Goal: Answer question/provide support: Share knowledge or assist other users

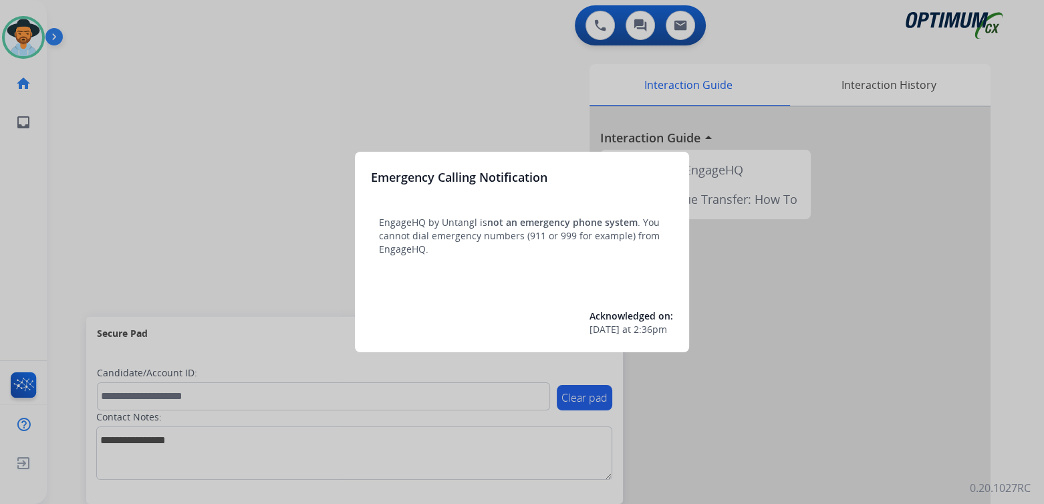
drag, startPoint x: 316, startPoint y: 70, endPoint x: 129, endPoint y: 136, distance: 198.7
click at [129, 136] on div at bounding box center [522, 252] width 1044 height 504
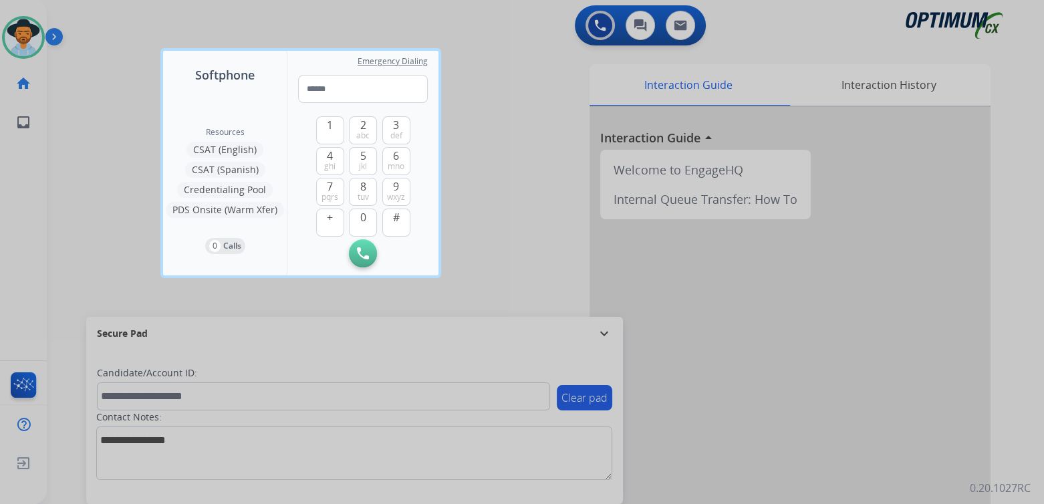
click at [503, 102] on div at bounding box center [522, 252] width 1044 height 504
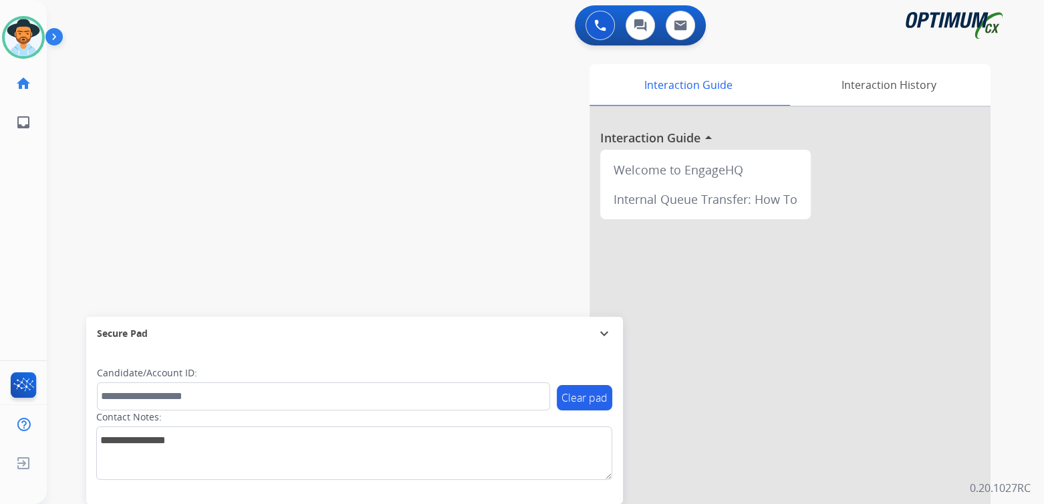
click at [604, 331] on mat-icon "expand_more" at bounding box center [604, 334] width 16 height 16
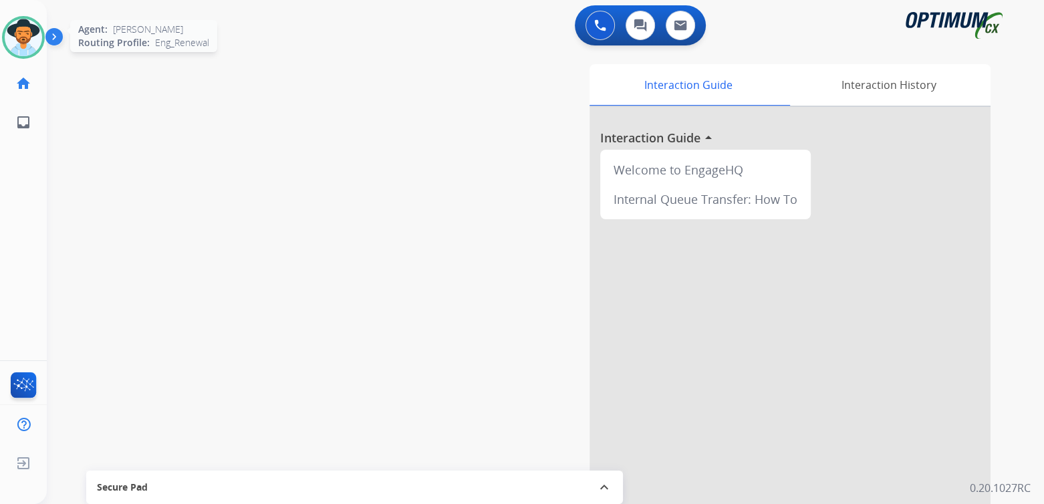
drag, startPoint x: 20, startPoint y: 37, endPoint x: 84, endPoint y: 20, distance: 66.5
click at [20, 37] on img at bounding box center [23, 37] width 37 height 37
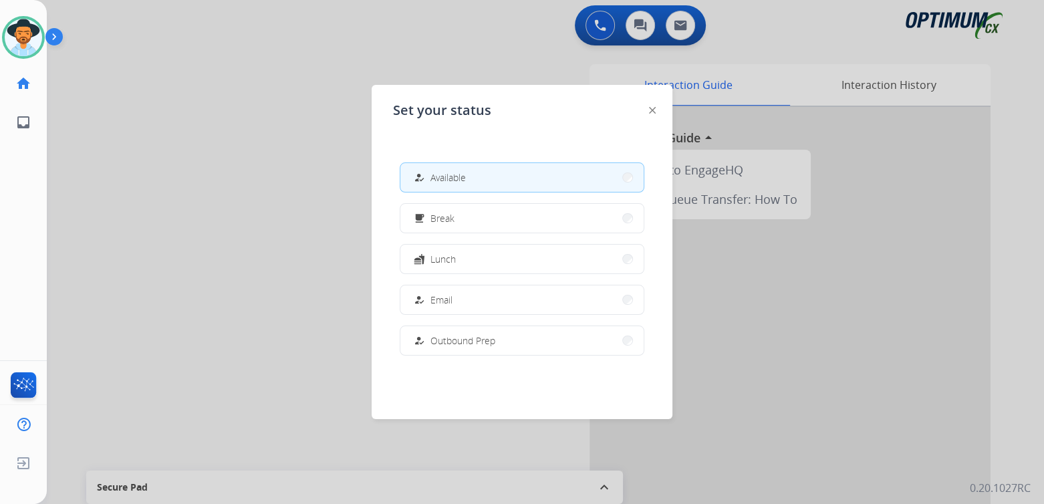
click at [217, 158] on div at bounding box center [522, 252] width 1044 height 504
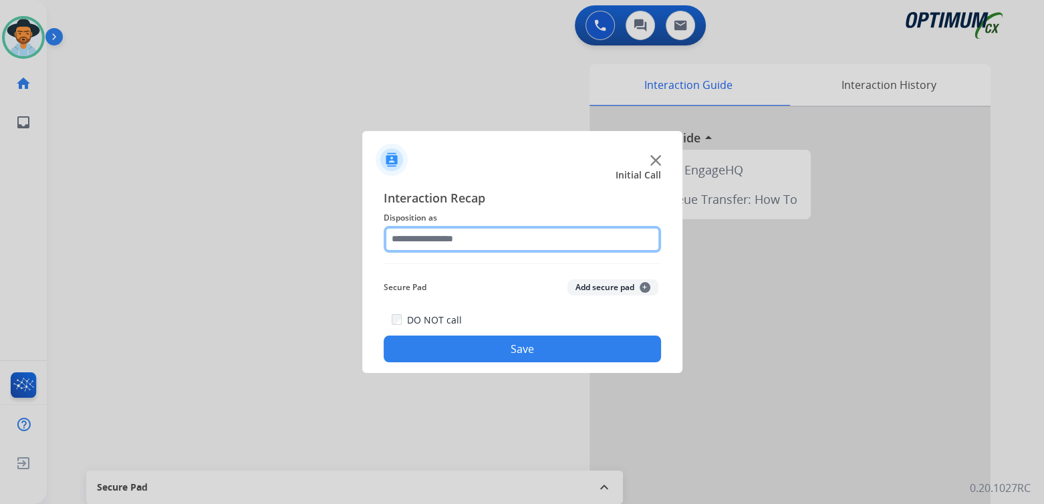
click at [474, 242] on input "text" at bounding box center [522, 239] width 277 height 27
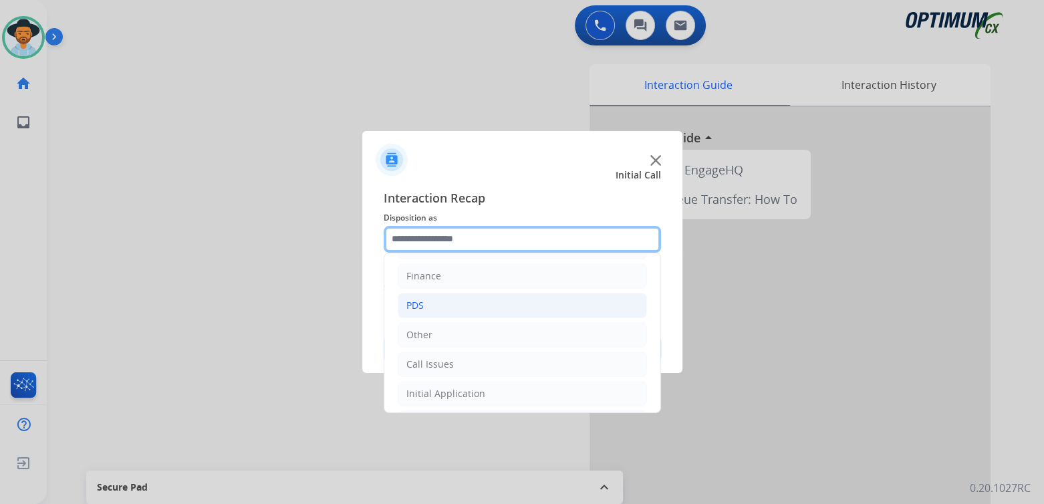
scroll to position [88, 0]
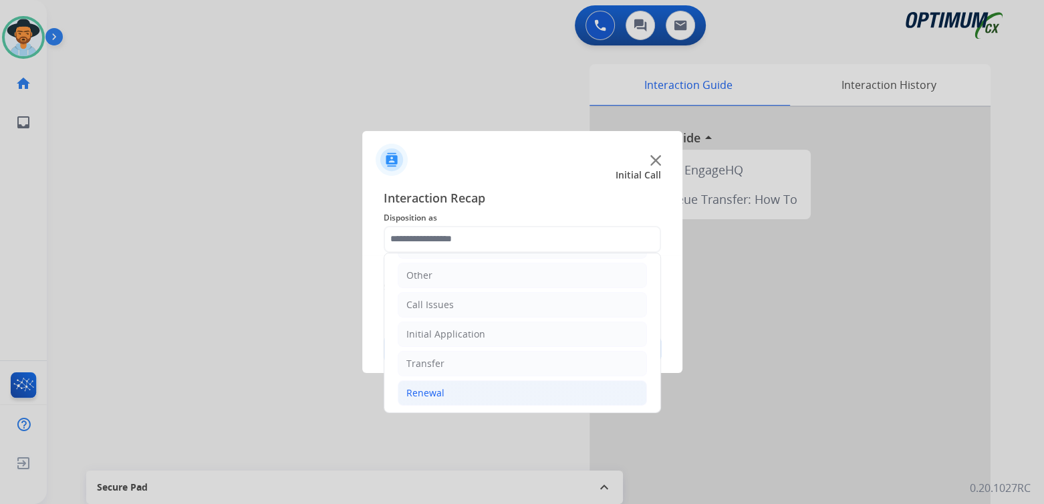
click at [441, 387] on div "Renewal" at bounding box center [425, 392] width 38 height 13
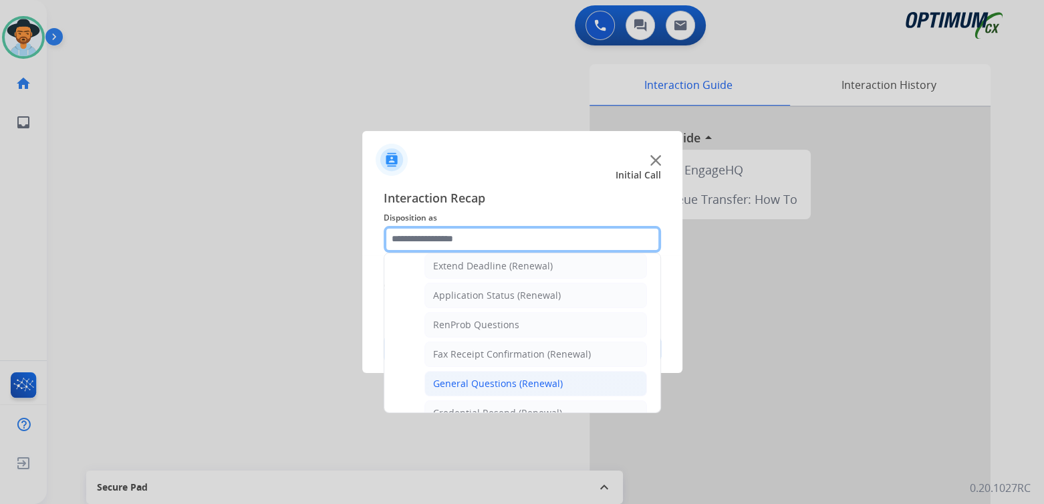
scroll to position [289, 0]
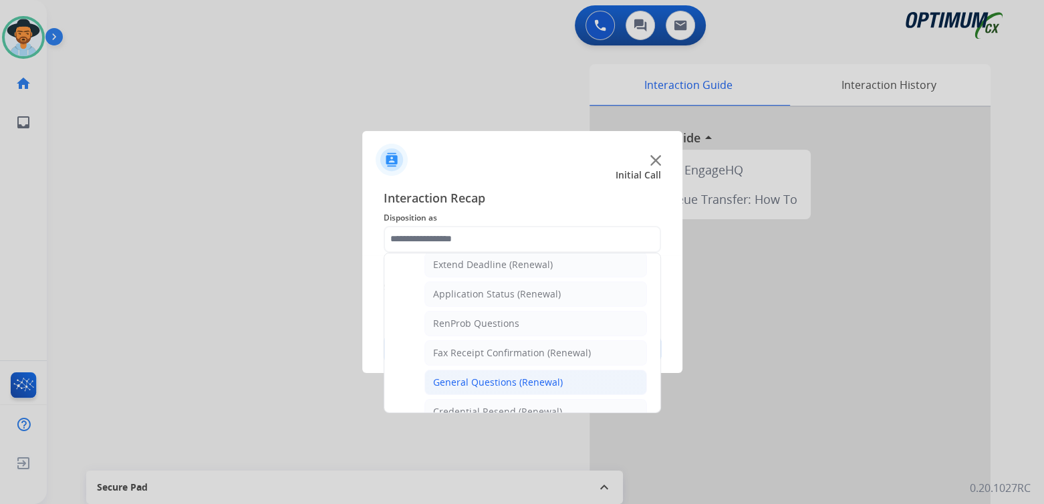
click at [505, 378] on div "General Questions (Renewal)" at bounding box center [498, 382] width 130 height 13
type input "**********"
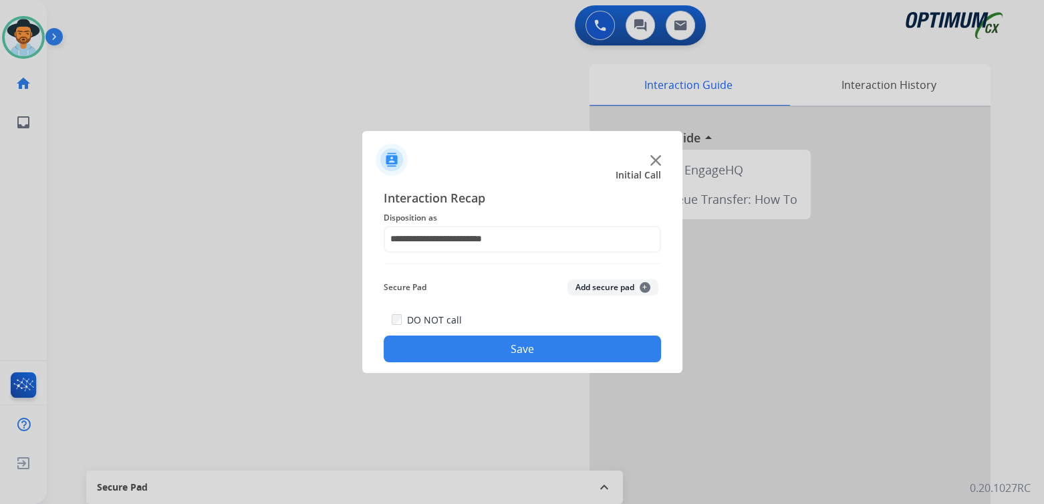
click at [624, 351] on button "Save" at bounding box center [522, 349] width 277 height 27
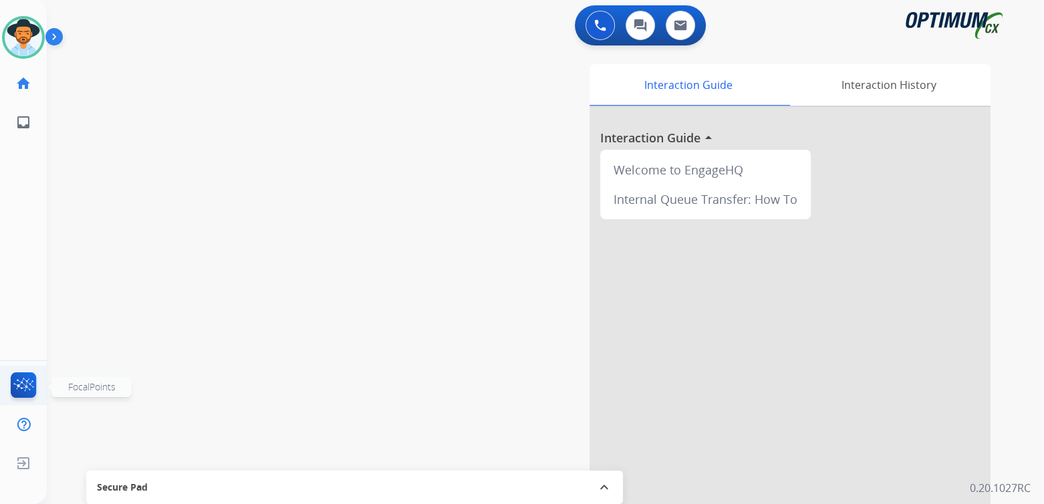
click at [23, 383] on img at bounding box center [23, 387] width 31 height 31
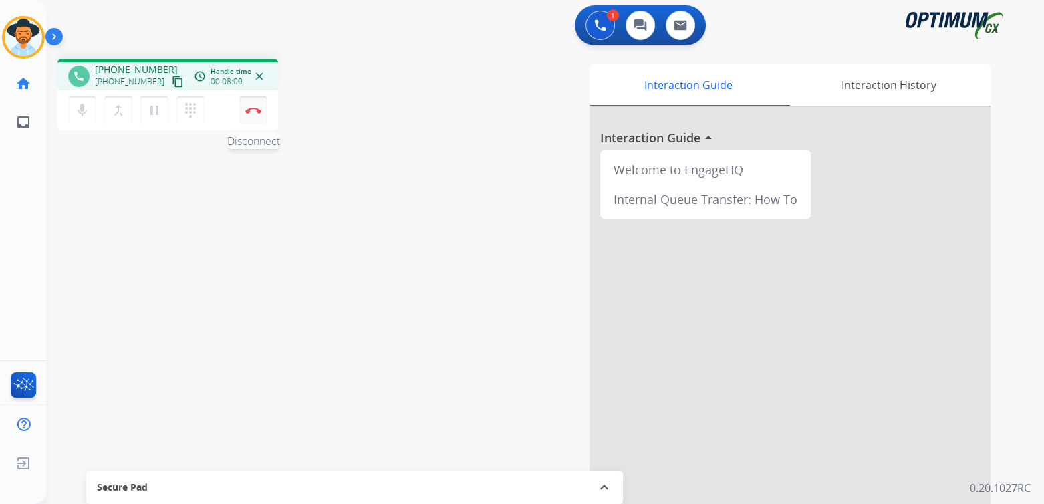
click at [255, 108] on img at bounding box center [253, 110] width 16 height 7
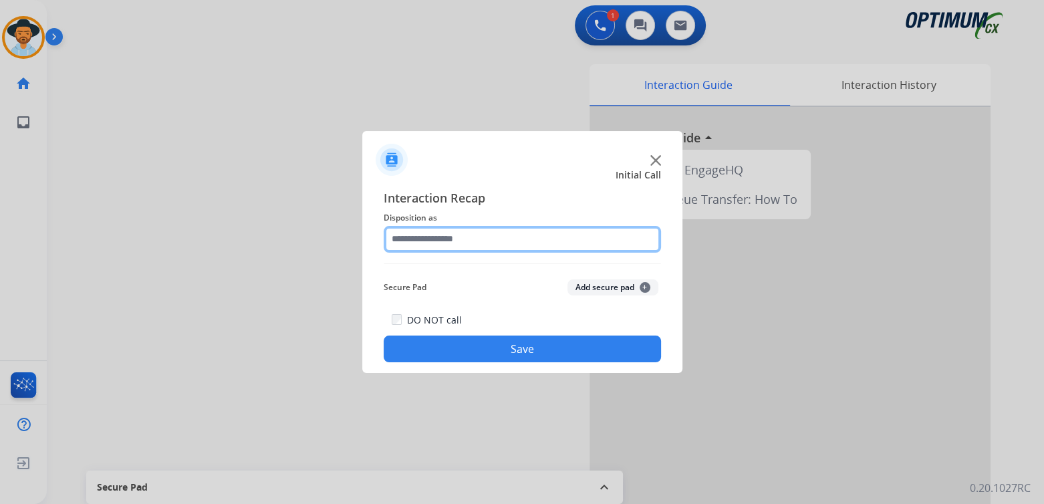
click at [458, 238] on input "text" at bounding box center [522, 239] width 277 height 27
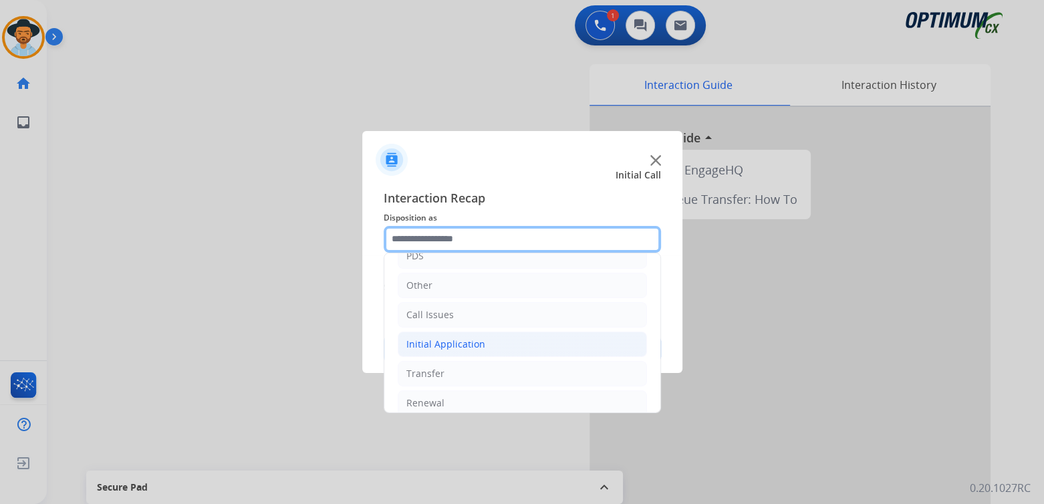
scroll to position [88, 0]
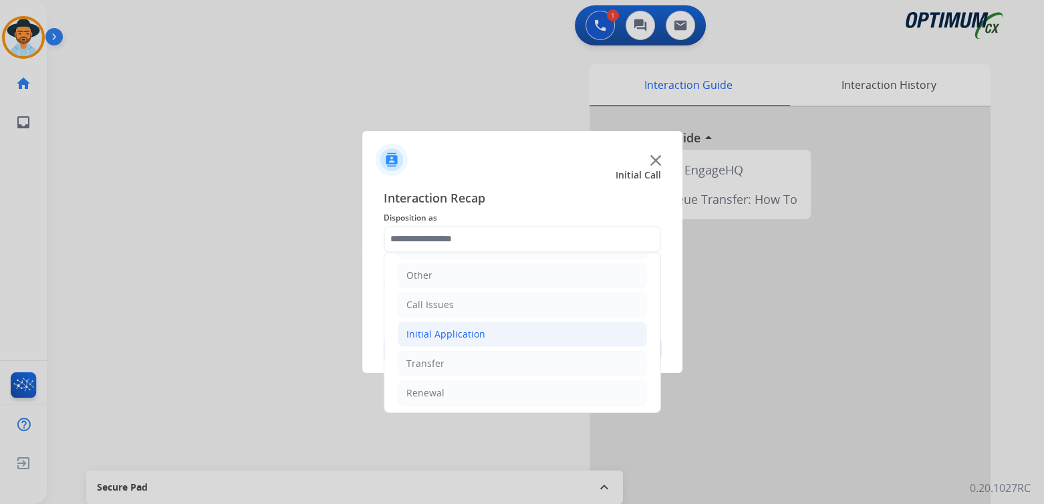
click at [469, 332] on div "Initial Application" at bounding box center [445, 334] width 79 height 13
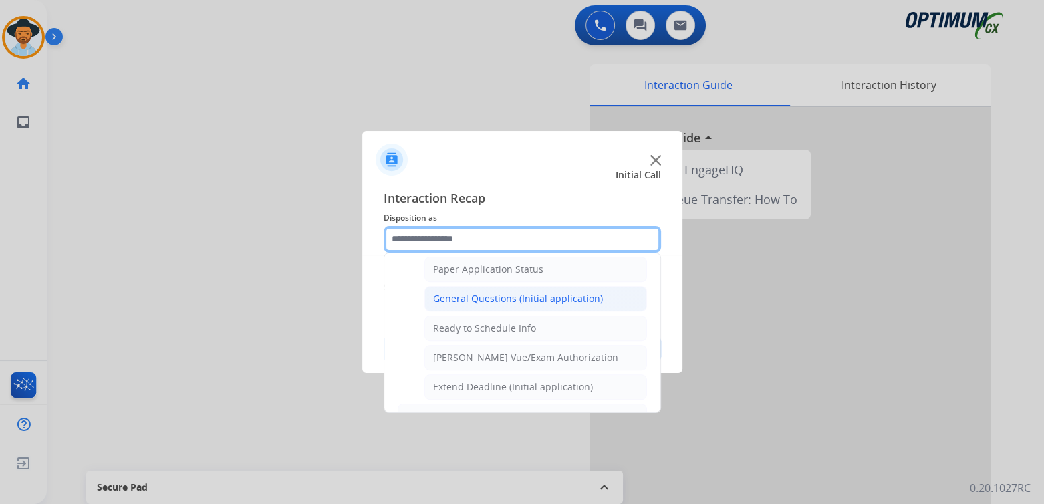
scroll to position [755, 0]
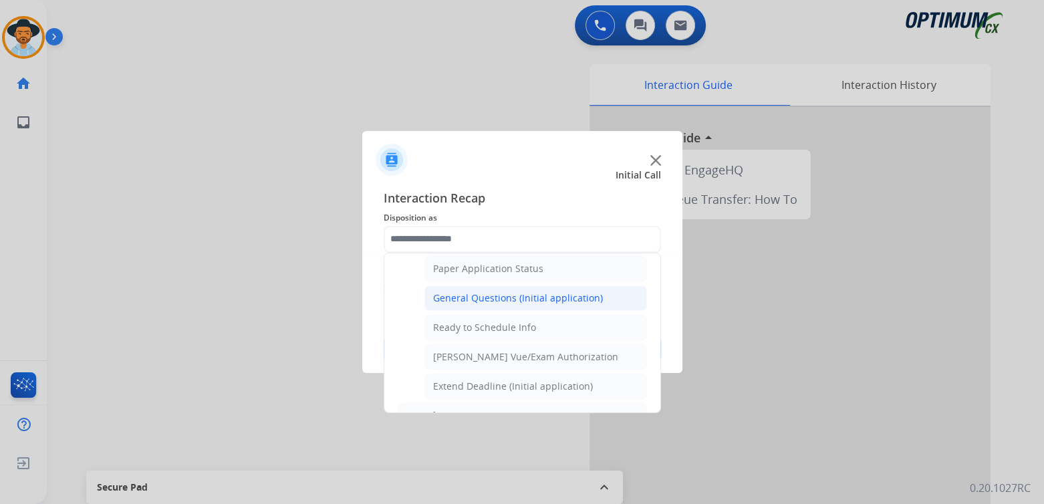
click at [487, 291] on div "General Questions (Initial application)" at bounding box center [518, 297] width 170 height 13
type input "**********"
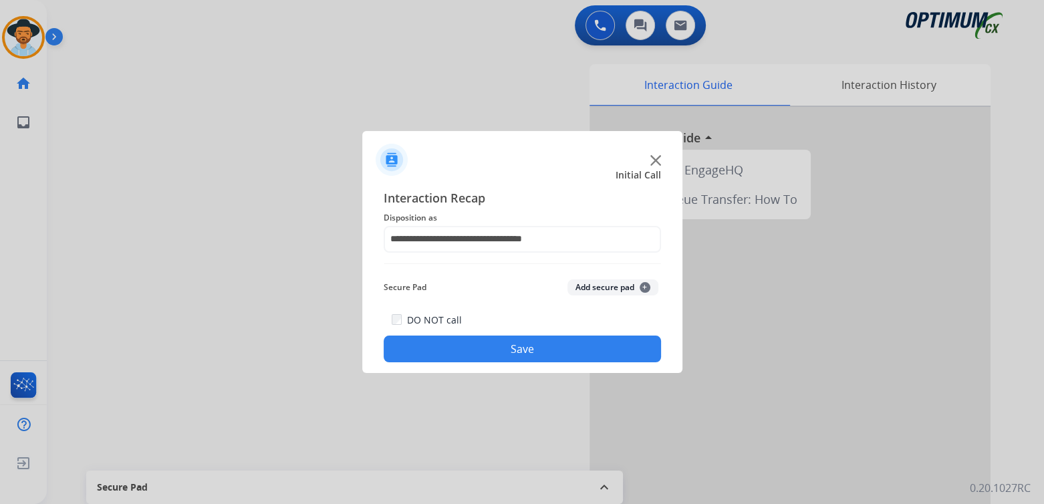
click at [616, 346] on button "Save" at bounding box center [522, 349] width 277 height 27
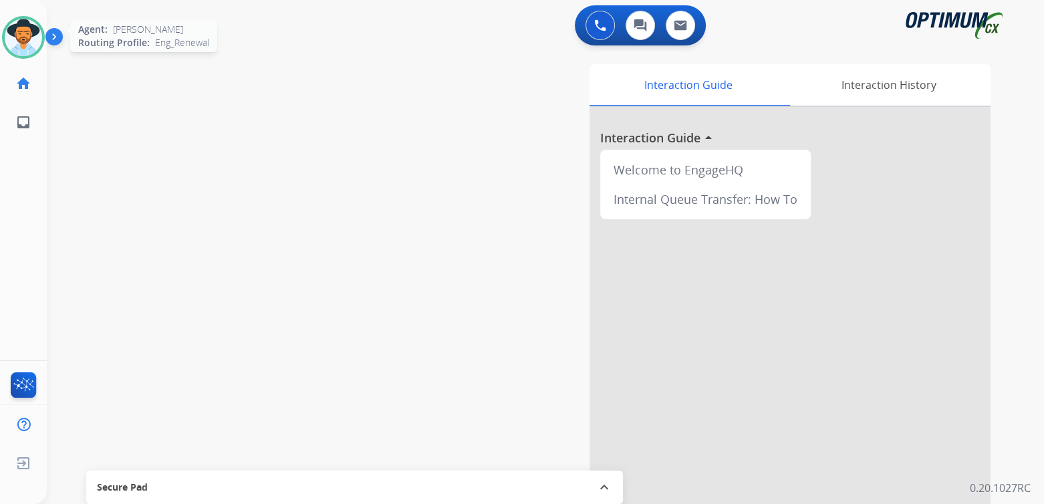
click at [23, 41] on img at bounding box center [23, 37] width 37 height 37
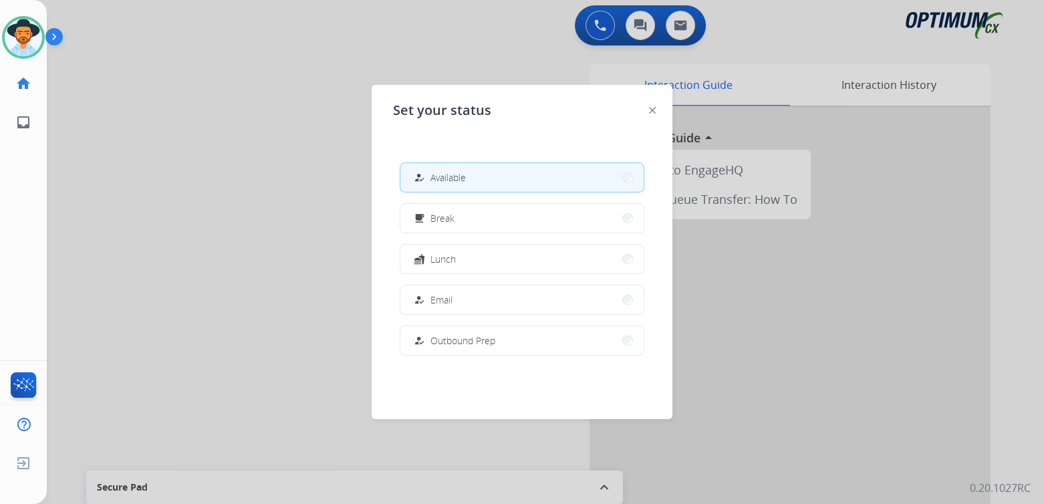
click at [189, 116] on div at bounding box center [522, 252] width 1044 height 504
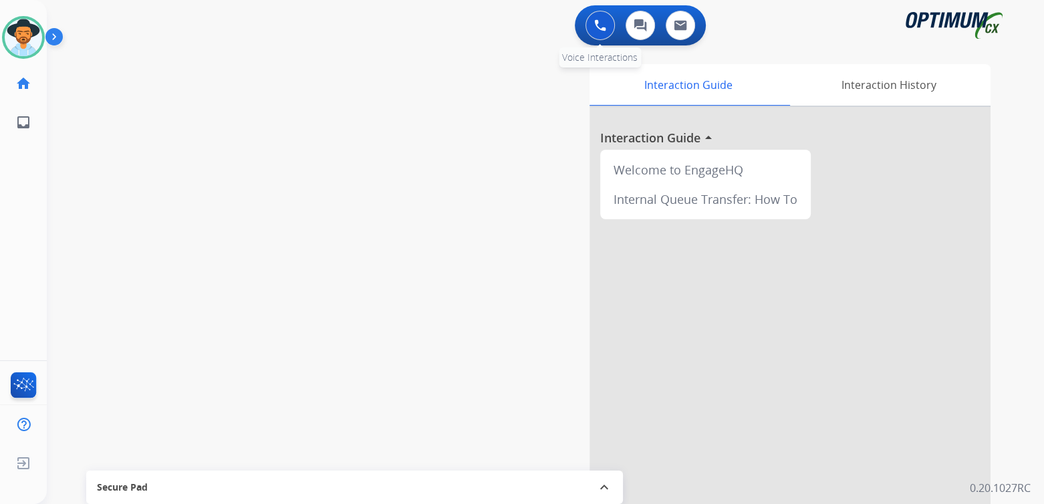
click at [599, 25] on img at bounding box center [600, 25] width 12 height 12
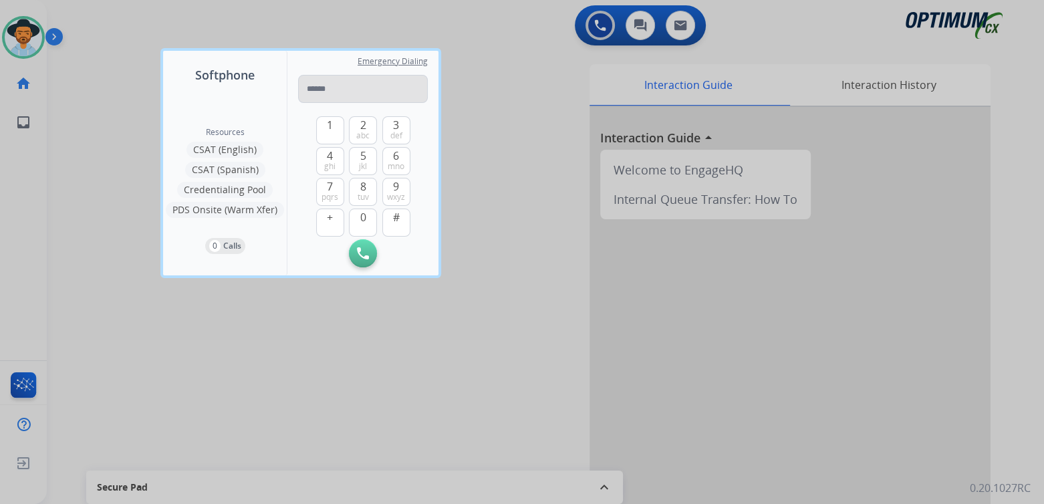
click at [340, 92] on input "tel" at bounding box center [363, 89] width 130 height 28
type input "**********"
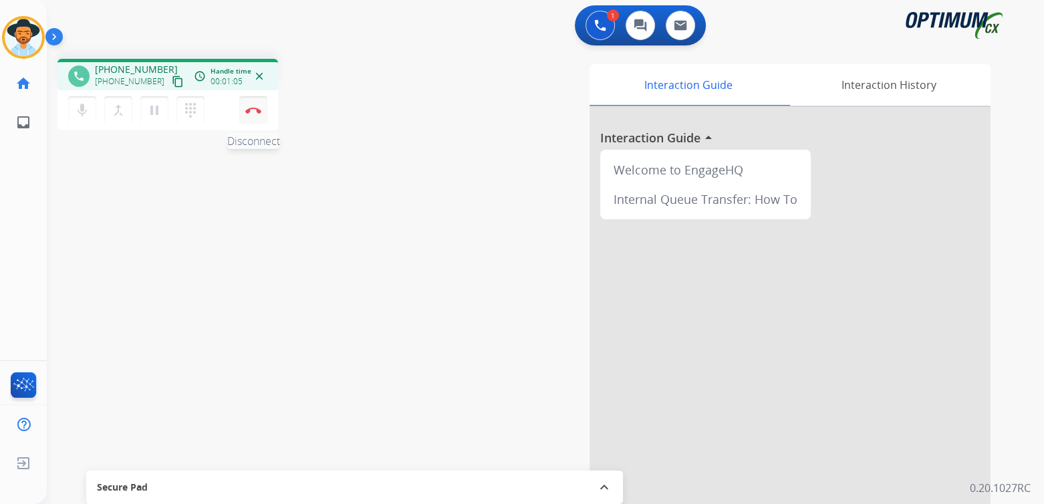
click at [255, 111] on img at bounding box center [253, 110] width 16 height 7
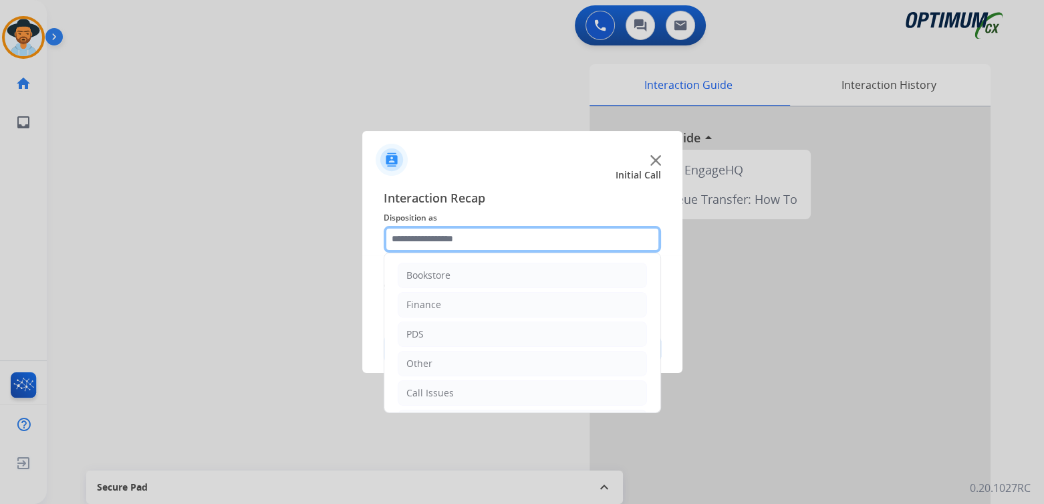
click at [483, 234] on input "text" at bounding box center [522, 239] width 277 height 27
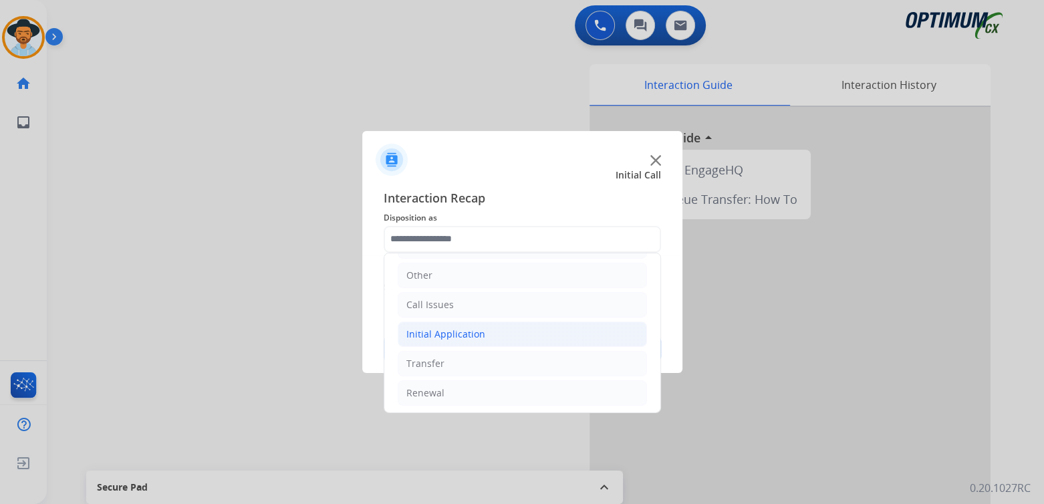
click at [476, 332] on div "Initial Application" at bounding box center [445, 334] width 79 height 13
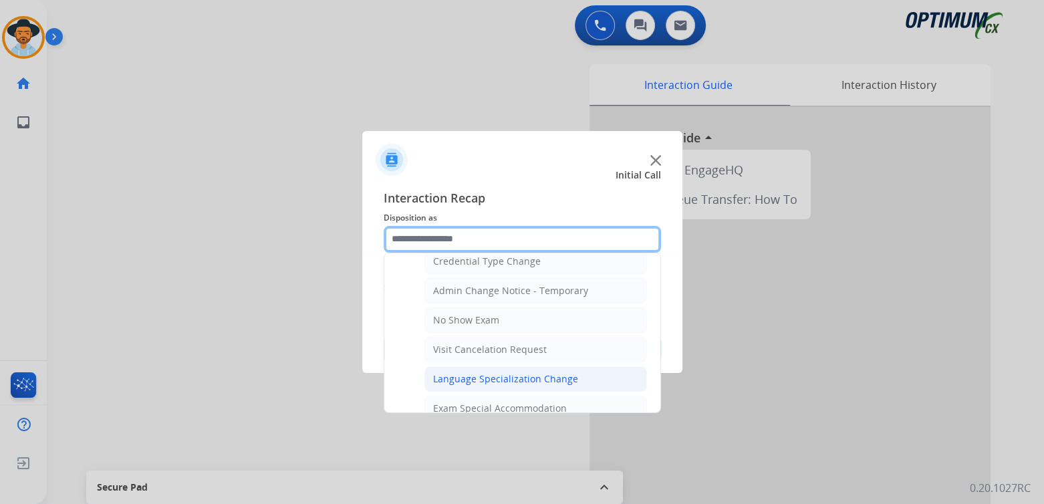
scroll to position [556, 0]
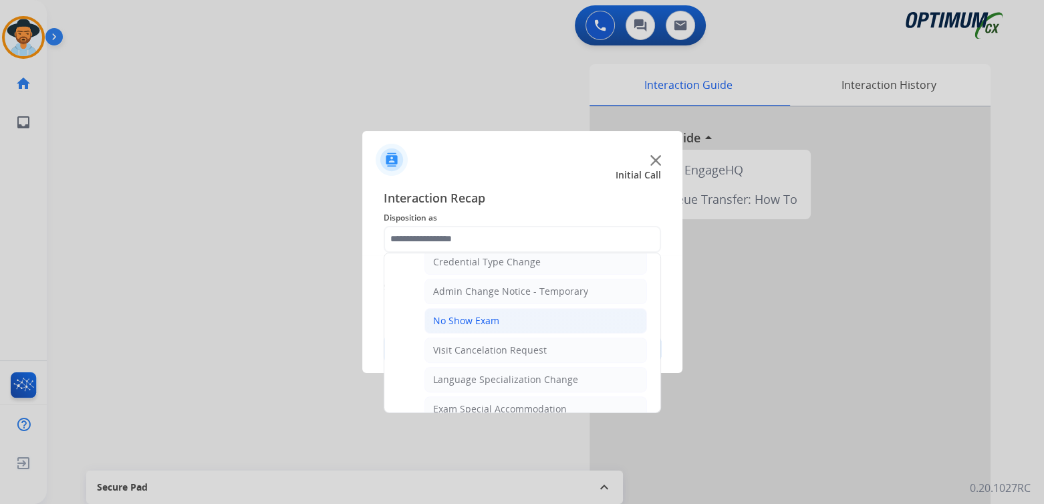
click at [486, 316] on div "No Show Exam" at bounding box center [466, 320] width 66 height 13
type input "**********"
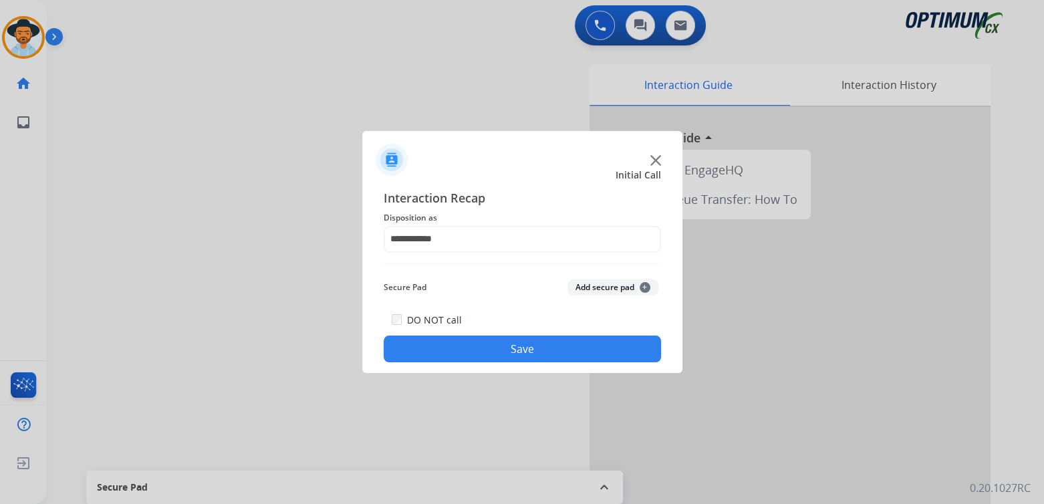
drag, startPoint x: 564, startPoint y: 355, endPoint x: 683, endPoint y: 320, distance: 124.6
click at [564, 355] on button "Save" at bounding box center [522, 349] width 277 height 27
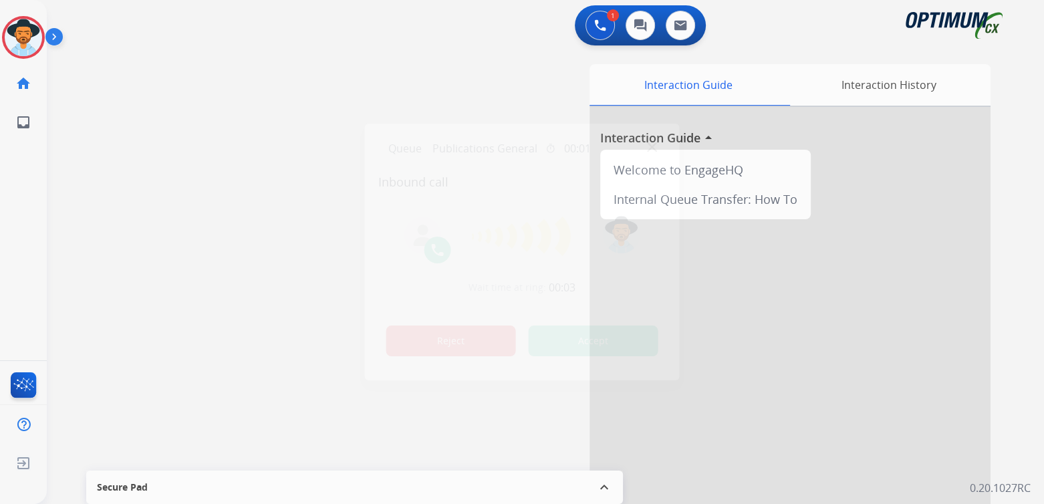
click at [468, 346] on button "Reject" at bounding box center [451, 341] width 130 height 31
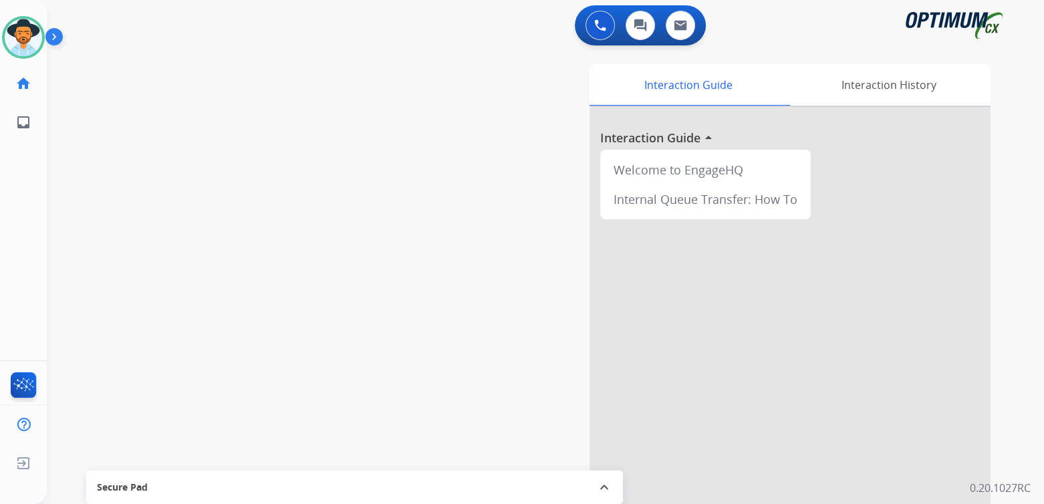
drag, startPoint x: 17, startPoint y: 33, endPoint x: 60, endPoint y: 32, distance: 42.8
click at [17, 33] on img at bounding box center [23, 37] width 37 height 37
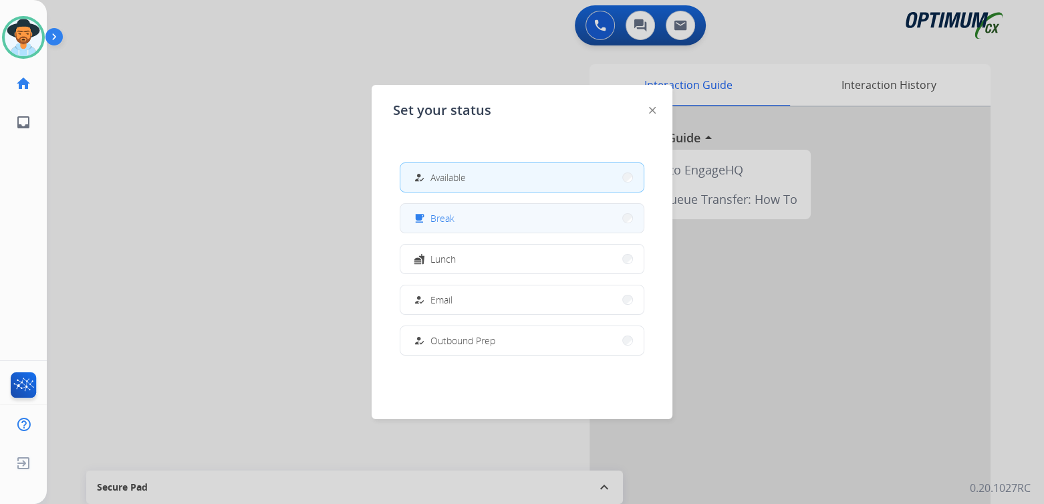
click at [465, 221] on button "free_breakfast Break" at bounding box center [521, 218] width 243 height 29
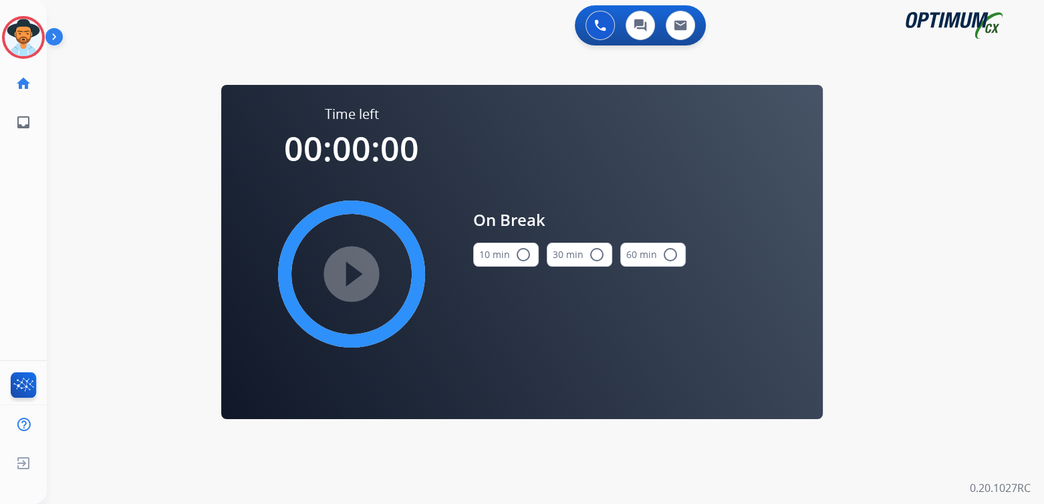
click at [523, 254] on mat-icon "radio_button_unchecked" at bounding box center [523, 255] width 16 height 16
click at [348, 273] on mat-icon "play_circle_filled" at bounding box center [352, 274] width 16 height 16
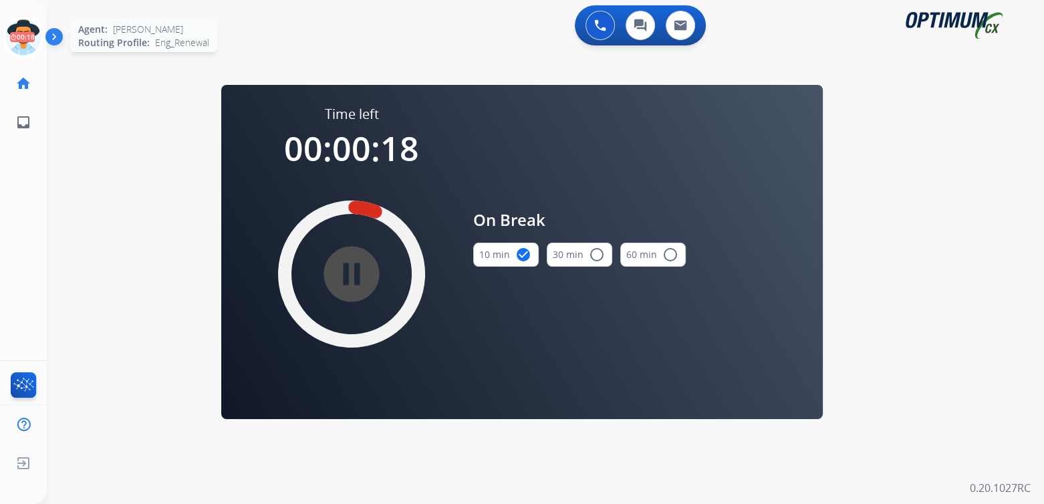
click at [23, 28] on icon at bounding box center [23, 37] width 43 height 43
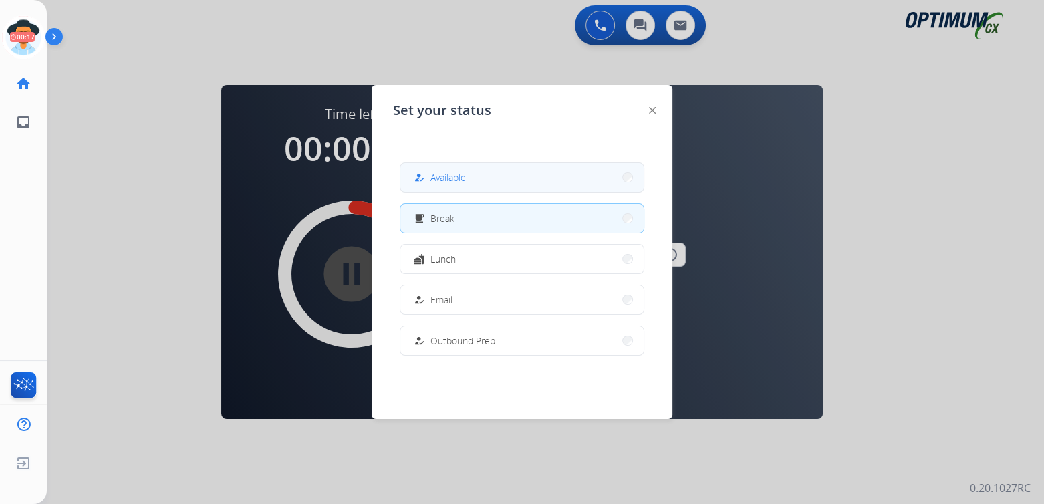
click at [477, 180] on button "how_to_reg Available" at bounding box center [521, 177] width 243 height 29
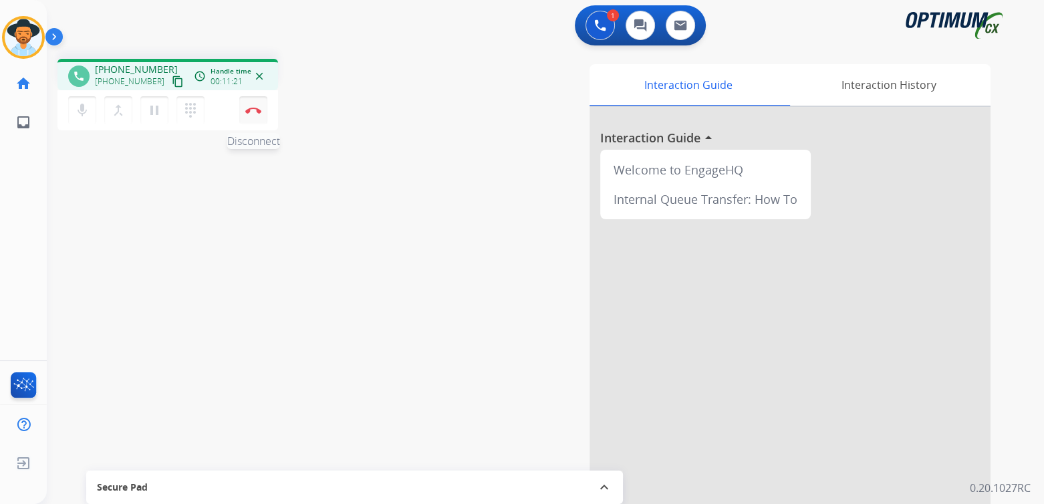
click at [261, 119] on button "Disconnect" at bounding box center [253, 110] width 28 height 28
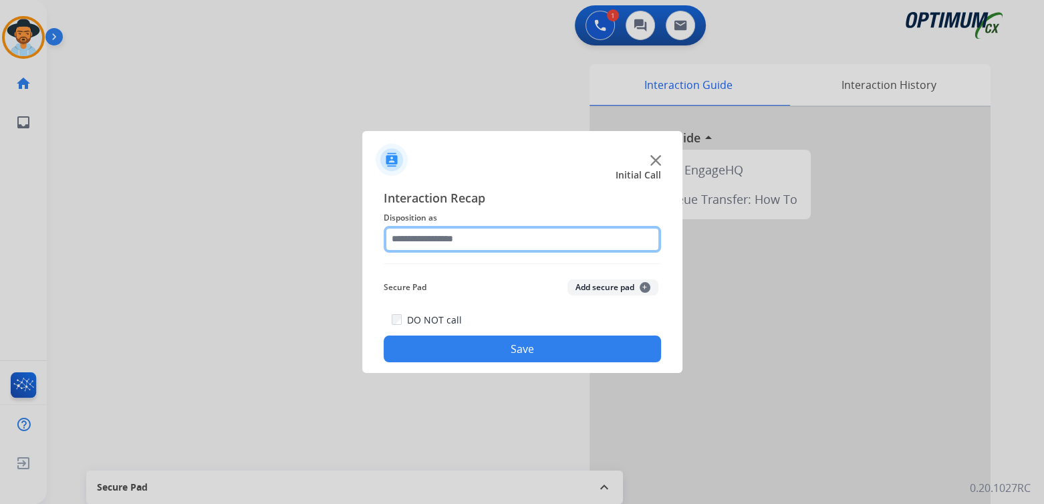
click at [479, 249] on input "text" at bounding box center [522, 239] width 277 height 27
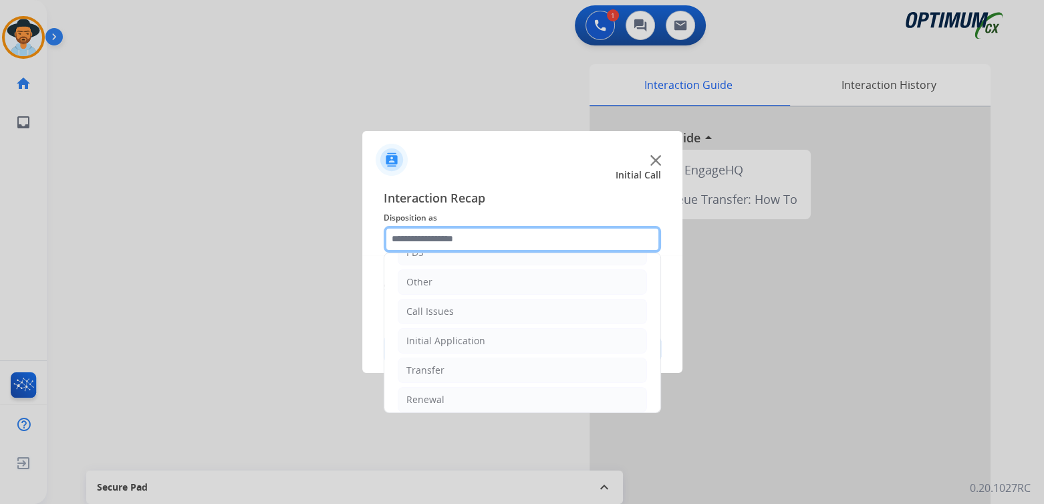
scroll to position [88, 0]
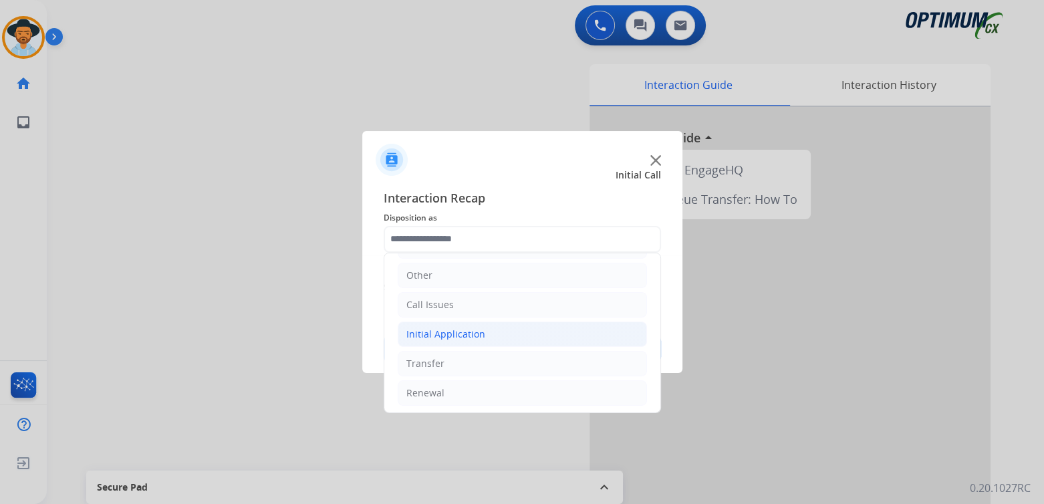
click at [465, 337] on div "Initial Application" at bounding box center [445, 334] width 79 height 13
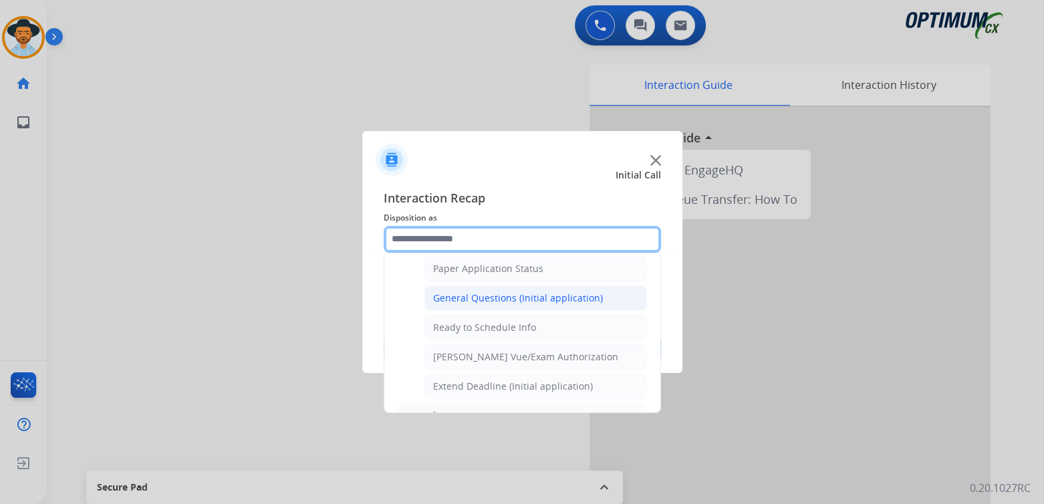
scroll to position [756, 0]
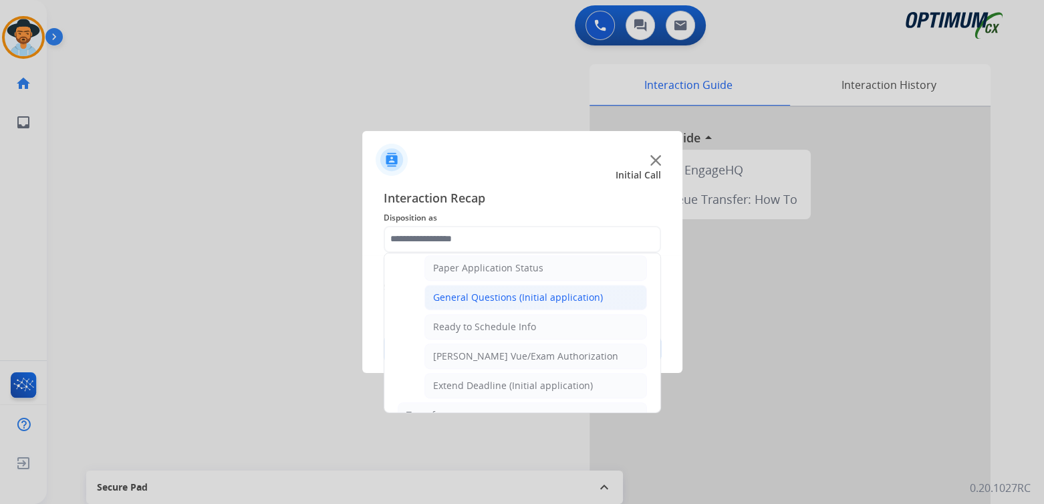
click at [497, 291] on div "General Questions (Initial application)" at bounding box center [518, 297] width 170 height 13
type input "**********"
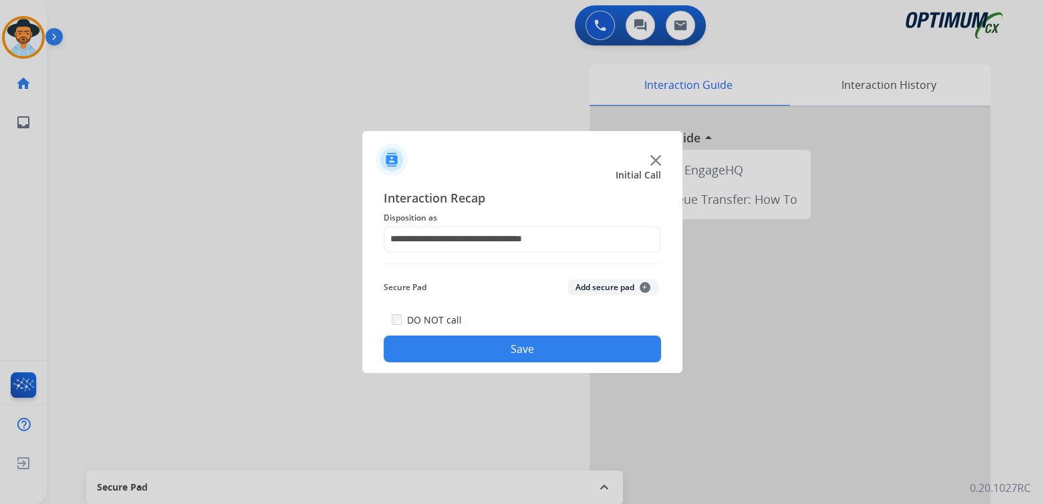
click at [531, 348] on button "Save" at bounding box center [522, 349] width 277 height 27
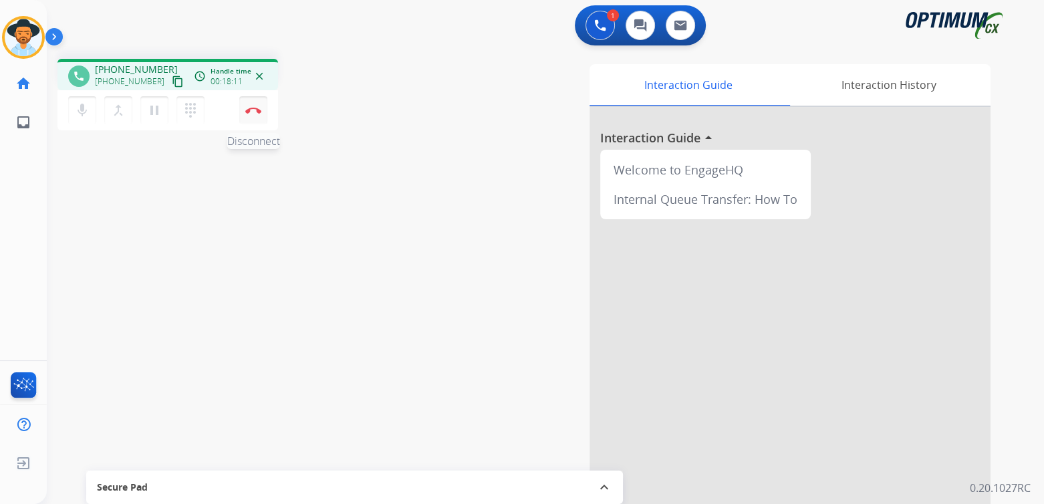
click at [258, 119] on button "Disconnect" at bounding box center [253, 110] width 28 height 28
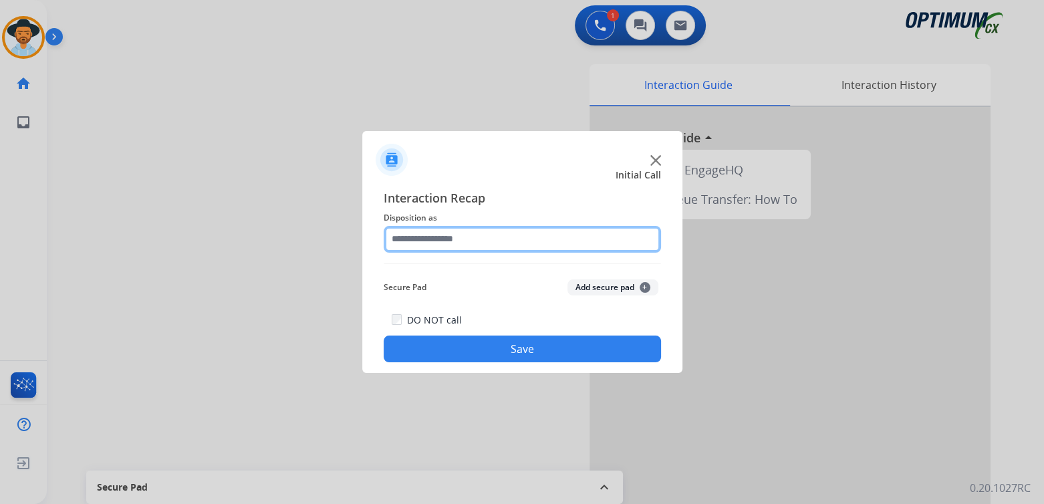
click at [477, 245] on input "text" at bounding box center [522, 239] width 277 height 27
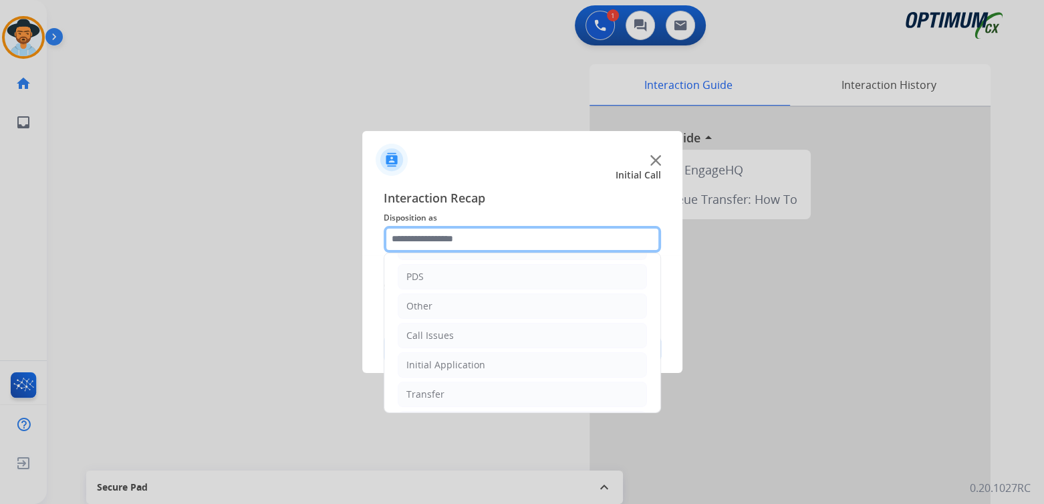
scroll to position [88, 0]
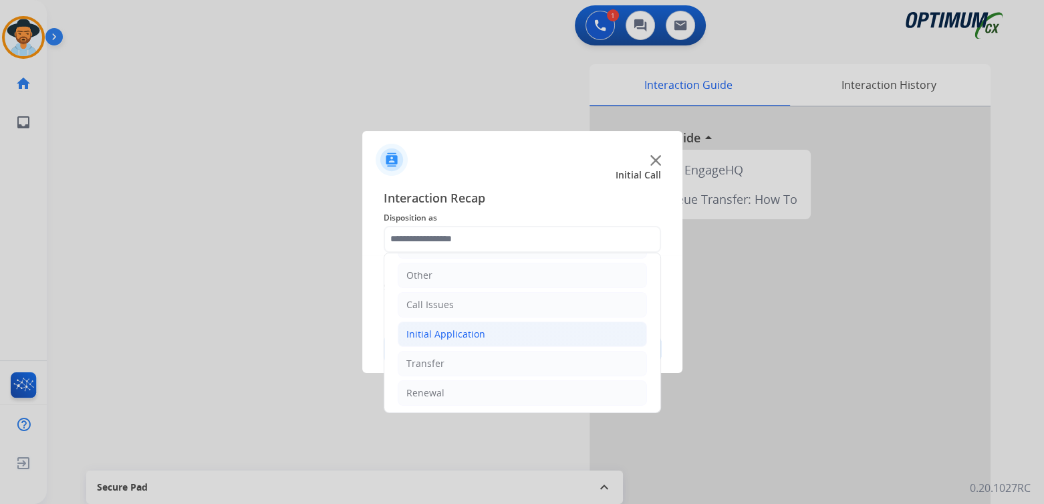
click at [474, 336] on div "Initial Application" at bounding box center [445, 334] width 79 height 13
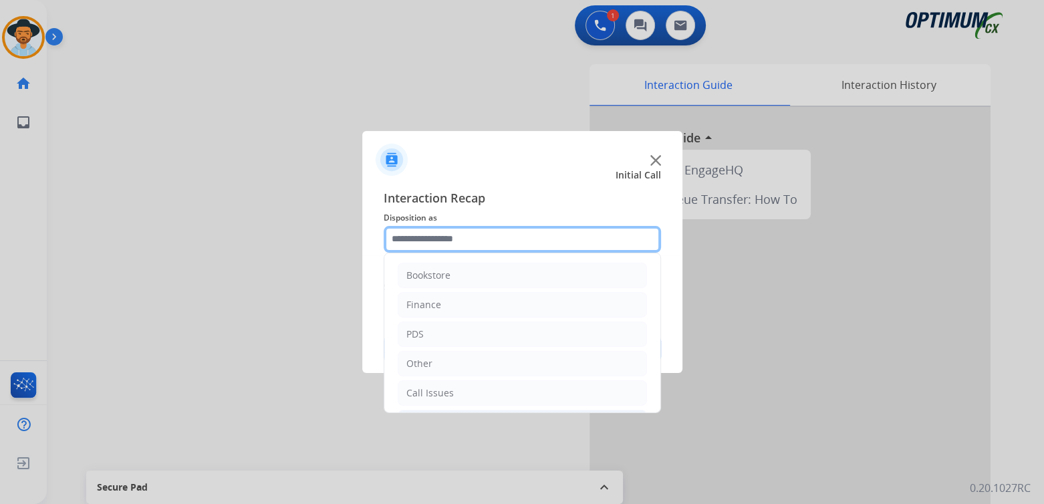
click at [470, 235] on input "text" at bounding box center [522, 239] width 277 height 27
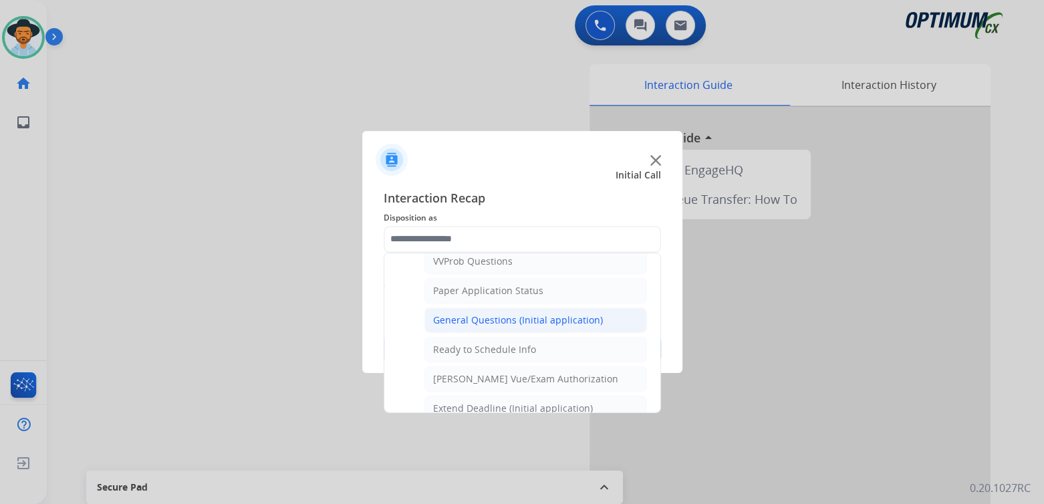
scroll to position [734, 0]
click at [514, 313] on div "General Questions (Initial application)" at bounding box center [518, 319] width 170 height 13
type input "**********"
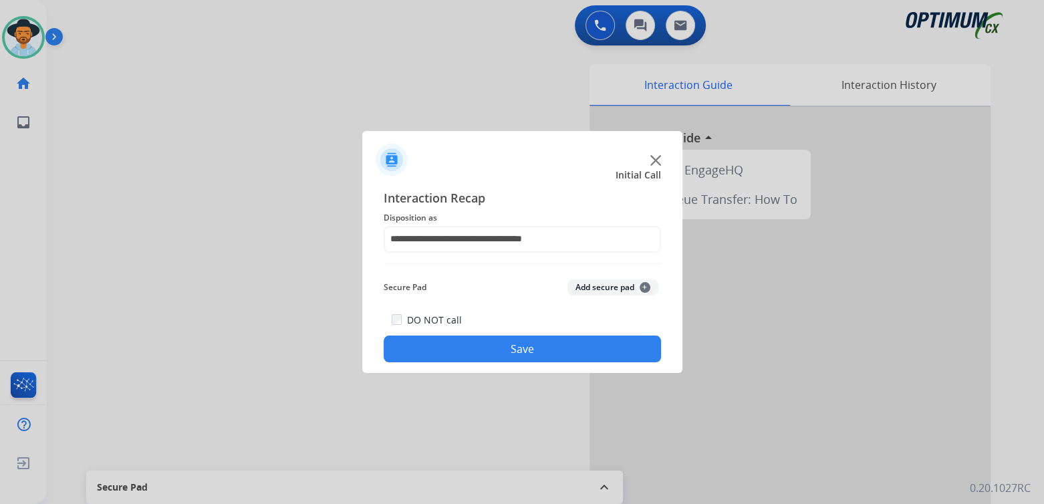
click at [566, 343] on button "Save" at bounding box center [522, 349] width 277 height 27
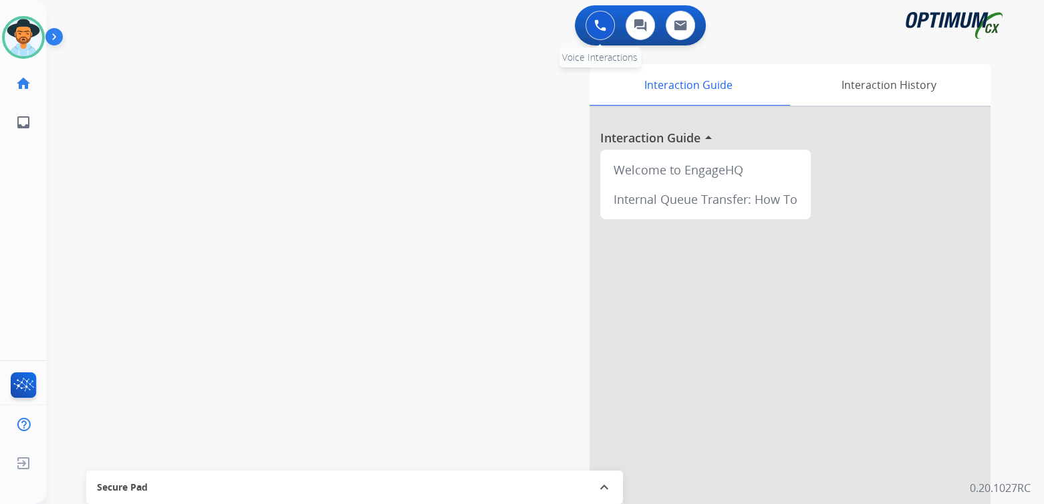
click at [594, 18] on div "0 Voice Interactions" at bounding box center [600, 25] width 40 height 29
click at [590, 21] on button at bounding box center [600, 25] width 29 height 29
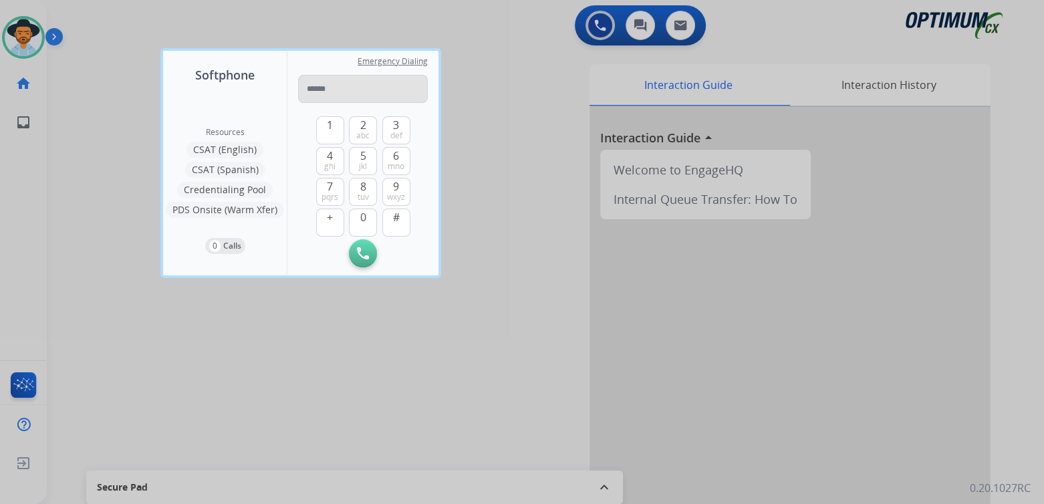
click at [336, 86] on input "tel" at bounding box center [363, 89] width 130 height 28
type input "**********"
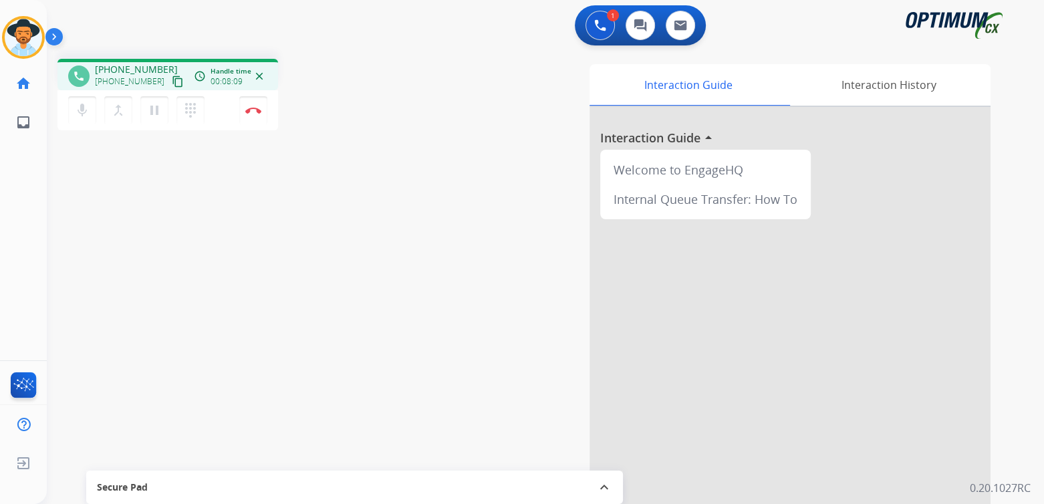
drag, startPoint x: 251, startPoint y: 108, endPoint x: 476, endPoint y: 73, distance: 228.0
click at [251, 108] on img at bounding box center [253, 110] width 16 height 7
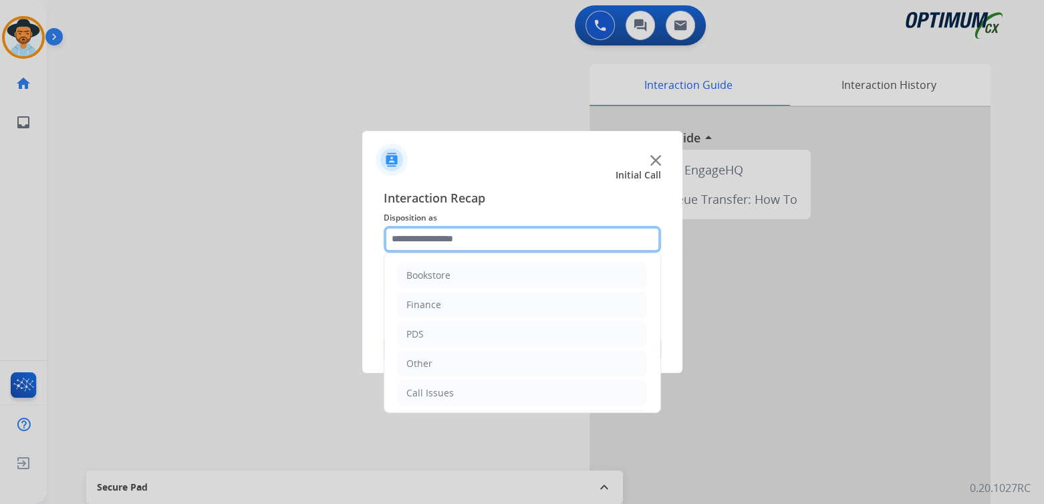
drag, startPoint x: 443, startPoint y: 241, endPoint x: 471, endPoint y: 235, distance: 28.6
click at [444, 241] on input "text" at bounding box center [522, 239] width 277 height 27
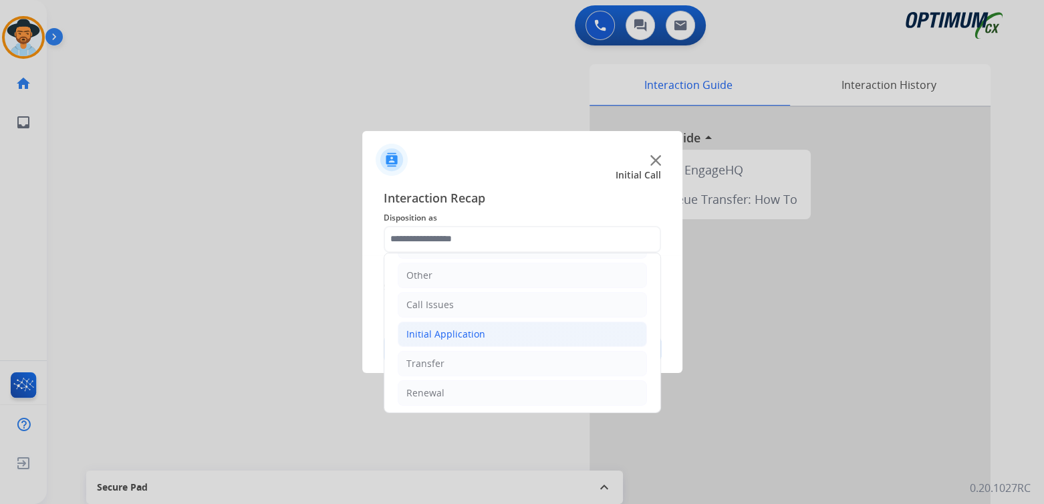
click at [482, 328] on li "Initial Application" at bounding box center [522, 334] width 249 height 25
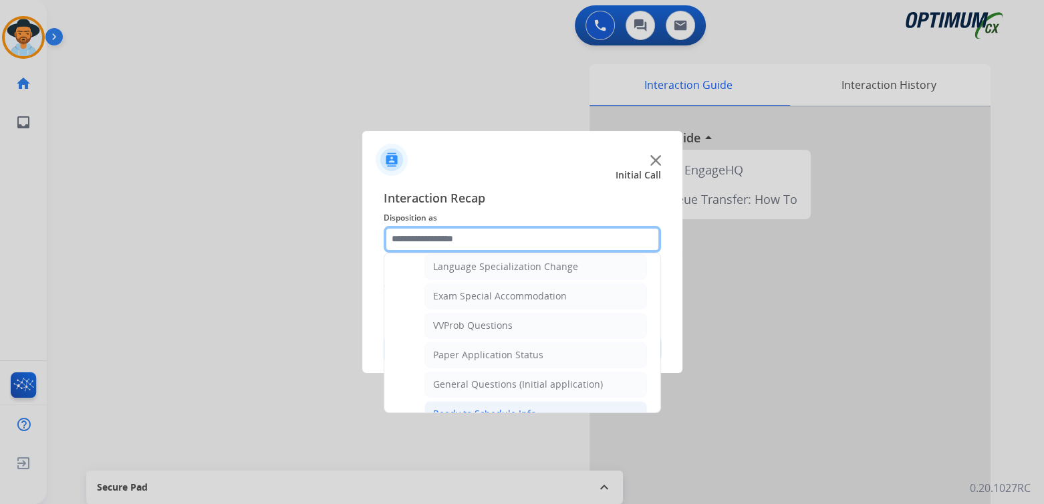
scroll to position [668, 0]
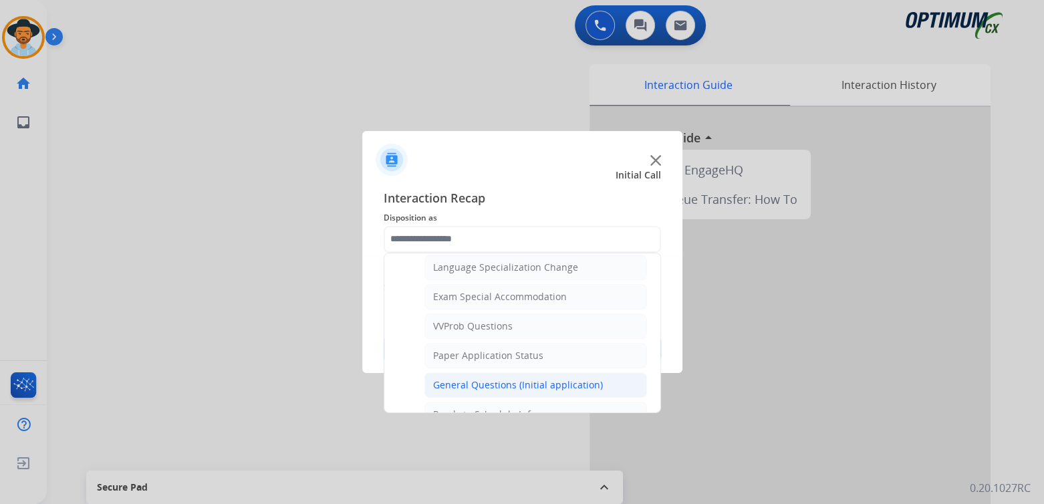
click at [488, 378] on div "General Questions (Initial application)" at bounding box center [518, 384] width 170 height 13
type input "**********"
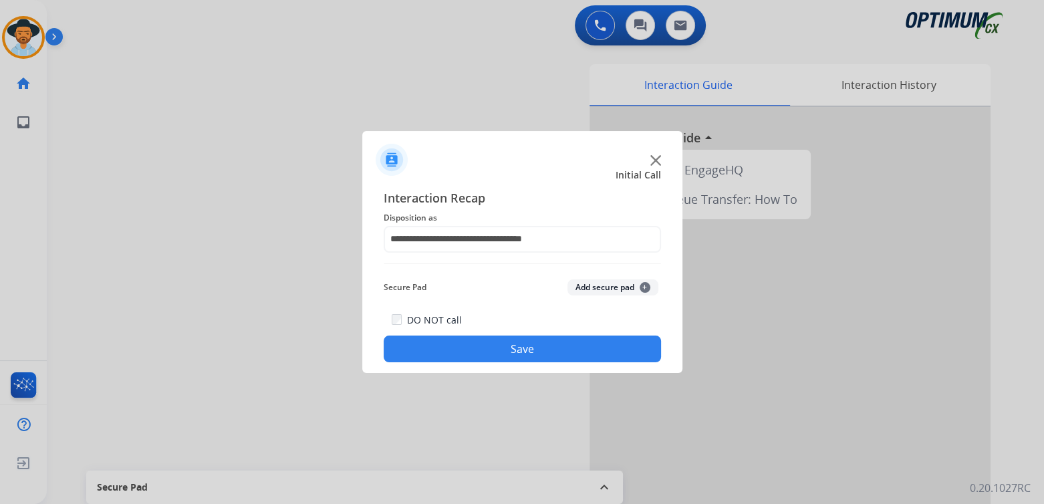
click at [545, 352] on button "Save" at bounding box center [522, 349] width 277 height 27
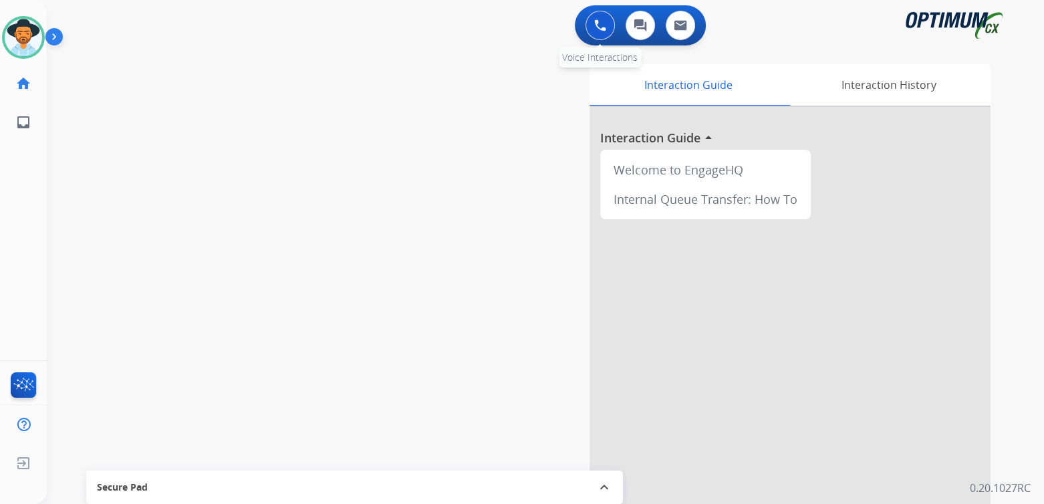
click at [598, 26] on img at bounding box center [600, 25] width 12 height 12
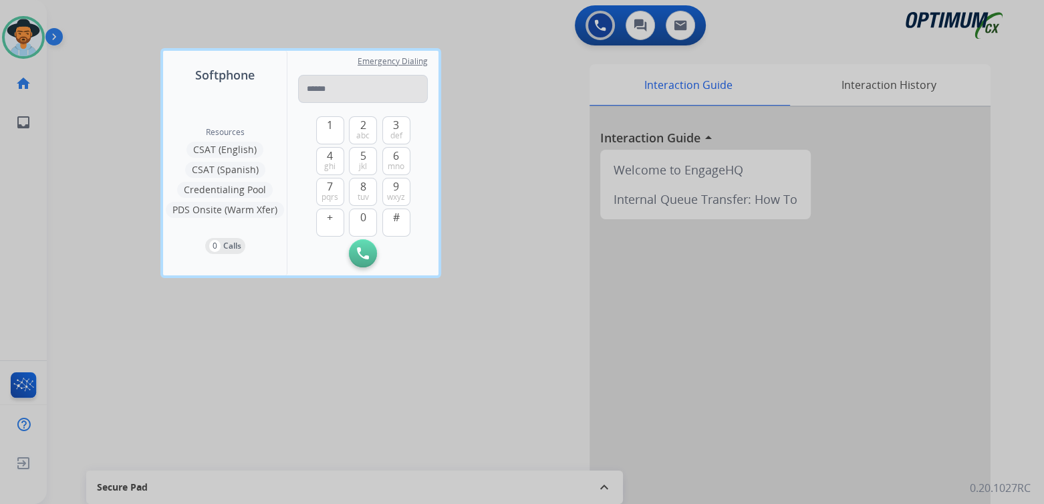
click at [324, 91] on input "tel" at bounding box center [363, 89] width 130 height 28
click at [514, 100] on div at bounding box center [522, 252] width 1044 height 504
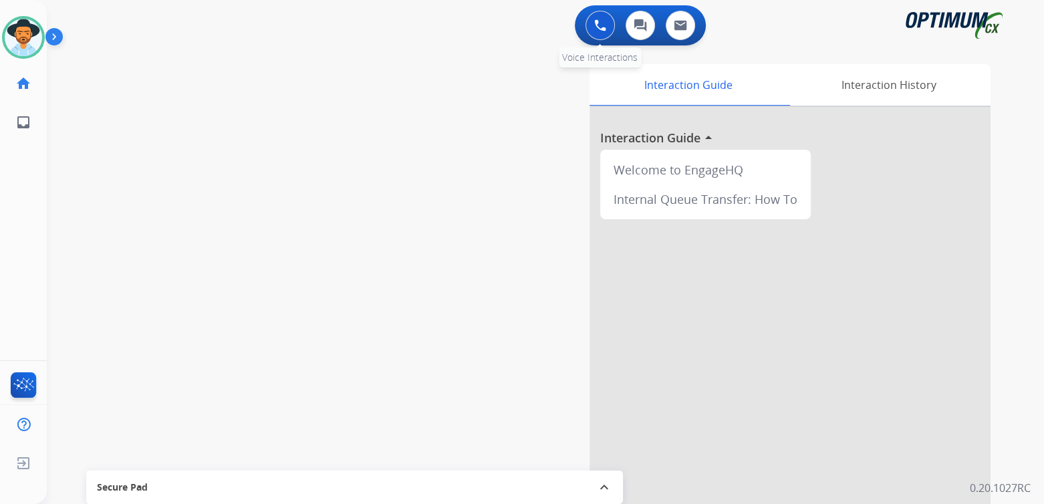
click at [600, 20] on img at bounding box center [600, 25] width 12 height 12
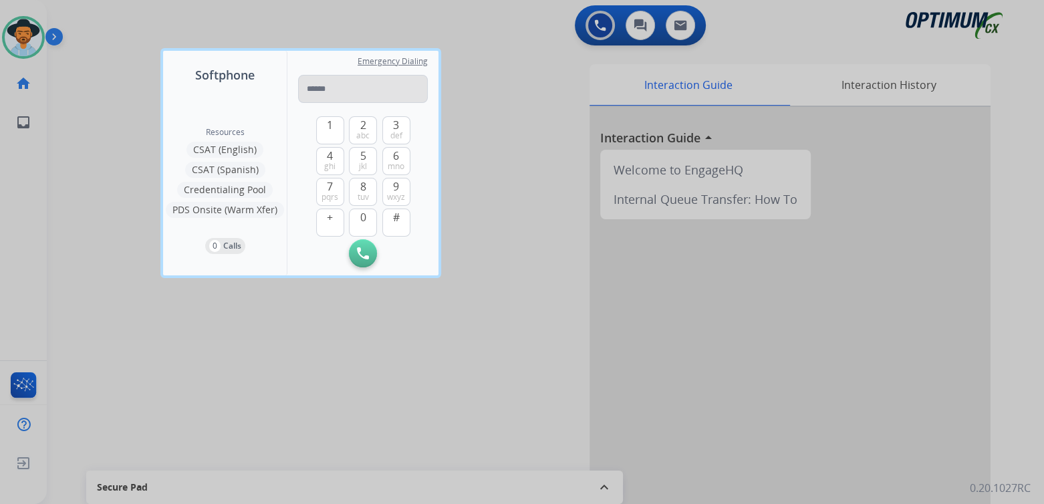
click at [328, 82] on input "tel" at bounding box center [363, 89] width 130 height 28
type input "**********"
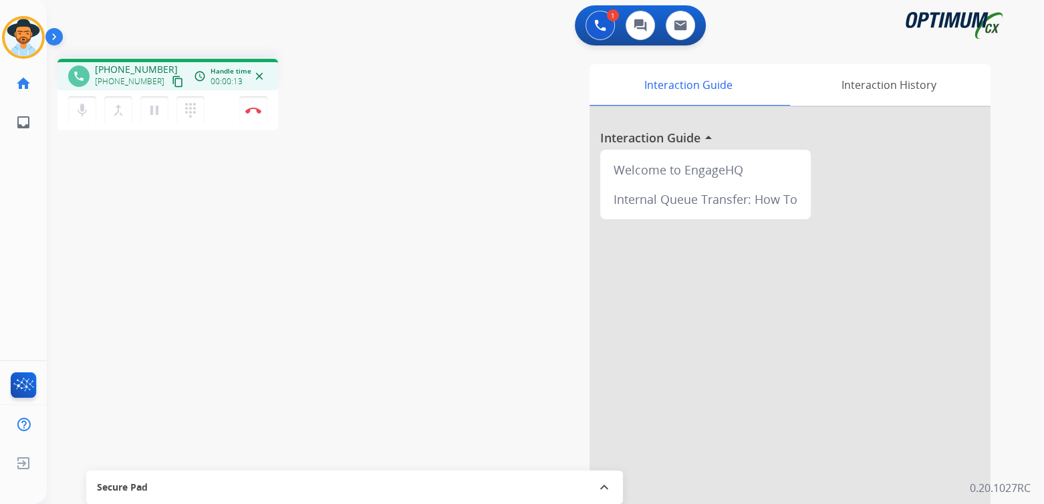
scroll to position [1, 0]
click at [255, 108] on img at bounding box center [253, 109] width 16 height 7
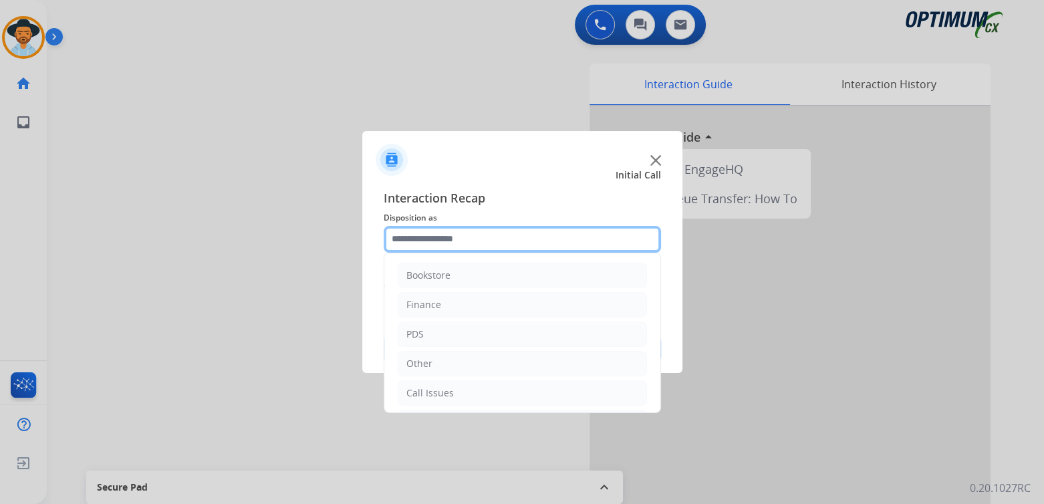
click at [463, 236] on input "text" at bounding box center [522, 239] width 277 height 27
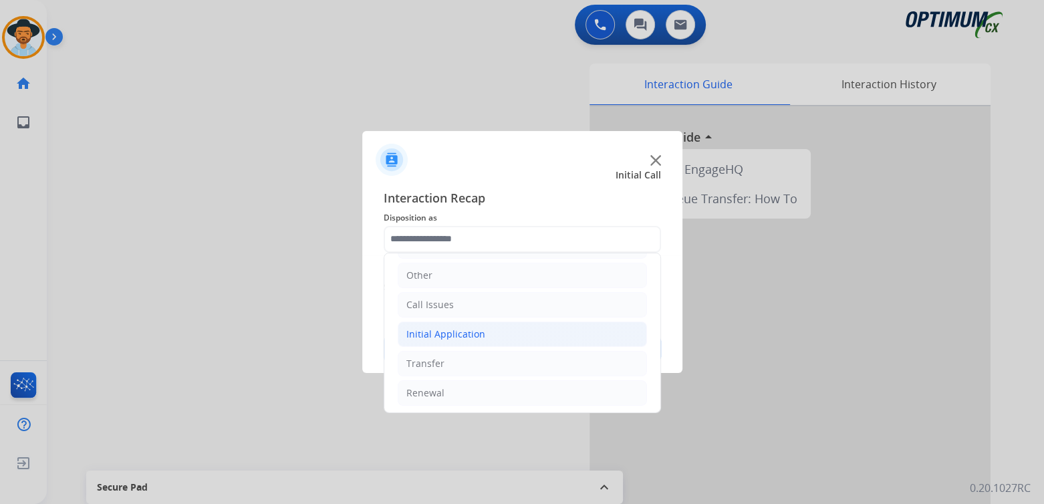
click at [478, 336] on div "Initial Application" at bounding box center [445, 334] width 79 height 13
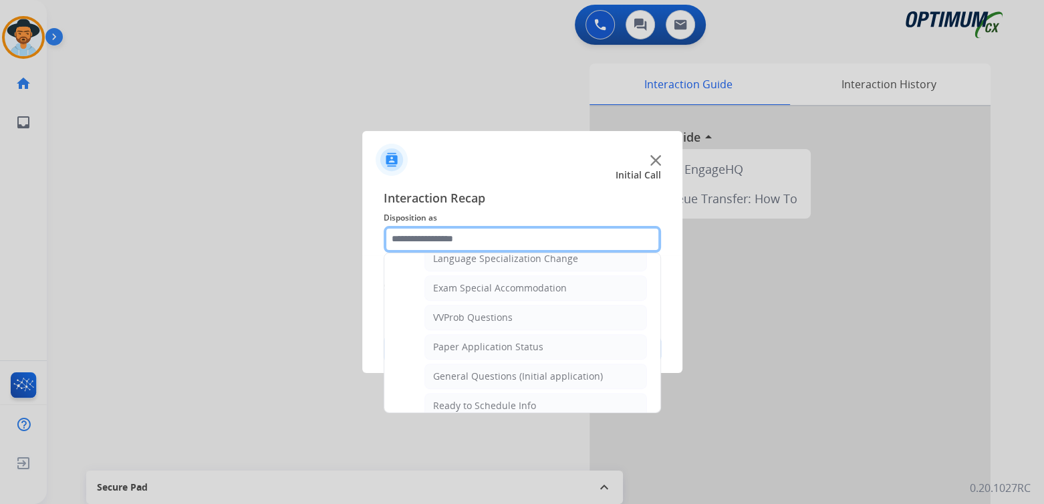
scroll to position [680, 0]
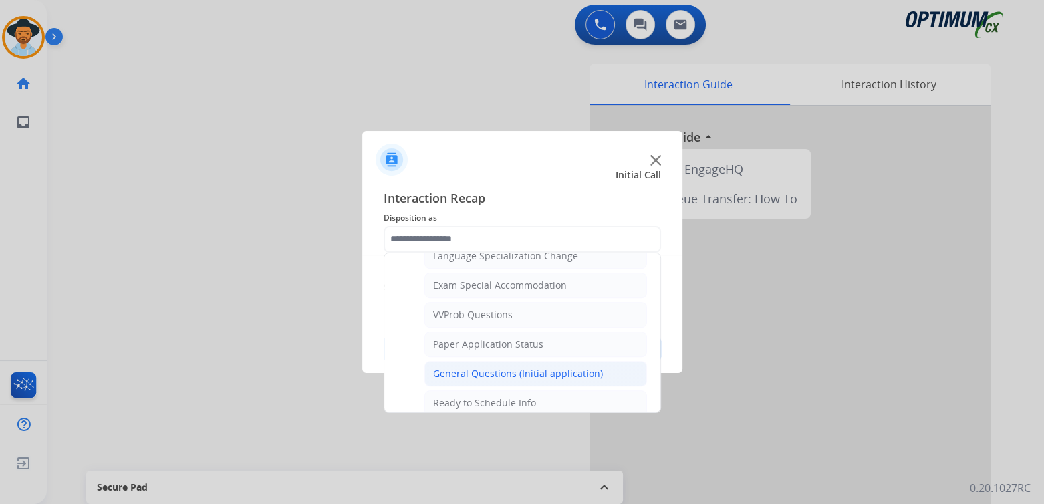
click at [478, 367] on div "General Questions (Initial application)" at bounding box center [518, 373] width 170 height 13
type input "**********"
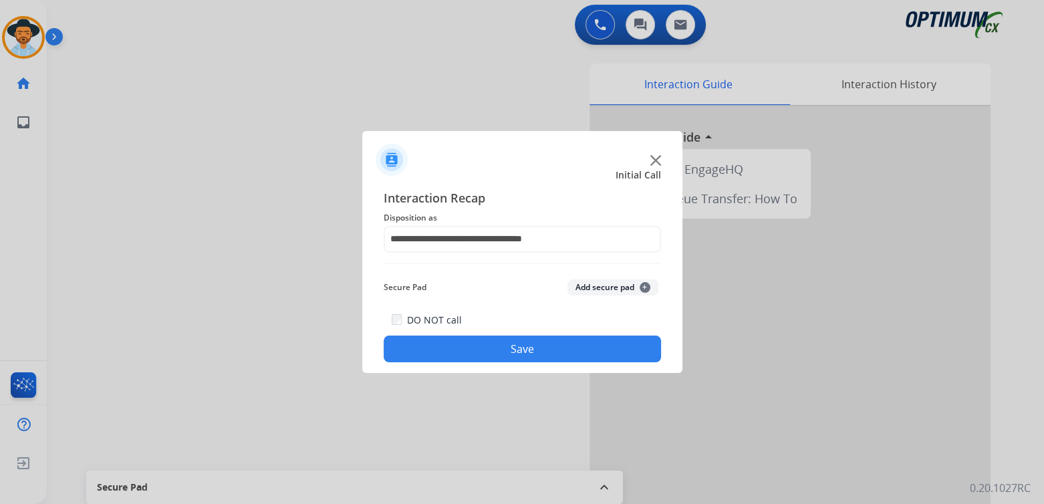
click at [537, 340] on button "Save" at bounding box center [522, 349] width 277 height 27
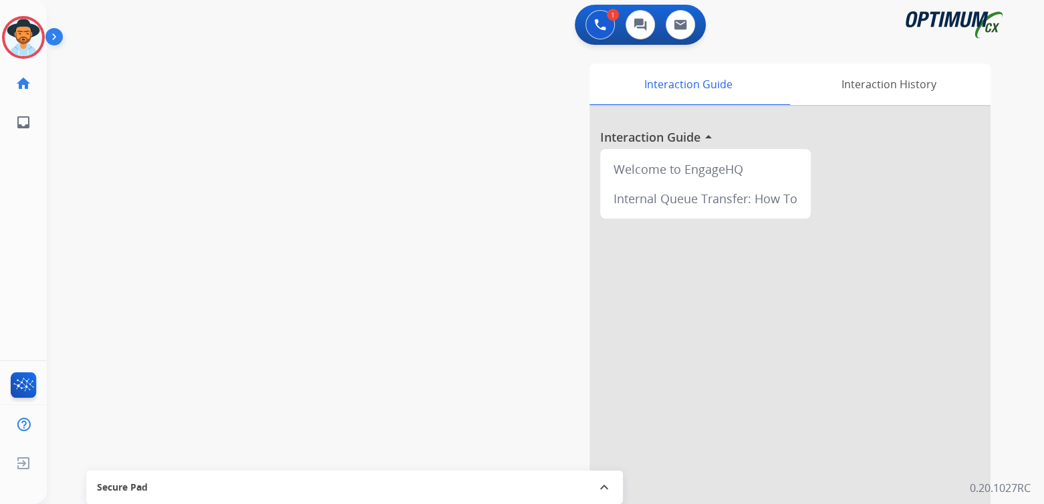
click at [430, 337] on button "Reject" at bounding box center [451, 341] width 130 height 31
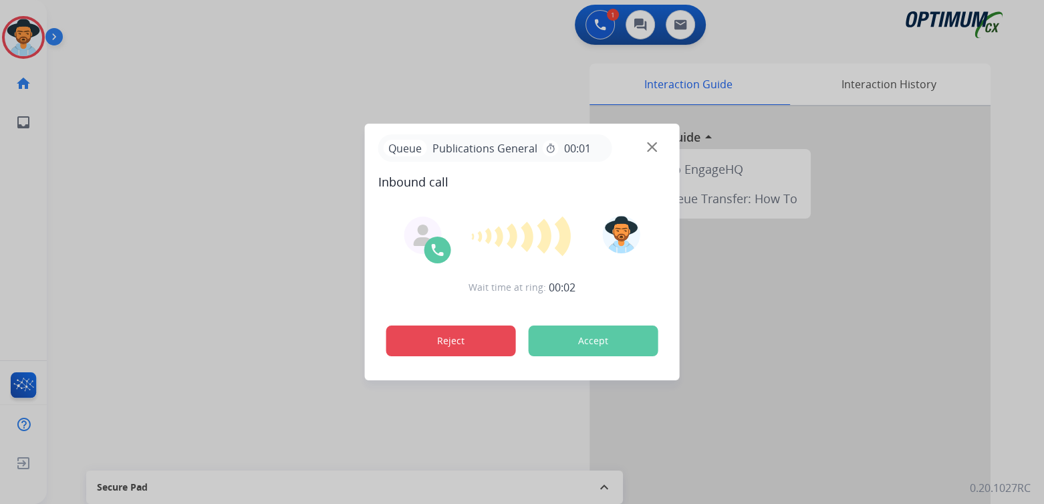
click at [457, 338] on button "Reject" at bounding box center [451, 341] width 130 height 31
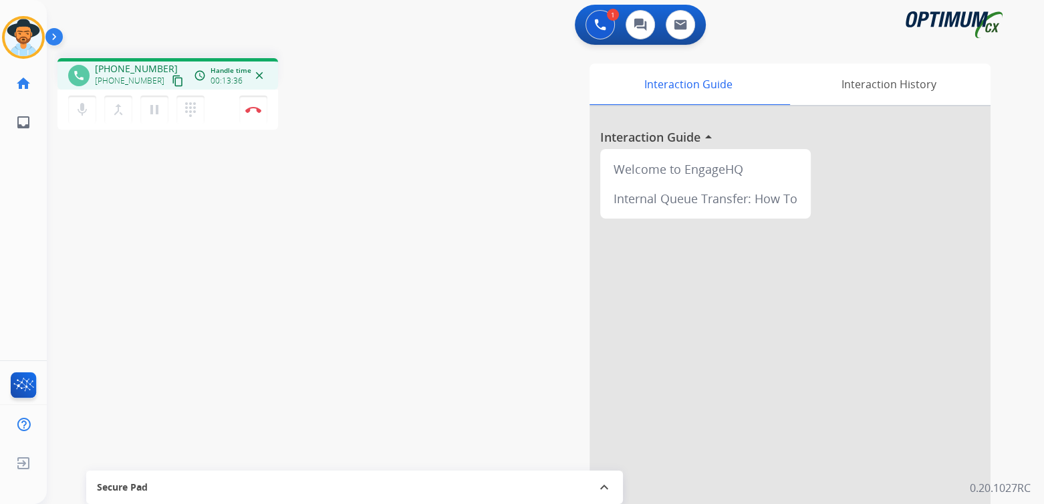
drag, startPoint x: 255, startPoint y: 110, endPoint x: 276, endPoint y: 110, distance: 20.7
click at [255, 110] on img at bounding box center [253, 109] width 16 height 7
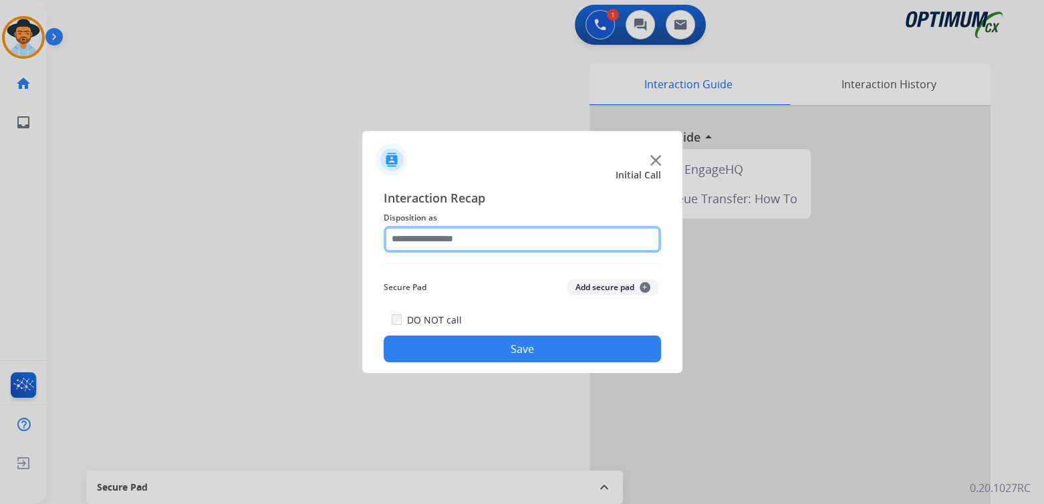
click at [456, 237] on input "text" at bounding box center [522, 239] width 277 height 27
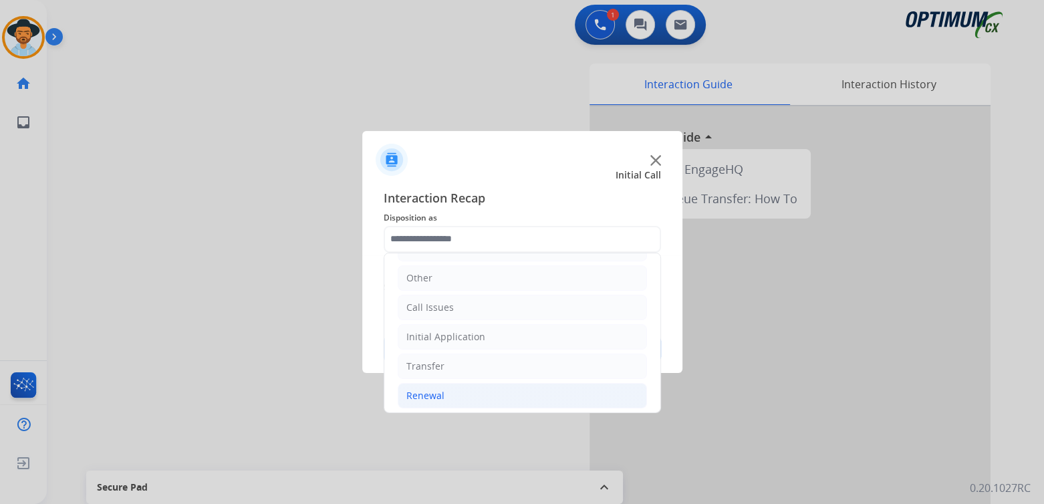
click at [467, 392] on li "Renewal" at bounding box center [522, 395] width 249 height 25
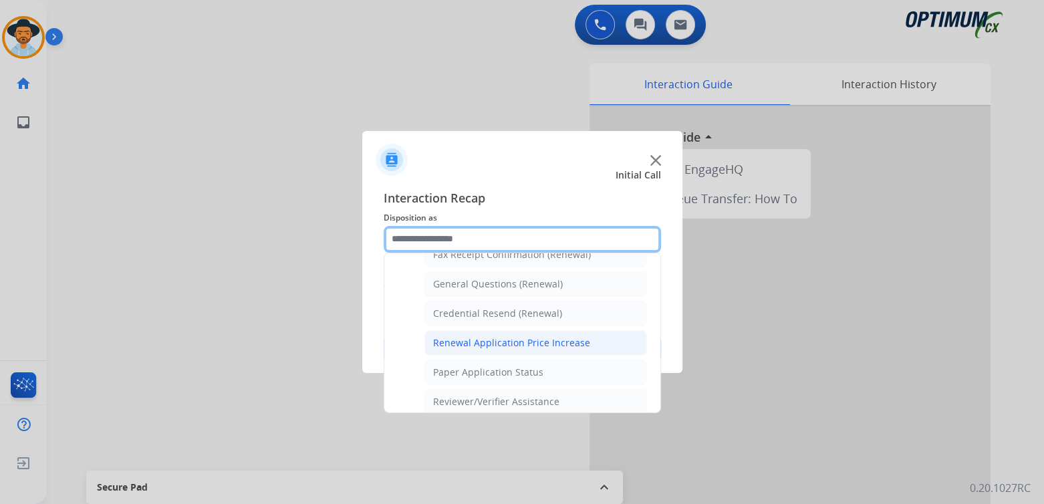
scroll to position [386, 0]
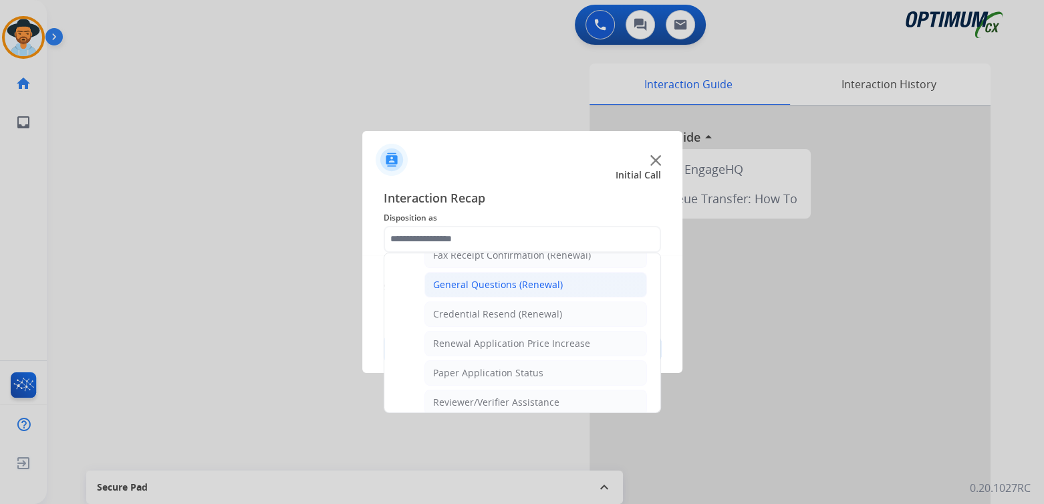
click at [487, 282] on div "General Questions (Renewal)" at bounding box center [498, 284] width 130 height 13
type input "**********"
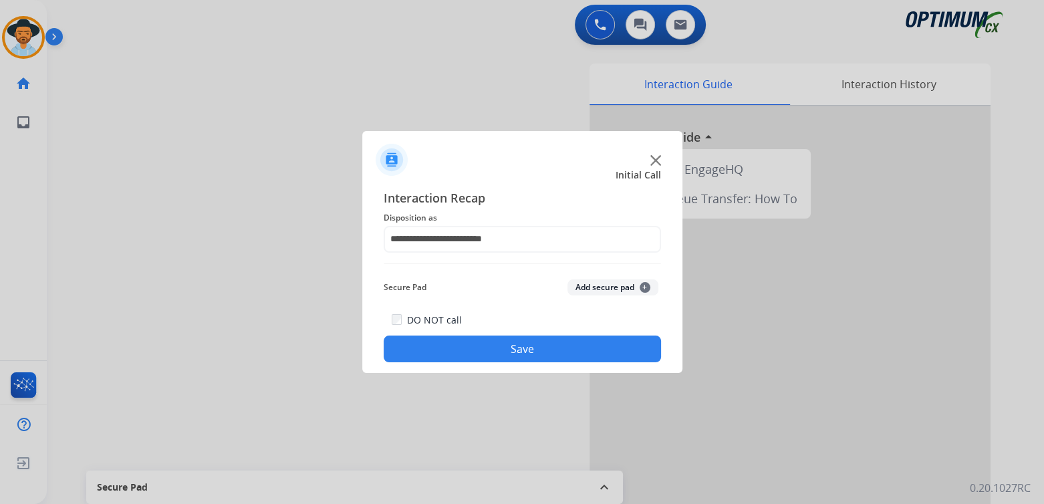
click at [539, 345] on button "Save" at bounding box center [522, 349] width 277 height 27
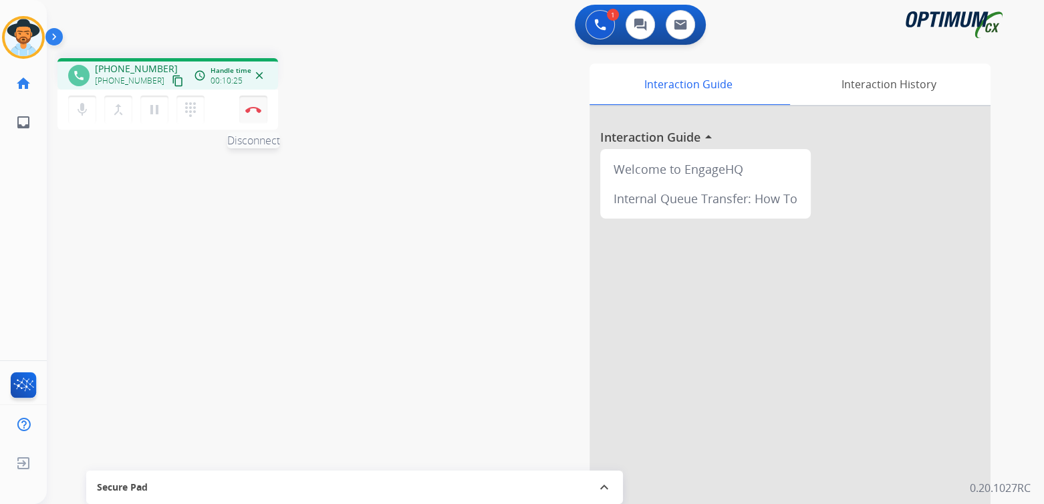
click at [255, 111] on img at bounding box center [253, 109] width 16 height 7
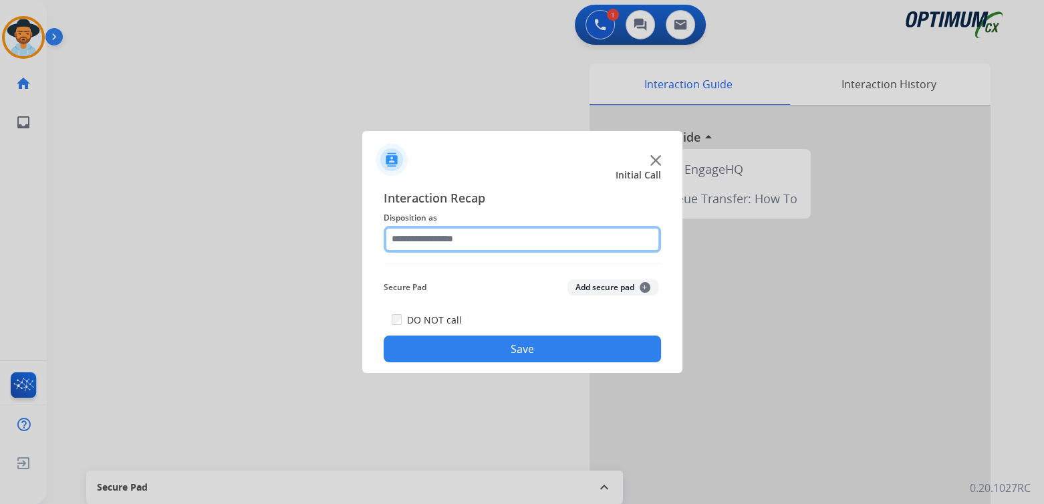
click at [459, 244] on input "text" at bounding box center [522, 239] width 277 height 27
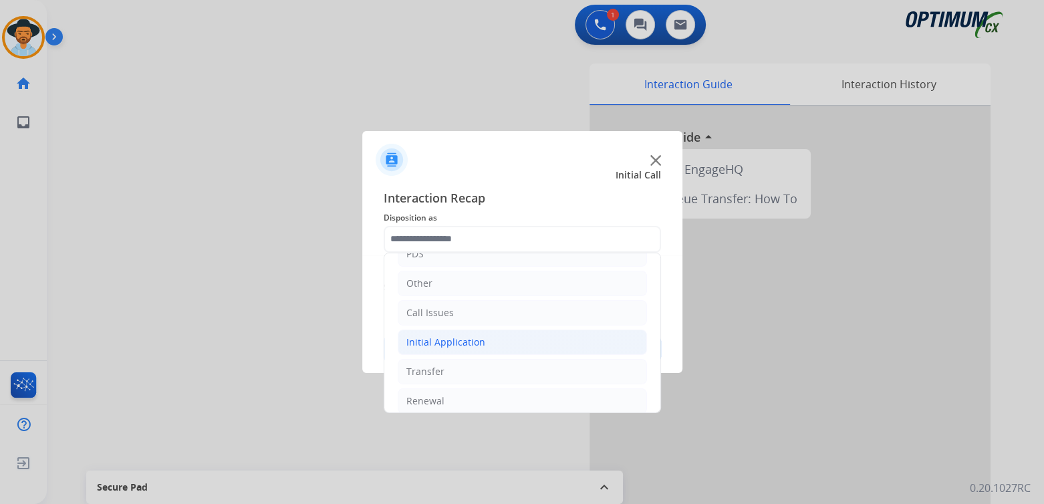
click at [472, 340] on div "Initial Application" at bounding box center [445, 342] width 79 height 13
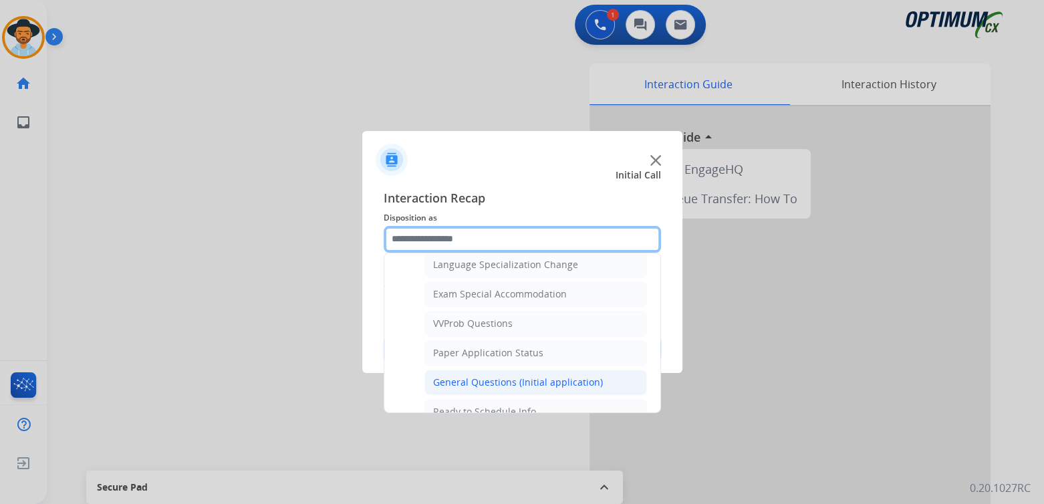
scroll to position [673, 0]
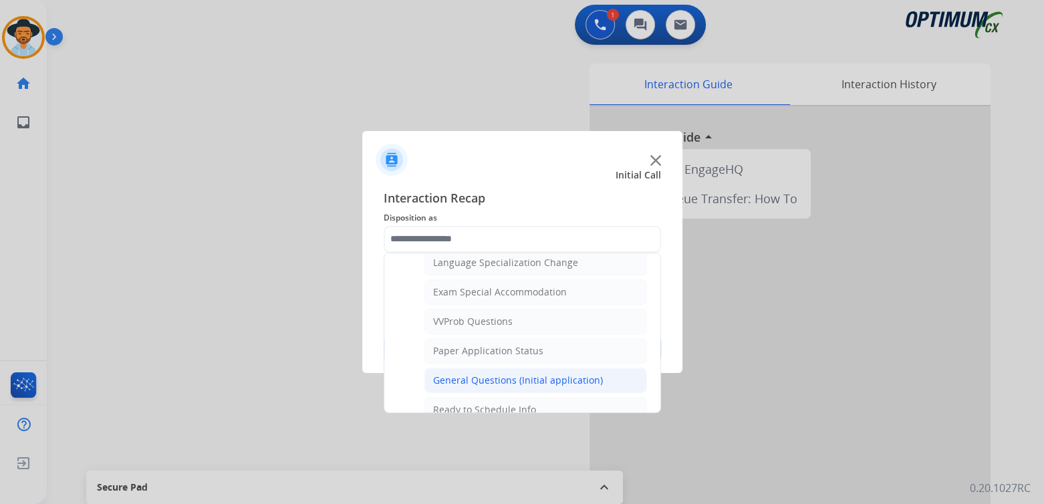
click at [483, 377] on div "General Questions (Initial application)" at bounding box center [518, 380] width 170 height 13
type input "**********"
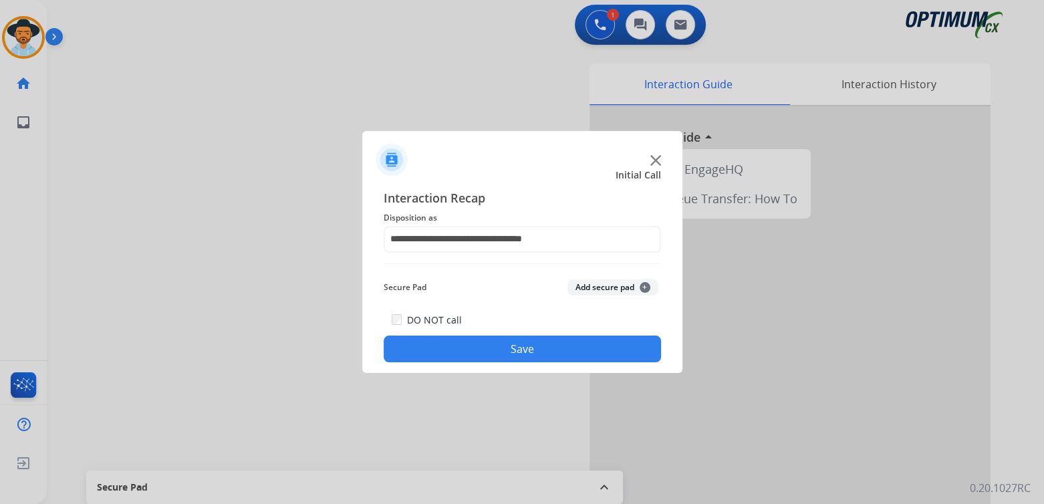
drag, startPoint x: 517, startPoint y: 354, endPoint x: 533, endPoint y: 354, distance: 15.4
click at [519, 354] on button "Save" at bounding box center [522, 349] width 277 height 27
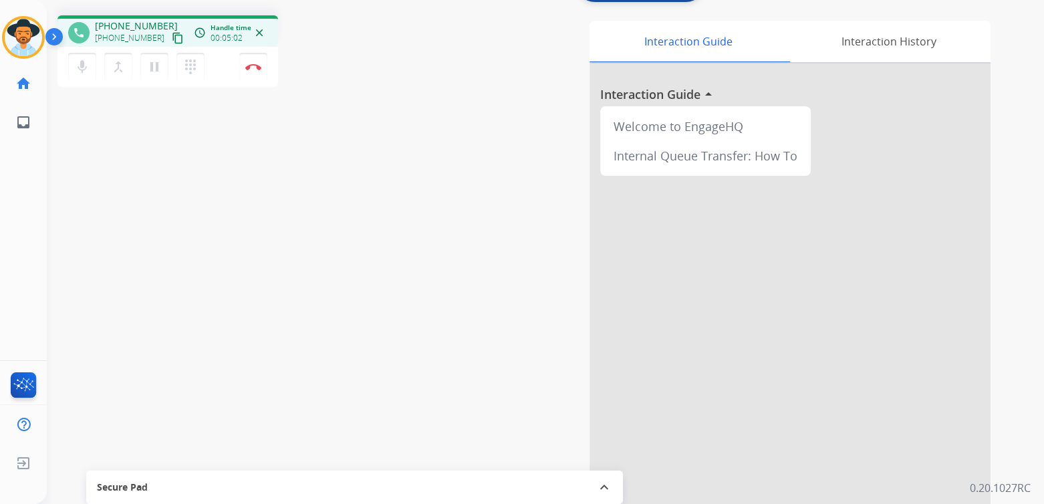
scroll to position [44, 0]
click at [254, 72] on button "Disconnect" at bounding box center [253, 66] width 28 height 28
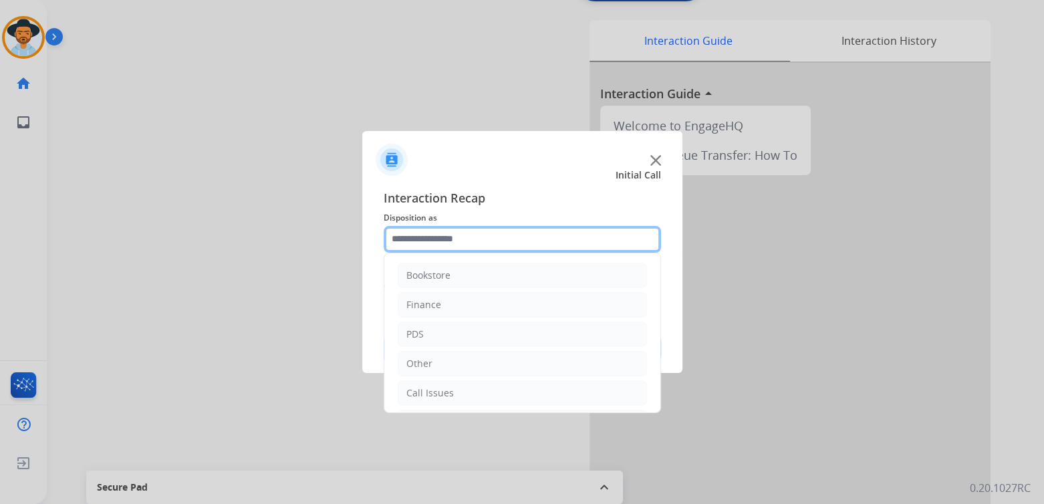
click at [512, 244] on input "text" at bounding box center [522, 239] width 277 height 27
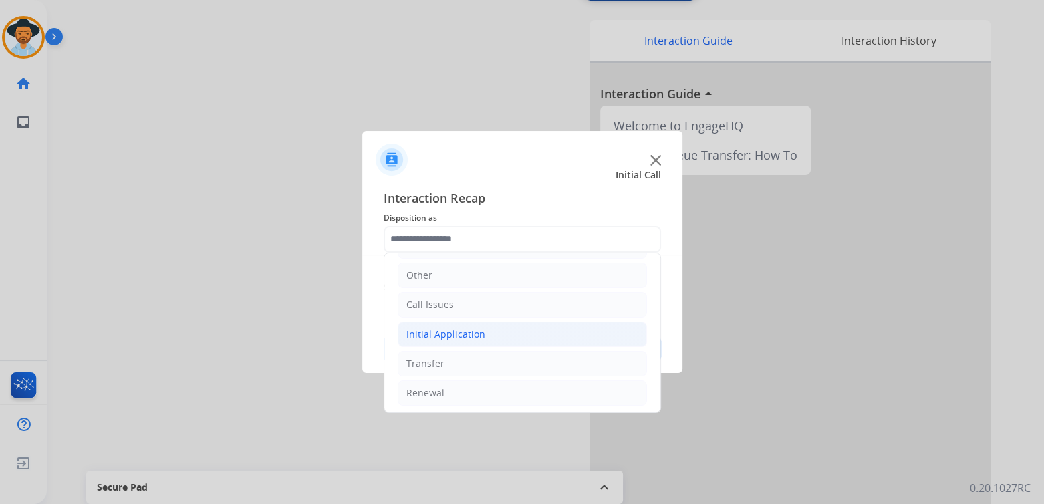
click at [493, 337] on li "Initial Application" at bounding box center [522, 334] width 249 height 25
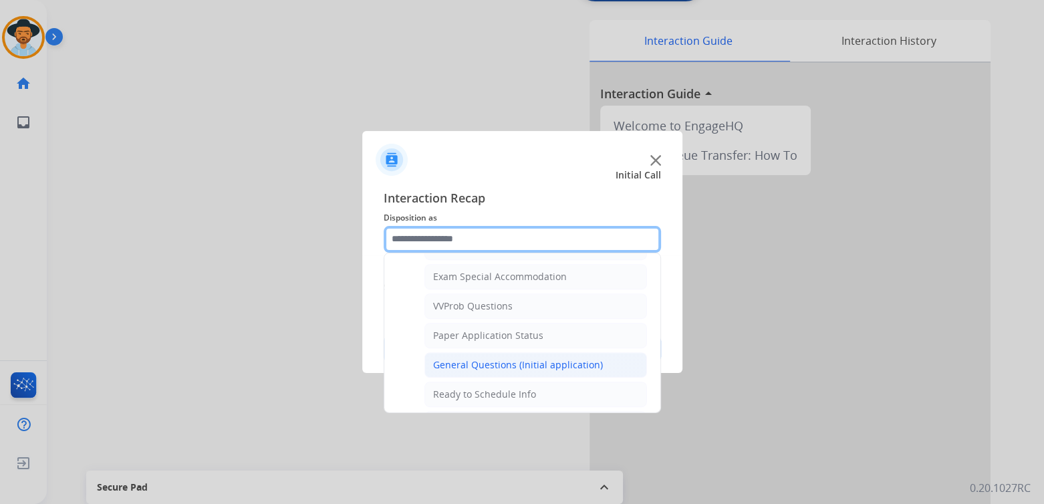
scroll to position [689, 0]
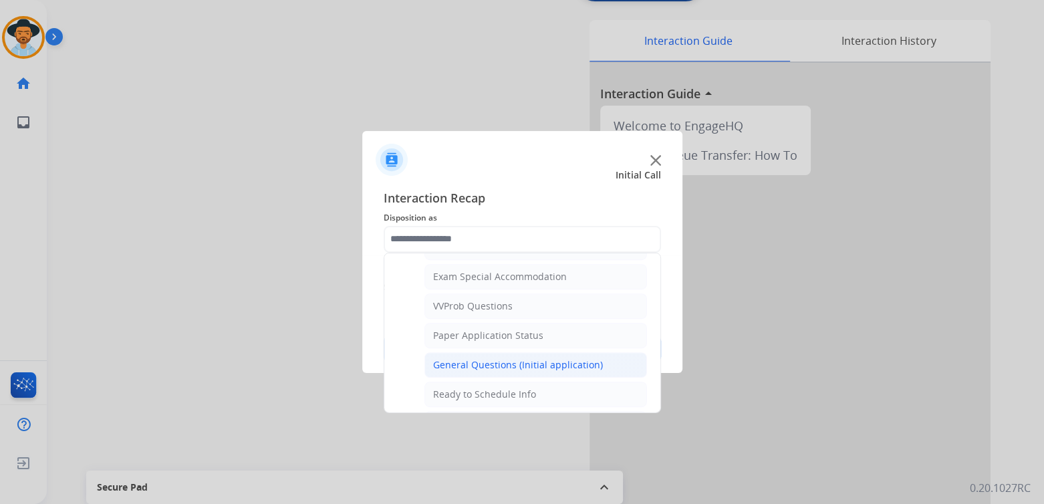
click at [487, 358] on div "General Questions (Initial application)" at bounding box center [518, 364] width 170 height 13
type input "**********"
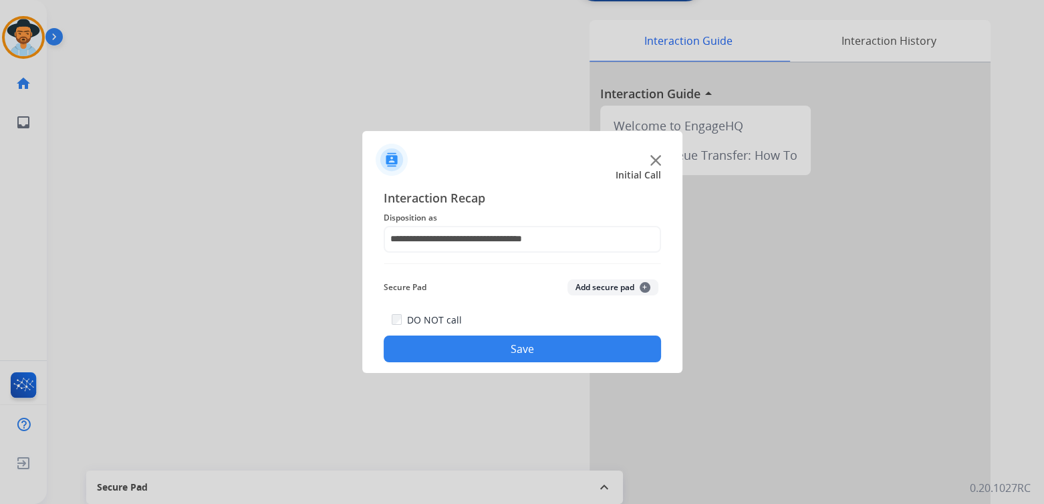
drag, startPoint x: 561, startPoint y: 354, endPoint x: 716, endPoint y: 366, distance: 154.9
click at [561, 354] on button "Save" at bounding box center [522, 349] width 277 height 27
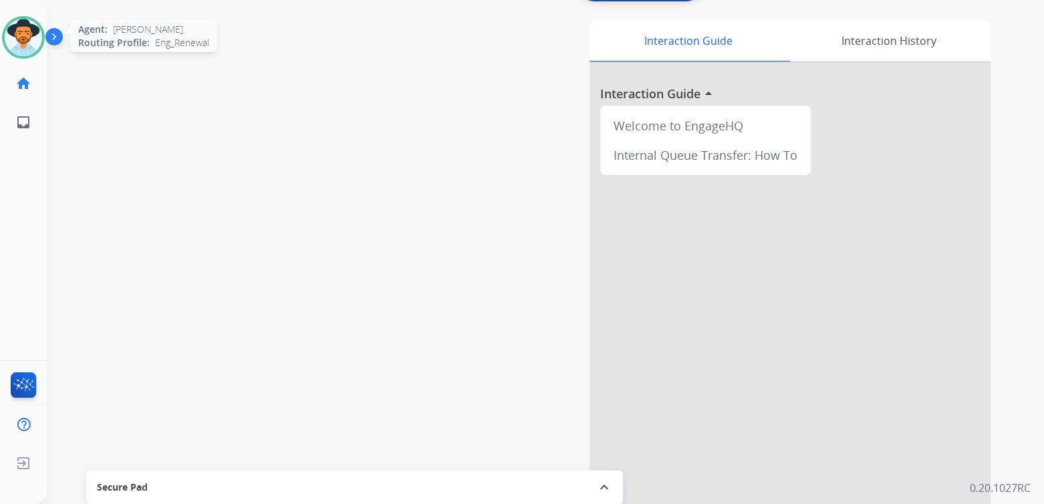
drag, startPoint x: 23, startPoint y: 33, endPoint x: 80, endPoint y: 36, distance: 57.5
click at [23, 34] on img at bounding box center [23, 37] width 37 height 37
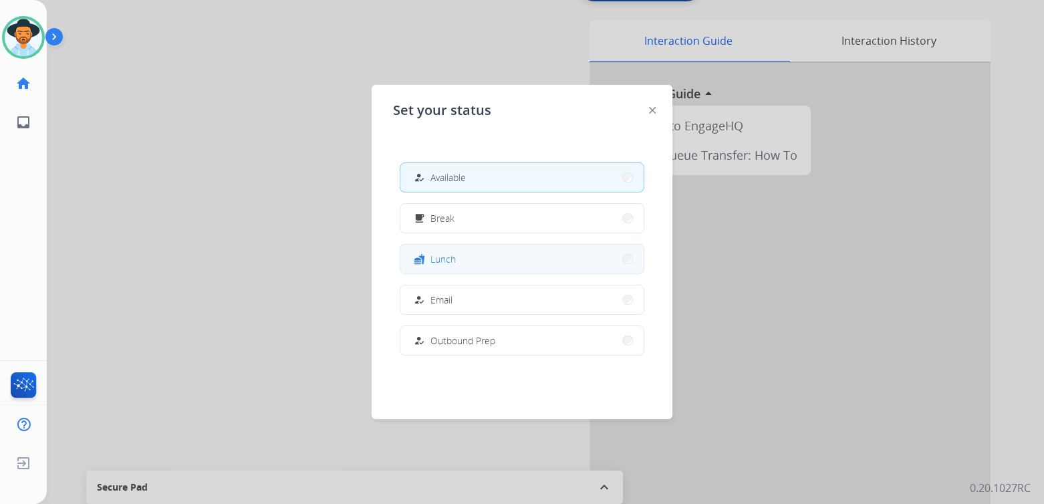
click at [465, 263] on button "fastfood Lunch" at bounding box center [521, 259] width 243 height 29
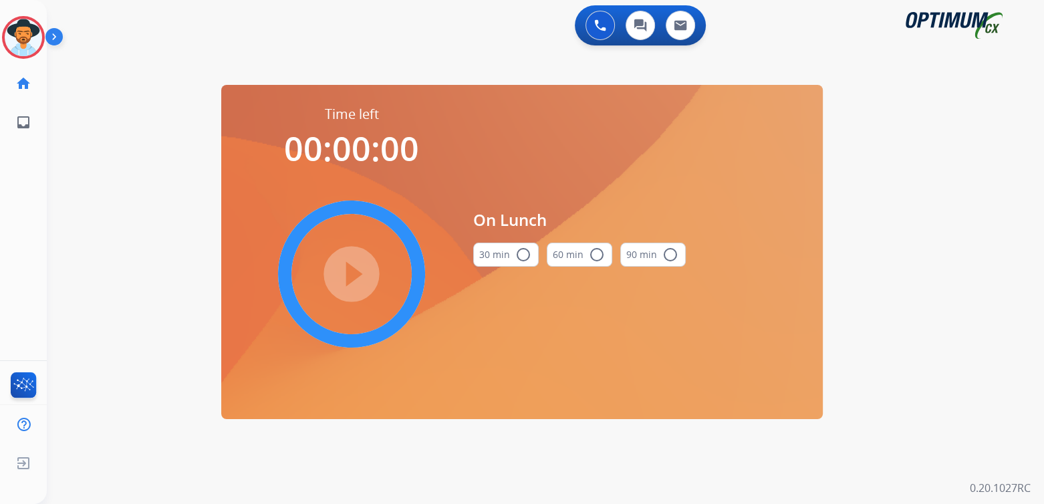
click at [525, 253] on mat-icon "radio_button_unchecked" at bounding box center [523, 255] width 16 height 16
click at [360, 279] on mat-icon "play_circle_filled" at bounding box center [352, 274] width 16 height 16
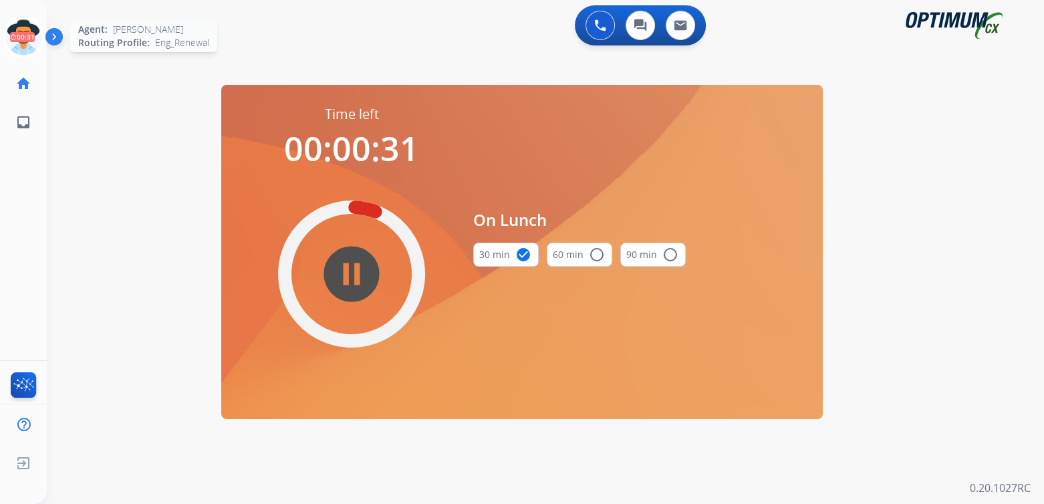
drag, startPoint x: 21, startPoint y: 35, endPoint x: 83, endPoint y: 42, distance: 62.6
click at [21, 35] on icon at bounding box center [23, 37] width 43 height 43
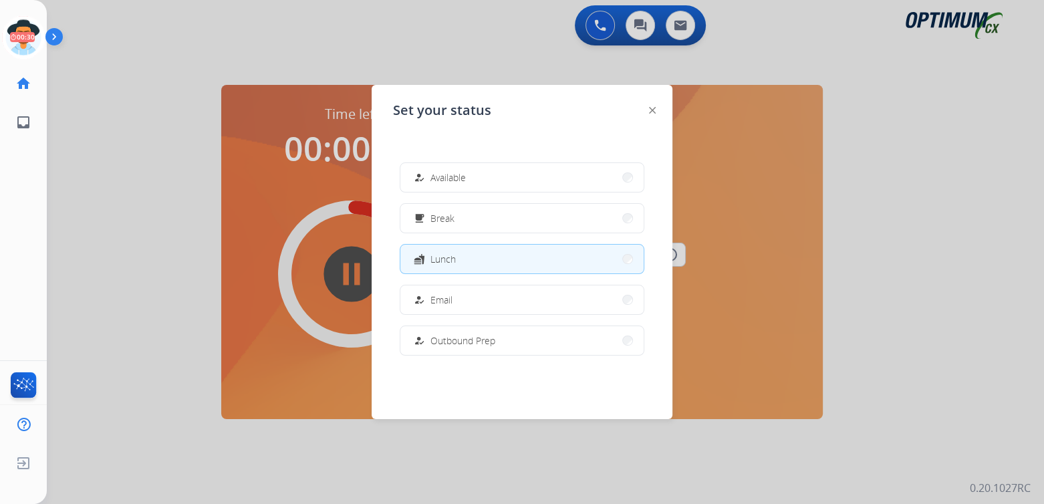
click at [488, 180] on button "how_to_reg Available" at bounding box center [521, 177] width 243 height 29
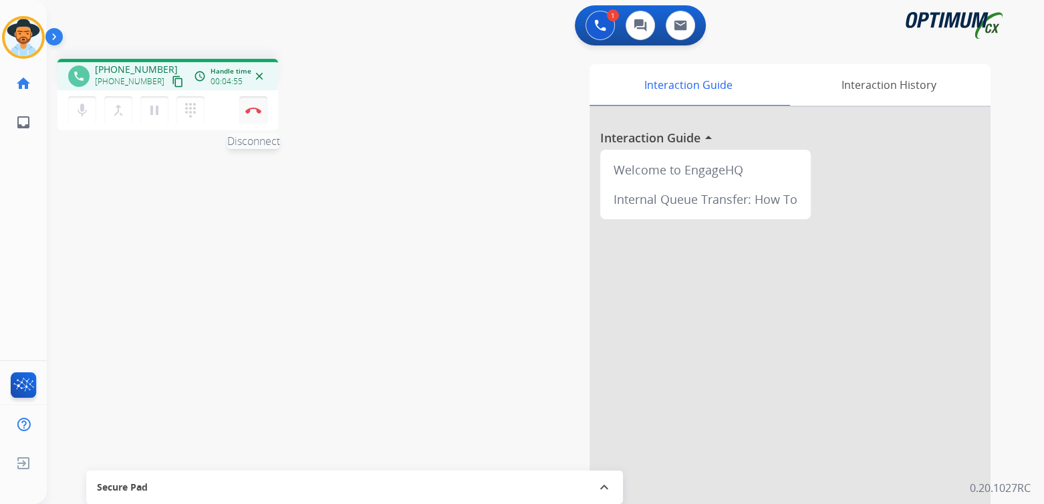
click at [259, 102] on button "Disconnect" at bounding box center [253, 110] width 28 height 28
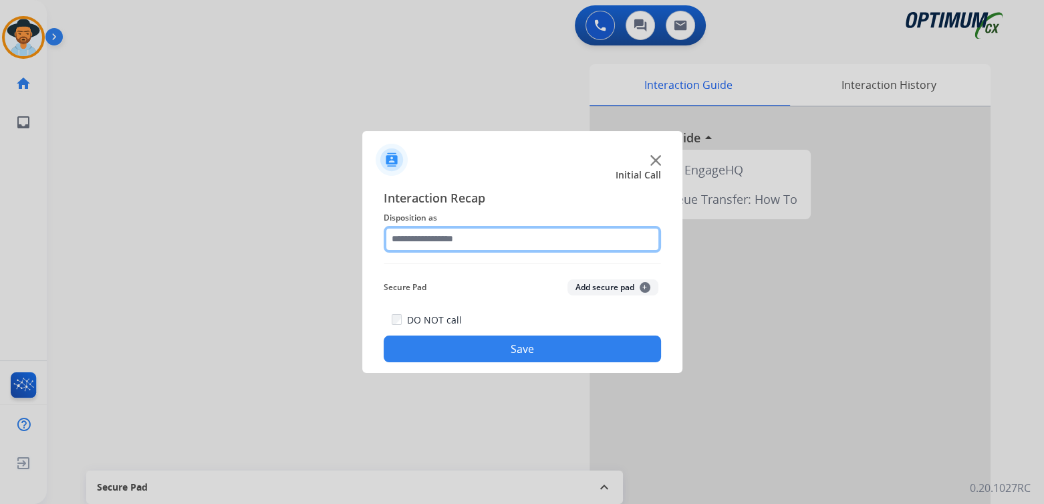
click at [465, 235] on input "text" at bounding box center [522, 239] width 277 height 27
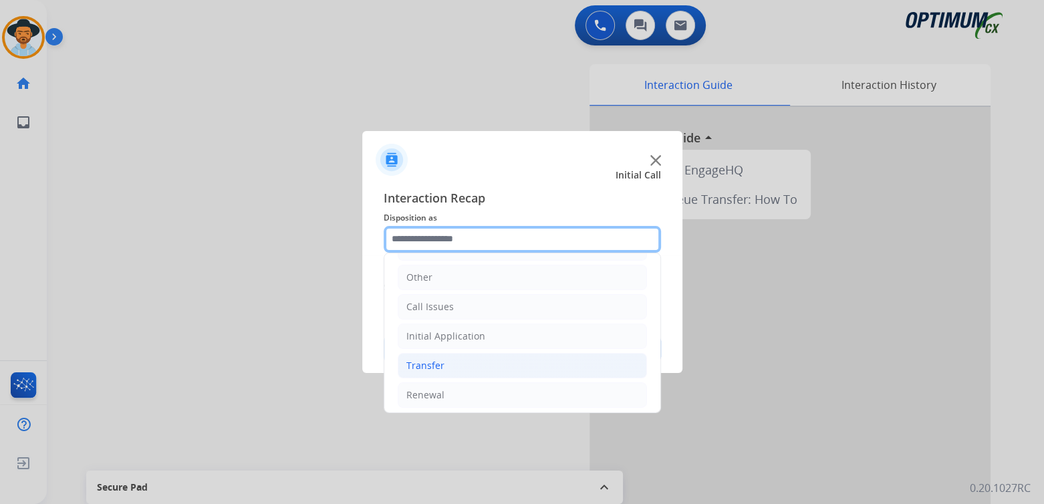
scroll to position [88, 0]
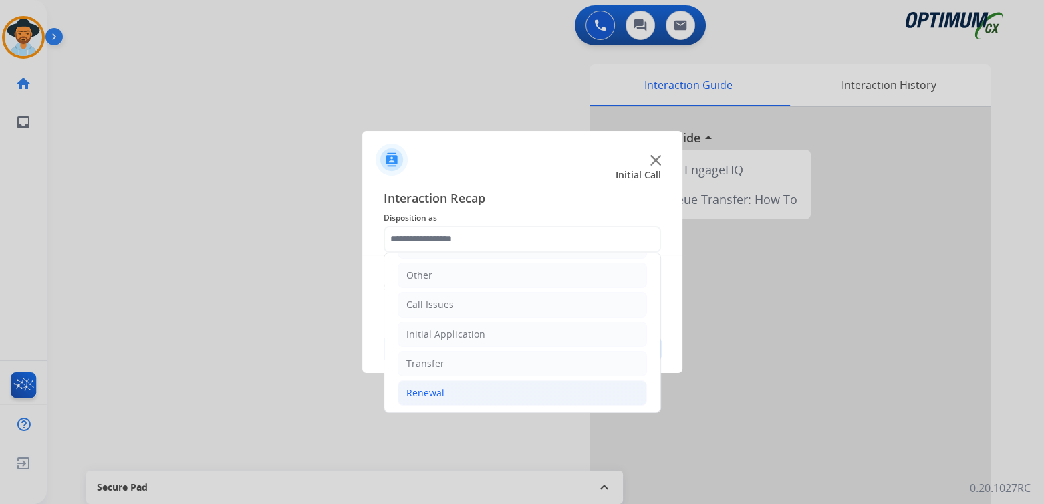
click at [456, 389] on li "Renewal" at bounding box center [522, 392] width 249 height 25
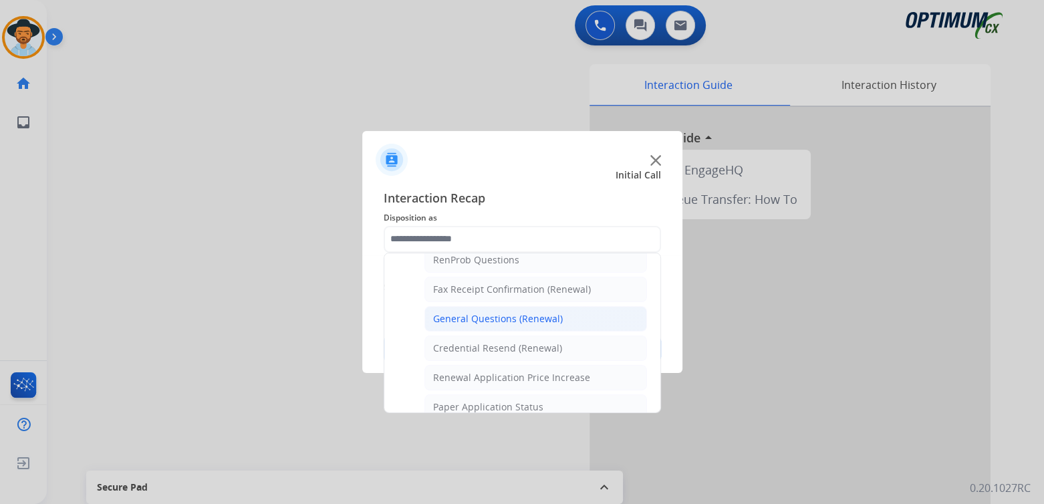
scroll to position [353, 0]
click at [484, 314] on div "General Questions (Renewal)" at bounding box center [498, 317] width 130 height 13
type input "**********"
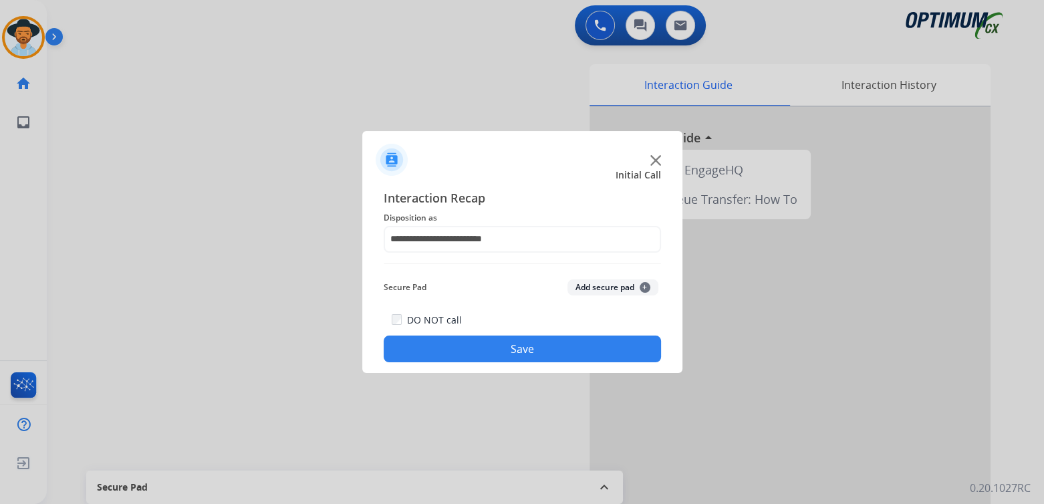
click at [528, 347] on button "Save" at bounding box center [522, 349] width 277 height 27
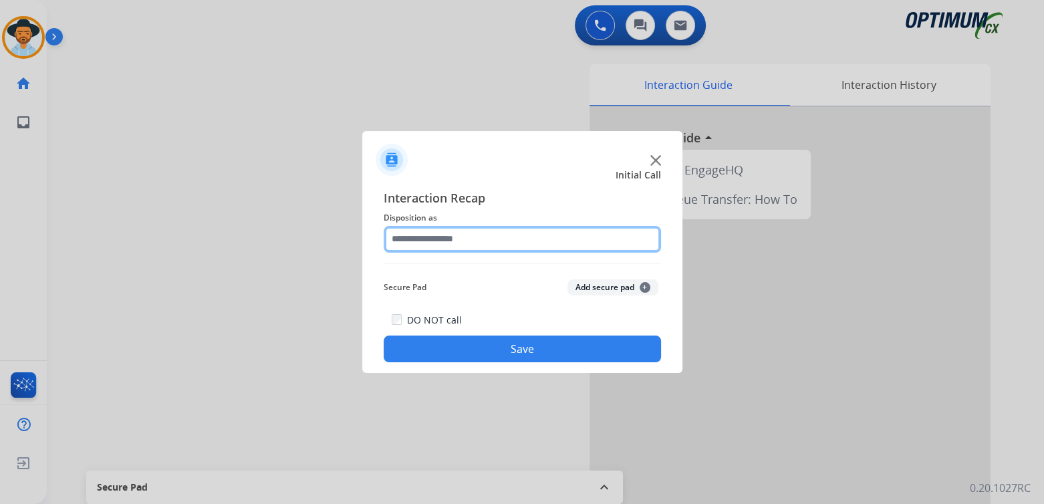
click at [459, 236] on input "text" at bounding box center [522, 239] width 277 height 27
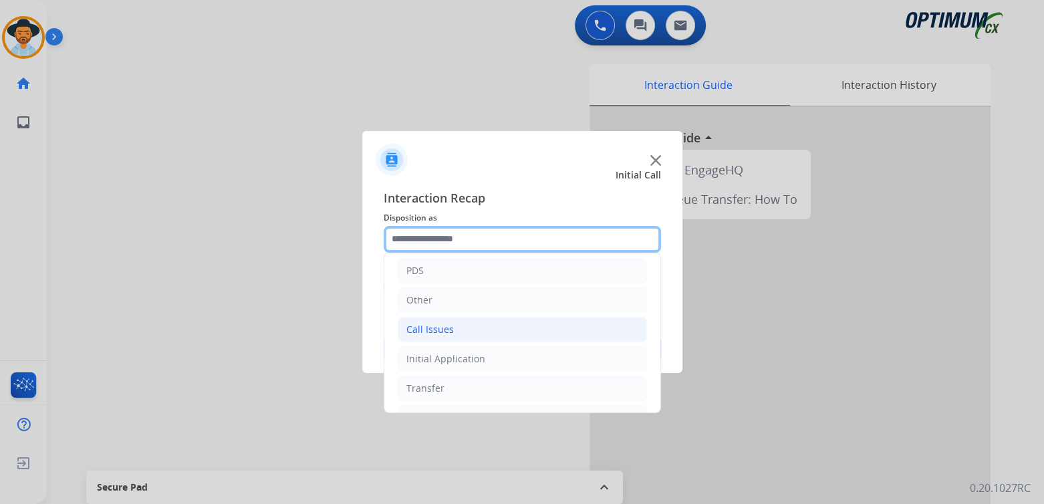
scroll to position [88, 0]
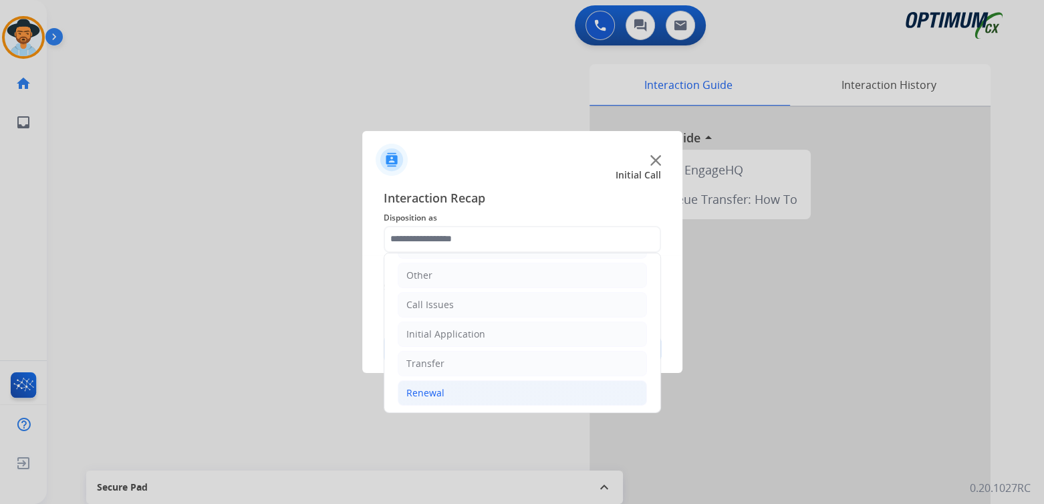
click at [436, 392] on div "Renewal" at bounding box center [425, 392] width 38 height 13
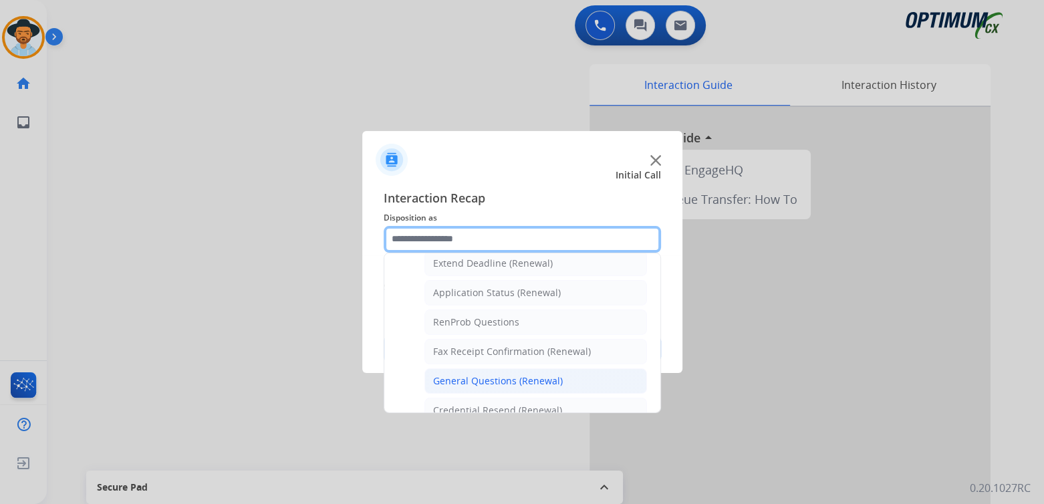
scroll to position [289, 0]
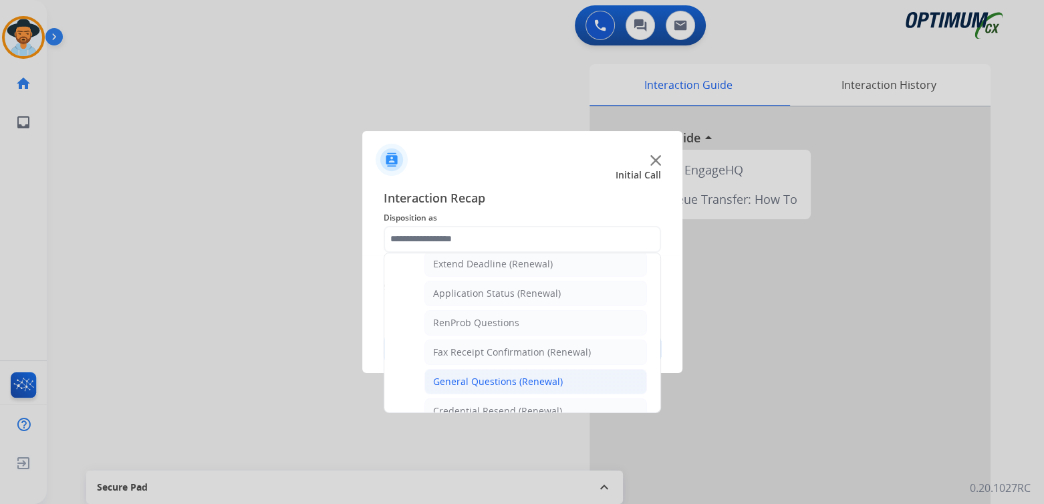
click at [485, 378] on div "General Questions (Renewal)" at bounding box center [498, 381] width 130 height 13
type input "**********"
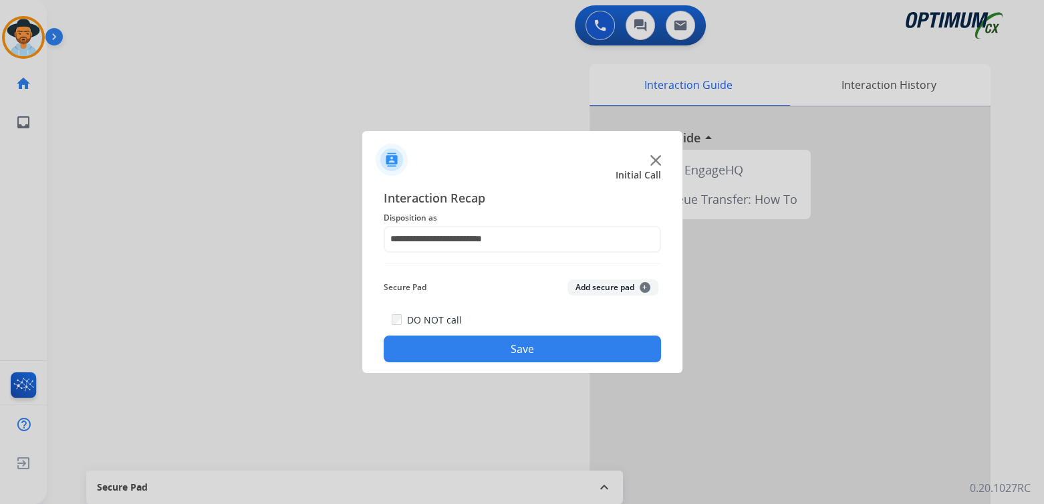
click at [553, 353] on button "Save" at bounding box center [522, 349] width 277 height 27
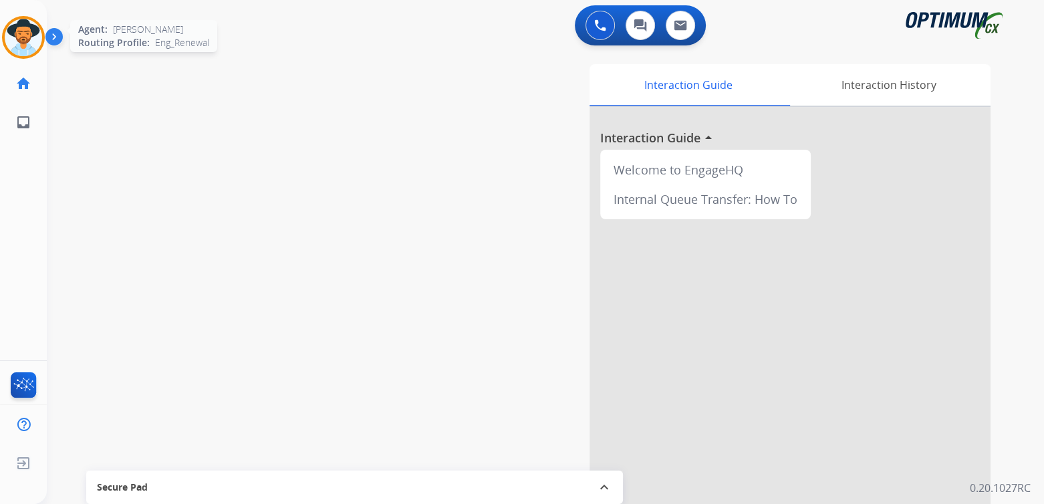
drag, startPoint x: 21, startPoint y: 49, endPoint x: 48, endPoint y: 39, distance: 29.2
click at [23, 47] on img at bounding box center [23, 37] width 37 height 37
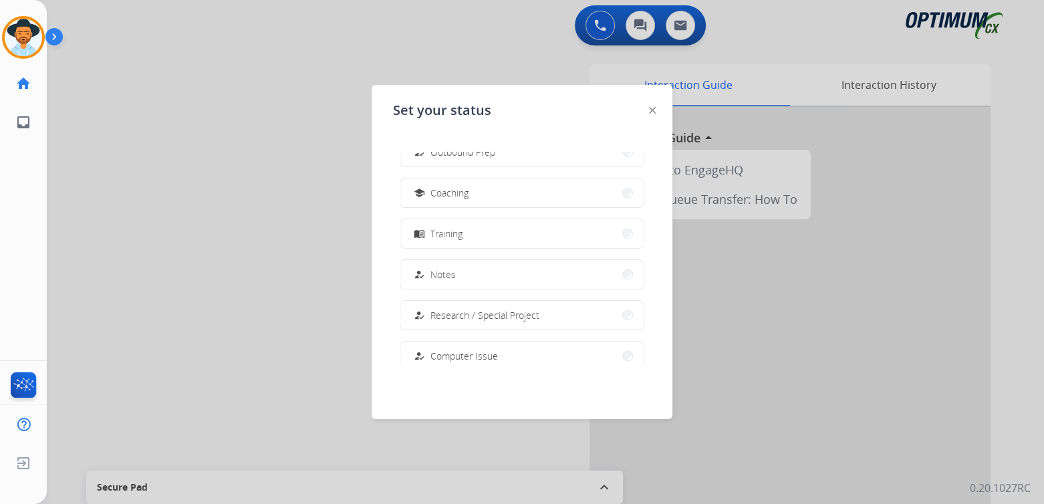
scroll to position [189, 0]
click at [470, 196] on button "school Coaching" at bounding box center [521, 192] width 243 height 29
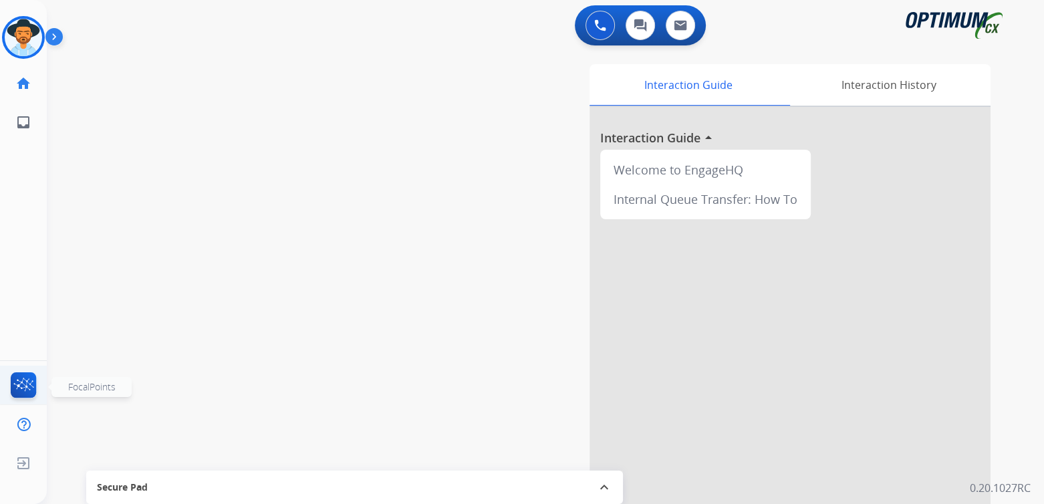
click at [23, 388] on img at bounding box center [23, 387] width 31 height 31
click at [33, 37] on img at bounding box center [23, 37] width 37 height 37
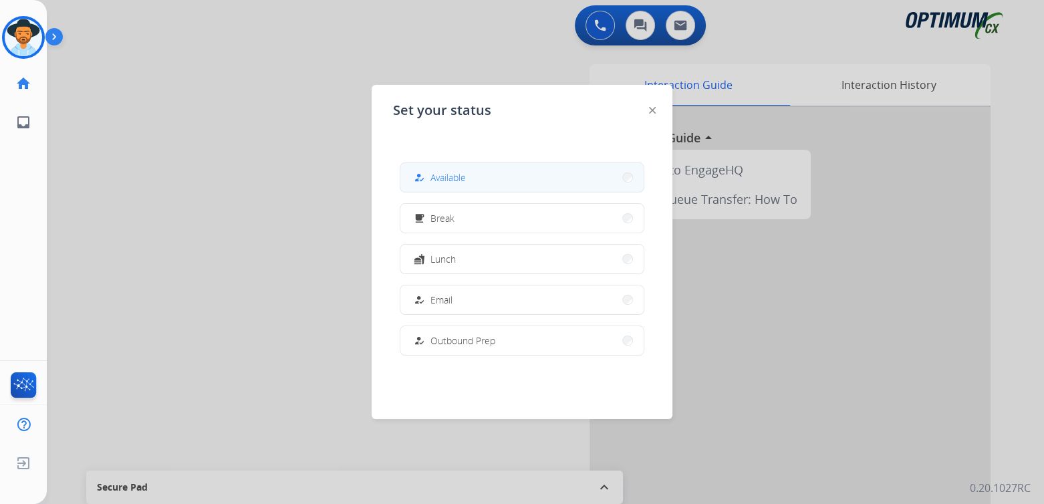
click at [463, 186] on button "how_to_reg Available" at bounding box center [521, 177] width 243 height 29
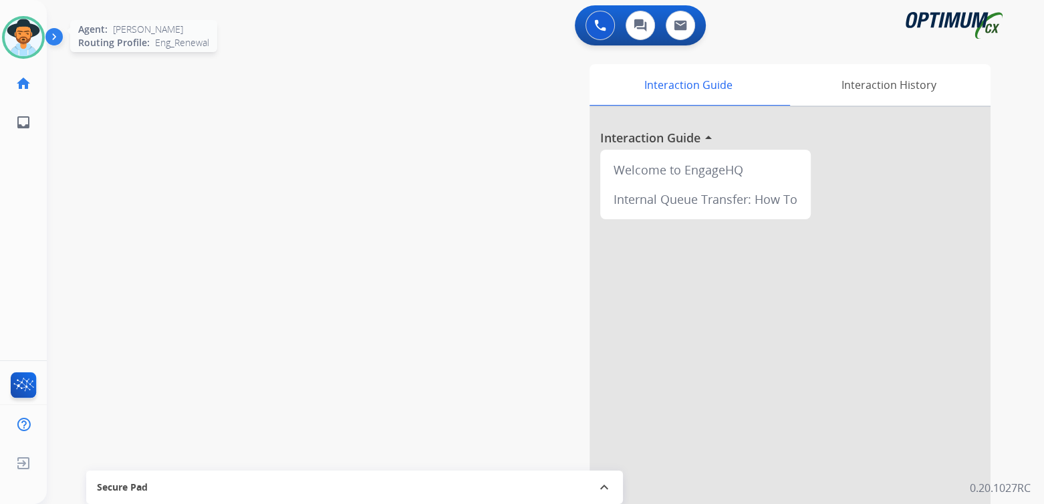
click at [29, 20] on div at bounding box center [23, 37] width 43 height 43
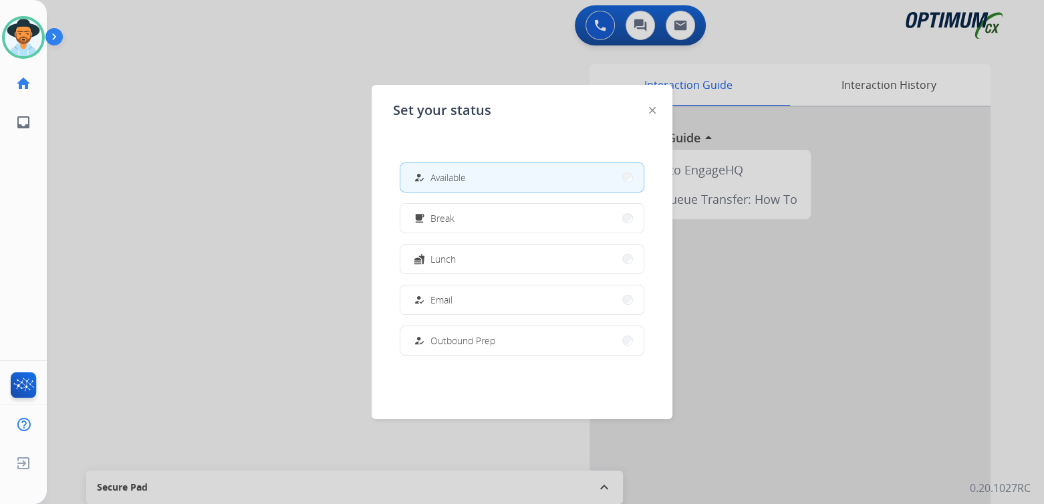
drag, startPoint x: 193, startPoint y: 304, endPoint x: 186, endPoint y: 299, distance: 9.1
click at [188, 300] on div at bounding box center [522, 252] width 1044 height 504
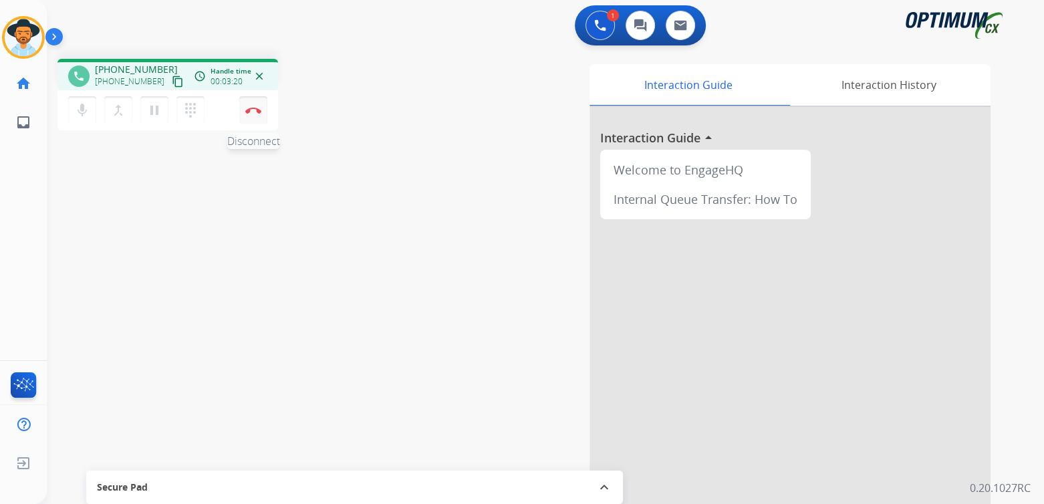
click at [258, 114] on button "Disconnect" at bounding box center [253, 110] width 28 height 28
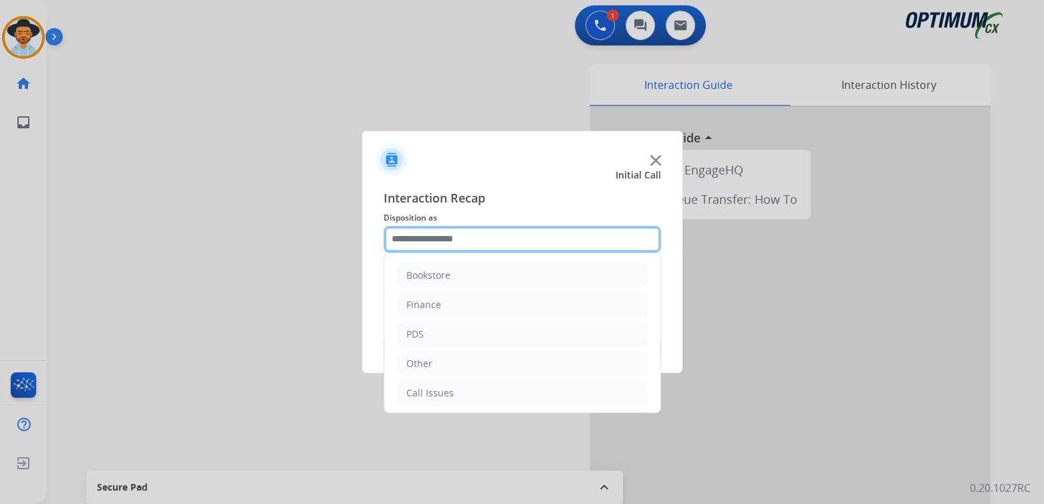
click at [460, 243] on input "text" at bounding box center [522, 239] width 277 height 27
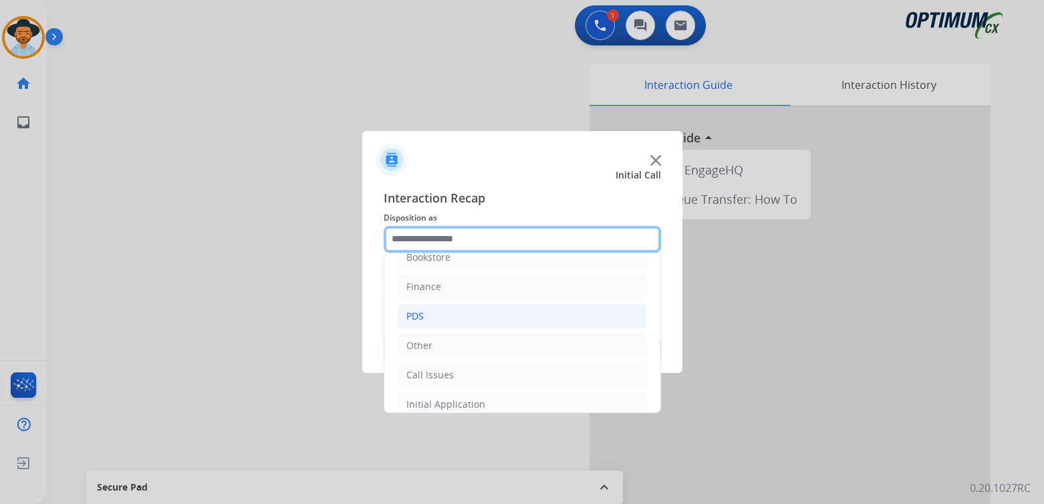
scroll to position [88, 0]
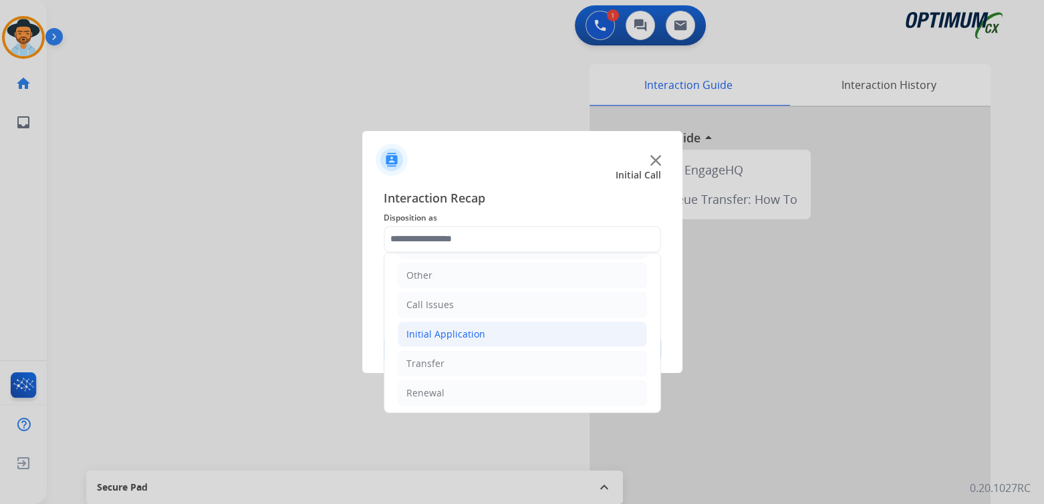
click at [461, 334] on div "Initial Application" at bounding box center [445, 334] width 79 height 13
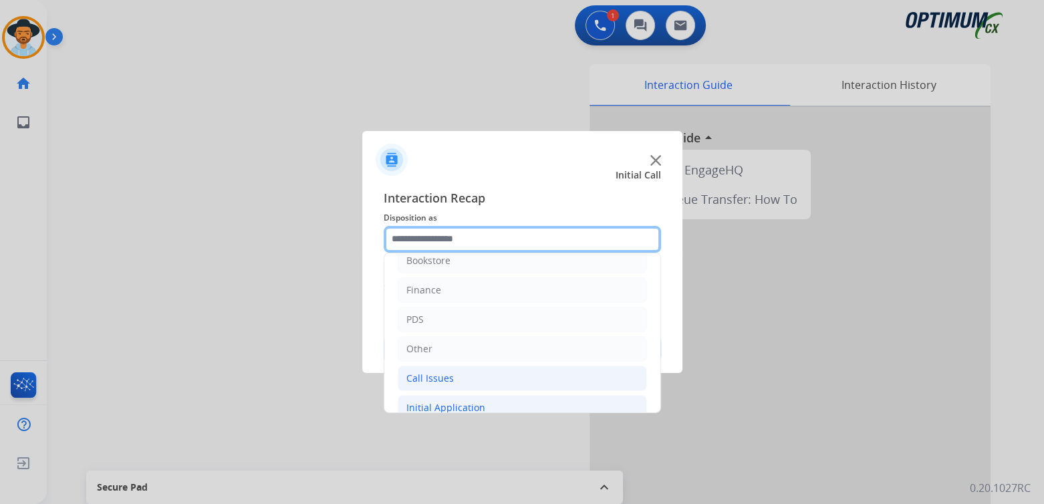
scroll to position [0, 0]
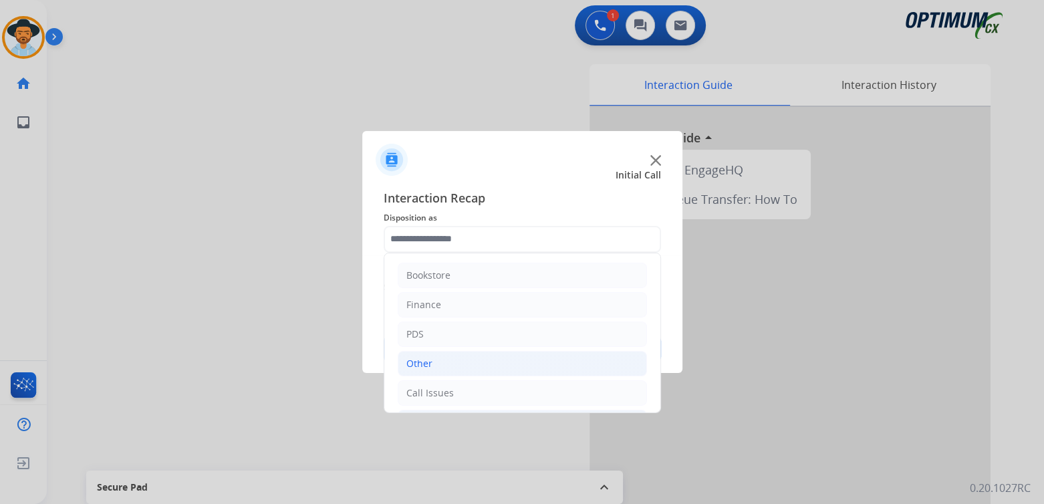
click at [425, 363] on div "Other" at bounding box center [419, 363] width 26 height 13
click at [273, 384] on div at bounding box center [522, 252] width 1044 height 504
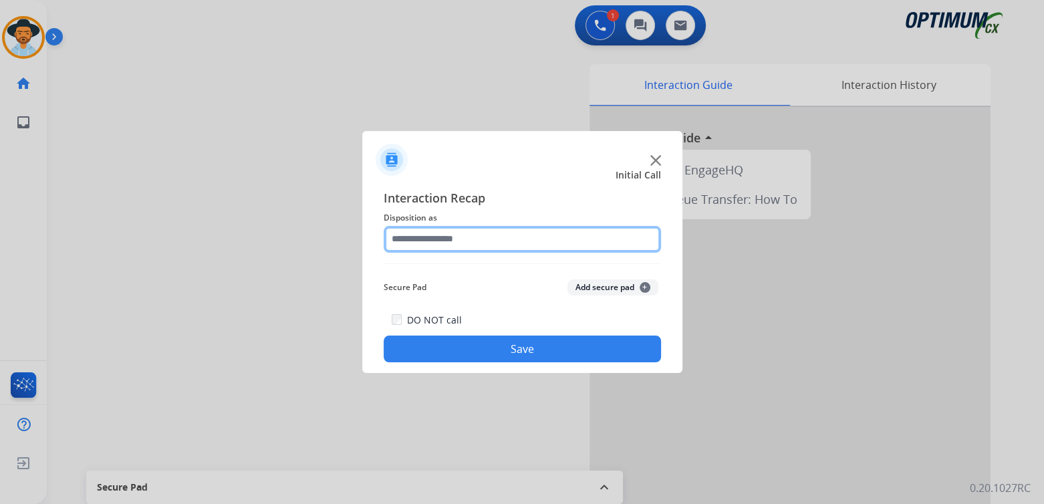
click at [458, 242] on input "text" at bounding box center [522, 239] width 277 height 27
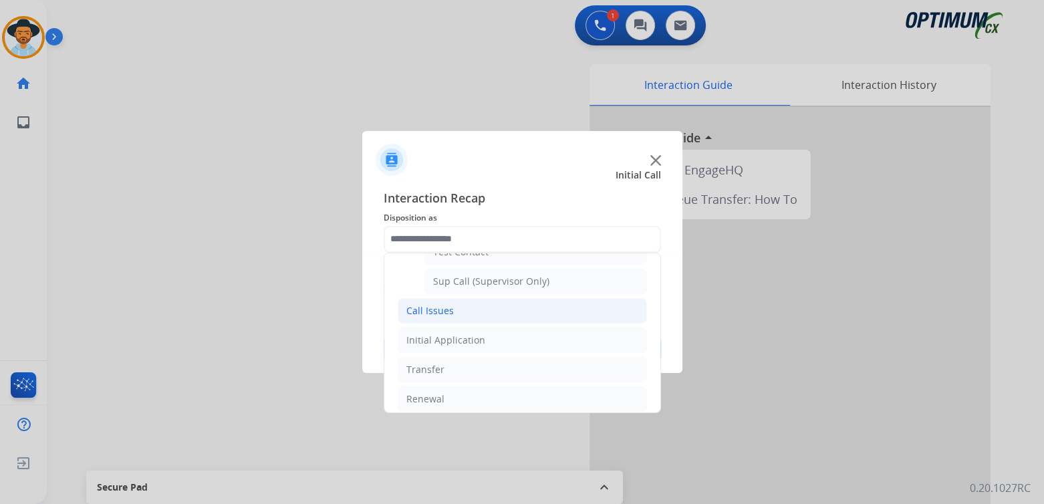
click at [436, 307] on div "Call Issues" at bounding box center [429, 310] width 47 height 13
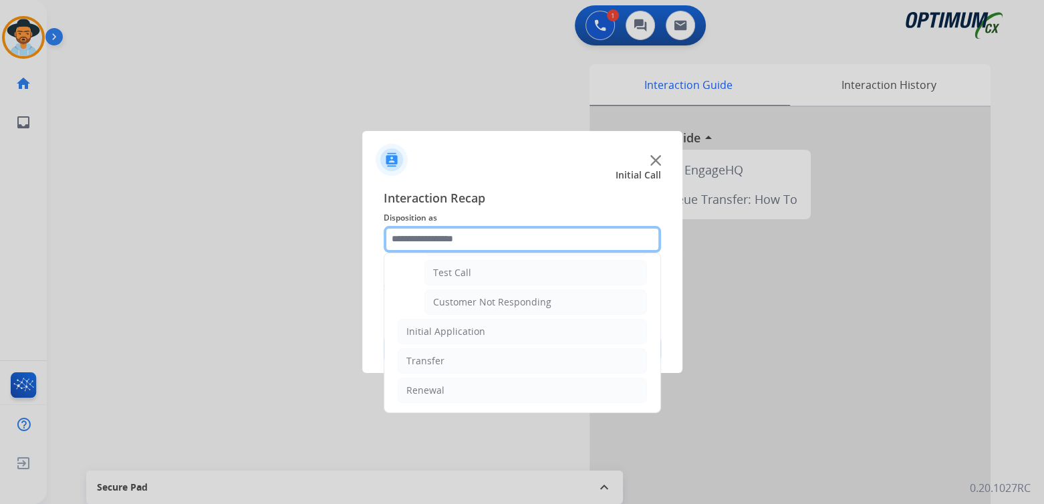
scroll to position [234, 0]
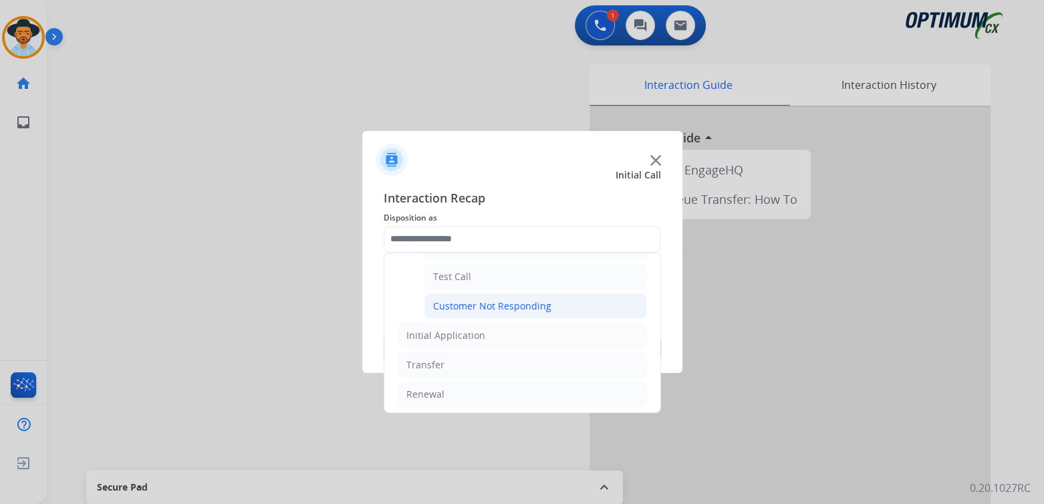
click at [467, 305] on div "Customer Not Responding" at bounding box center [492, 305] width 118 height 13
type input "**********"
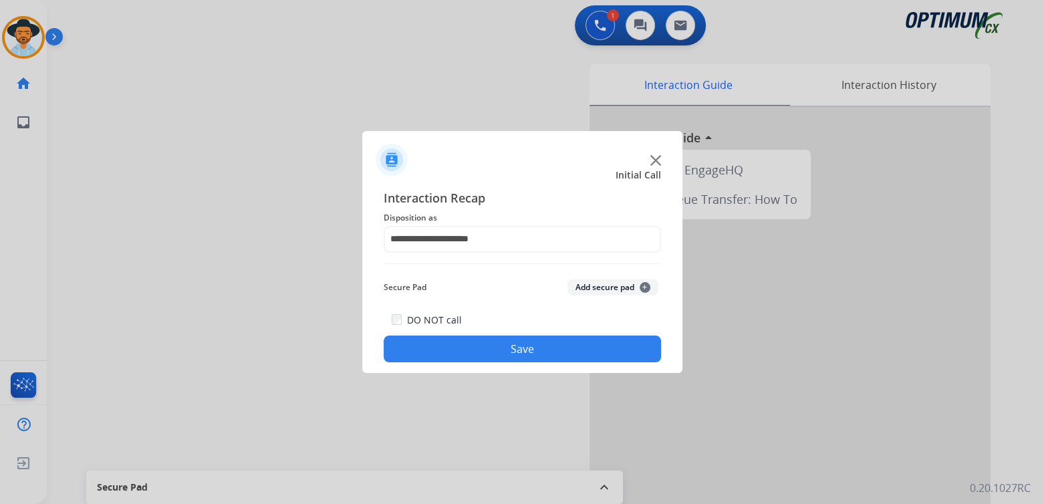
click at [494, 350] on button "Save" at bounding box center [522, 349] width 277 height 27
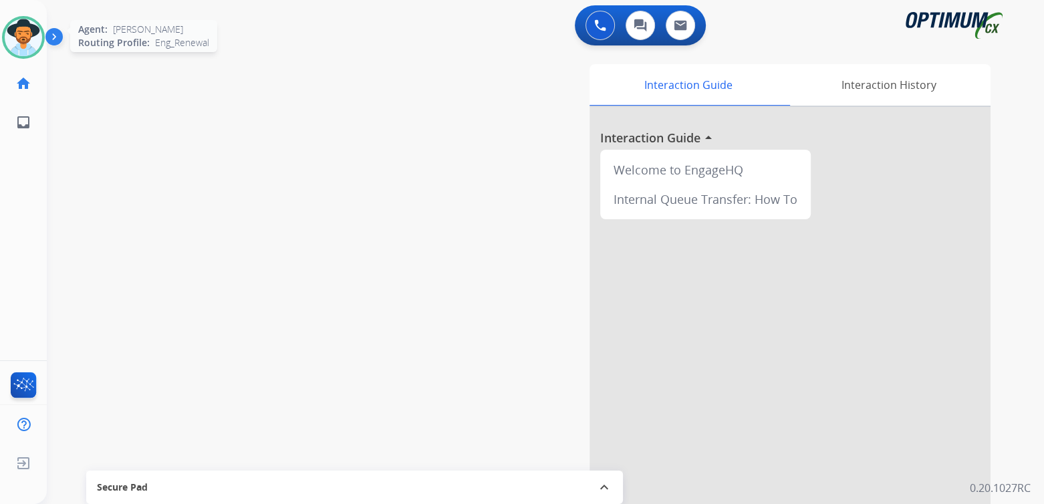
click at [27, 45] on img at bounding box center [23, 37] width 37 height 37
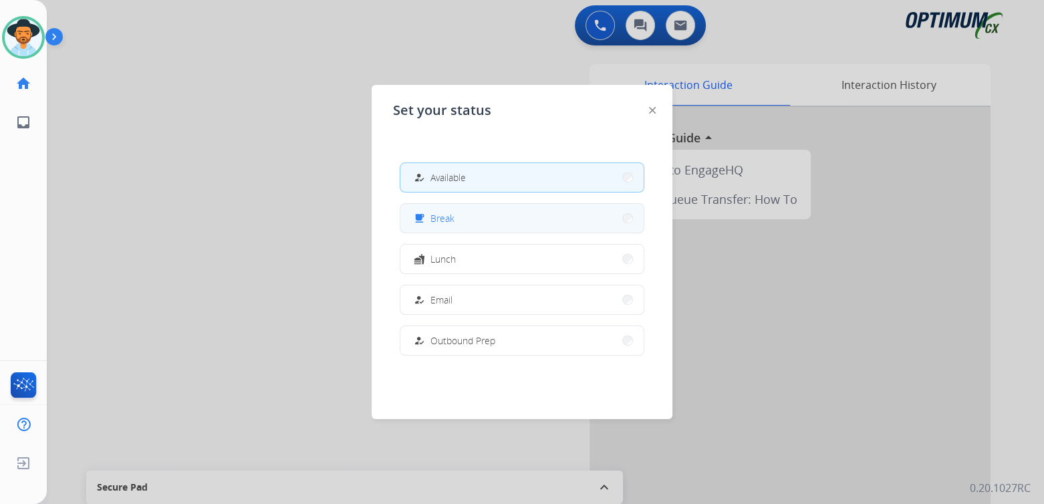
click at [452, 215] on span "Break" at bounding box center [442, 218] width 24 height 14
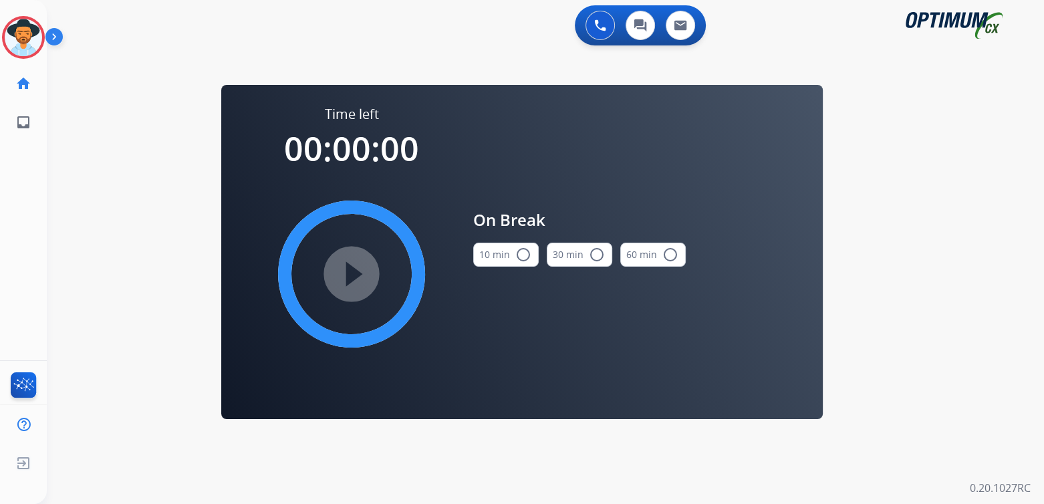
click at [523, 249] on mat-icon "radio_button_unchecked" at bounding box center [523, 255] width 16 height 16
click at [360, 266] on mat-icon "play_circle_filled" at bounding box center [352, 274] width 16 height 16
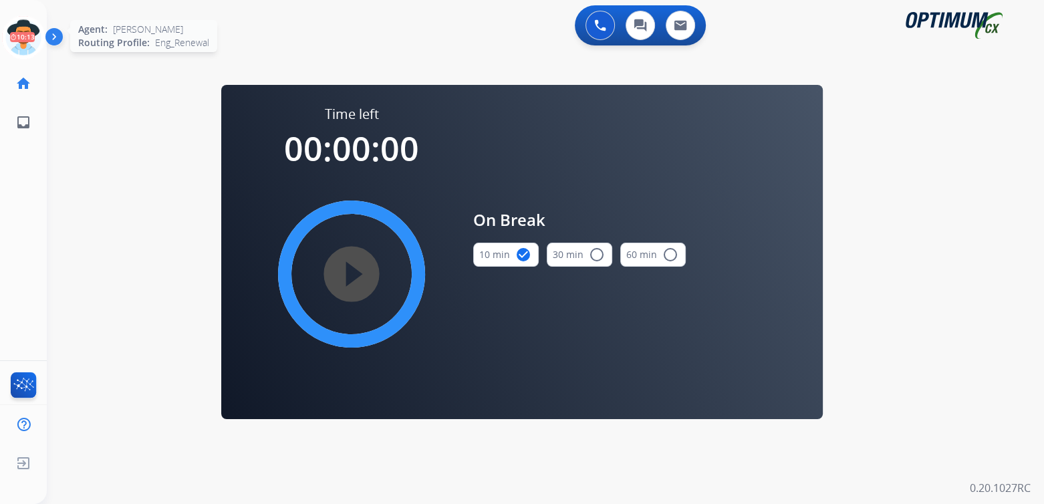
click at [14, 36] on icon at bounding box center [23, 37] width 43 height 43
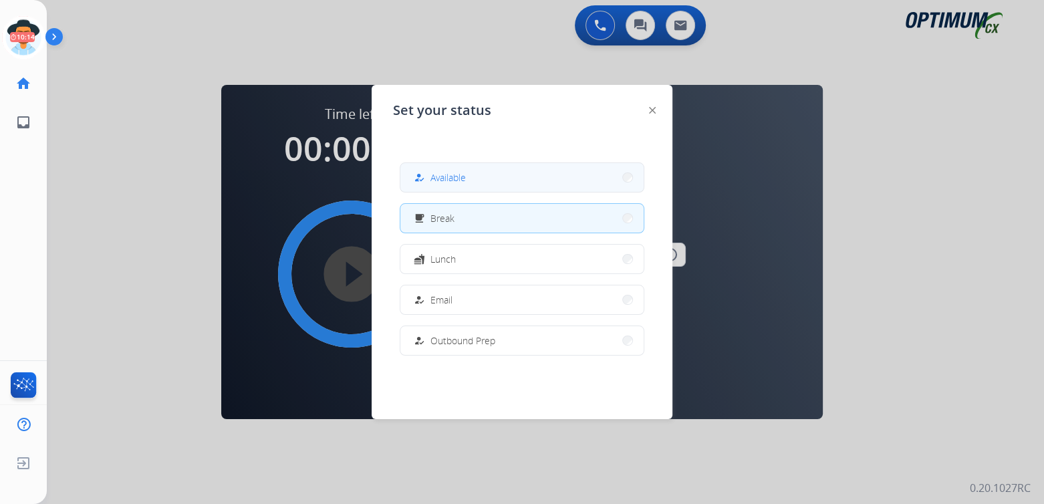
click at [499, 181] on button "how_to_reg Available" at bounding box center [521, 177] width 243 height 29
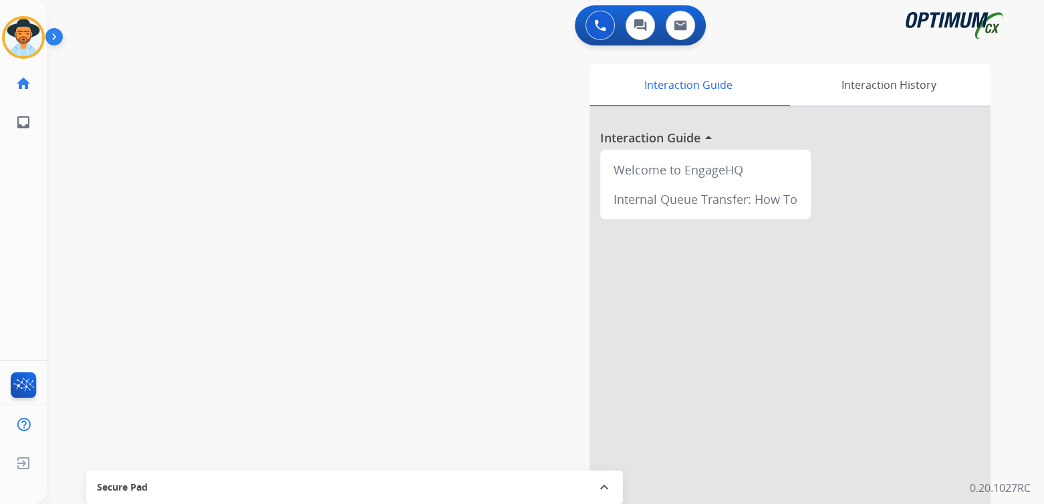
click at [43, 47] on div "Agent: [PERSON_NAME] Profile: Eng_Renewal" at bounding box center [23, 37] width 43 height 43
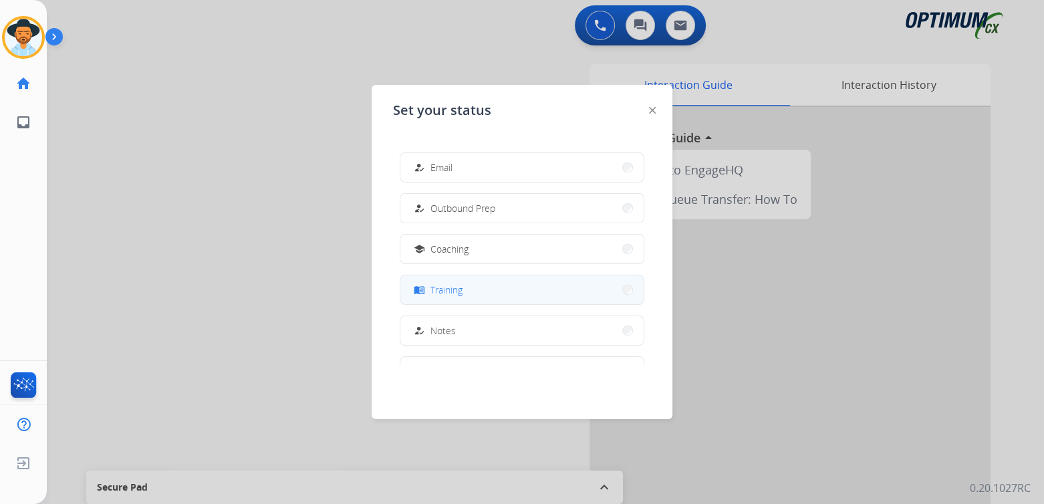
scroll to position [133, 0]
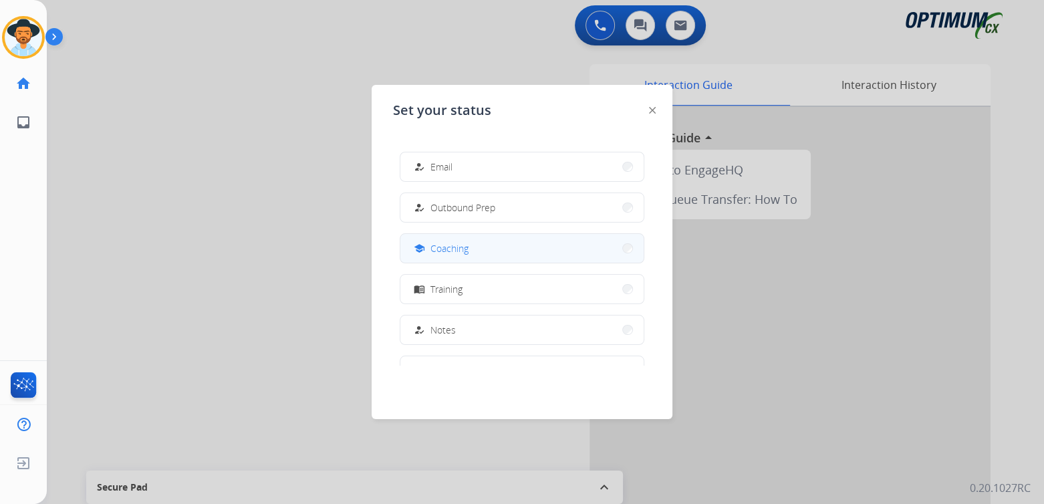
click at [485, 249] on button "school Coaching" at bounding box center [521, 248] width 243 height 29
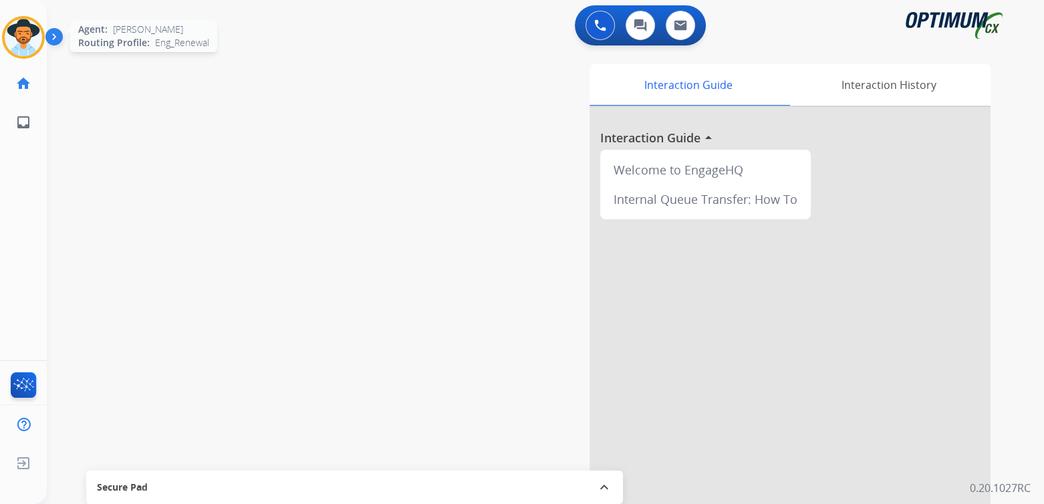
click at [35, 29] on img at bounding box center [23, 37] width 37 height 37
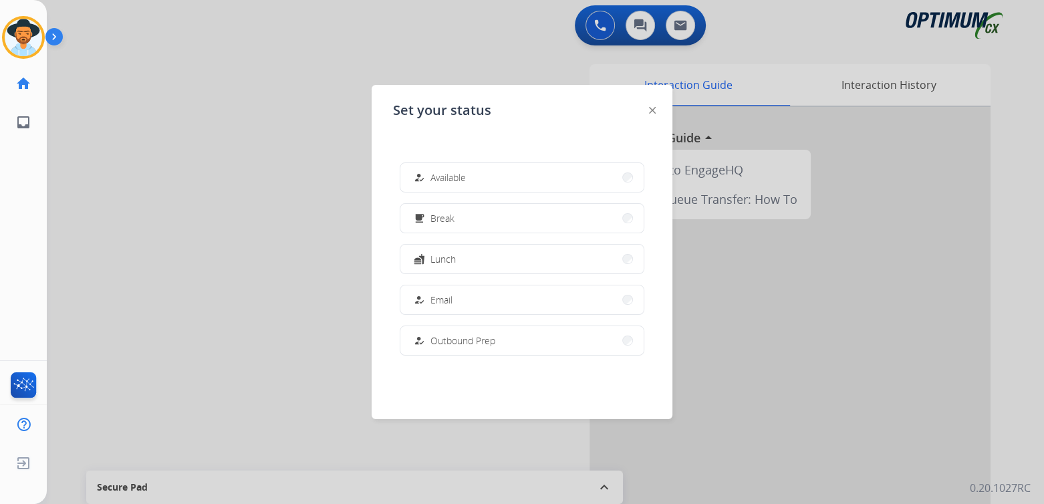
click at [238, 224] on div at bounding box center [522, 252] width 1044 height 504
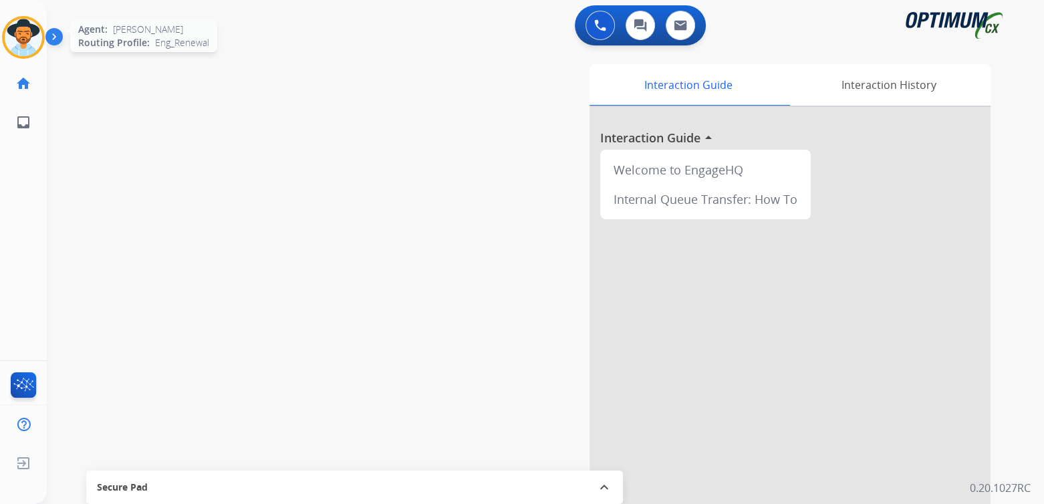
drag, startPoint x: 25, startPoint y: 26, endPoint x: 40, endPoint y: 34, distance: 17.3
click at [25, 26] on img at bounding box center [23, 37] width 37 height 37
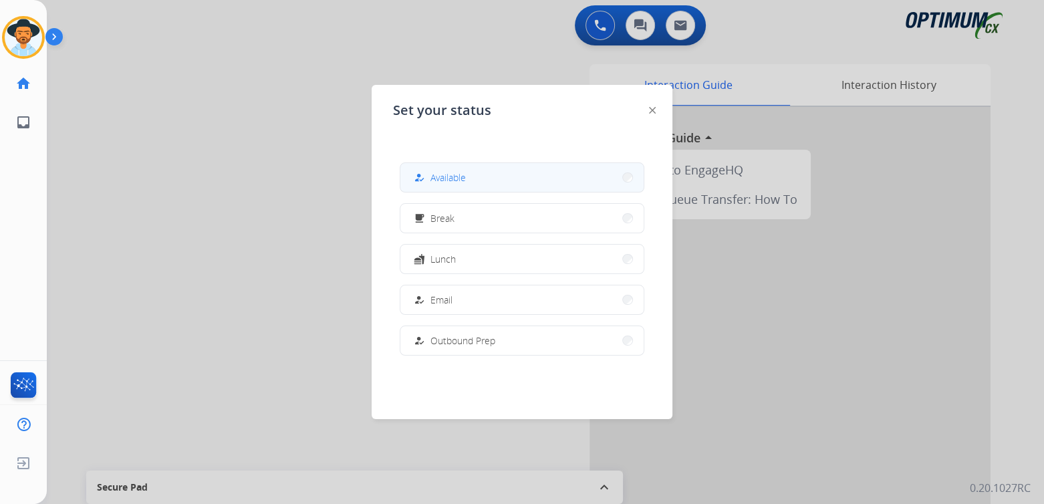
click at [483, 180] on button "how_to_reg Available" at bounding box center [521, 177] width 243 height 29
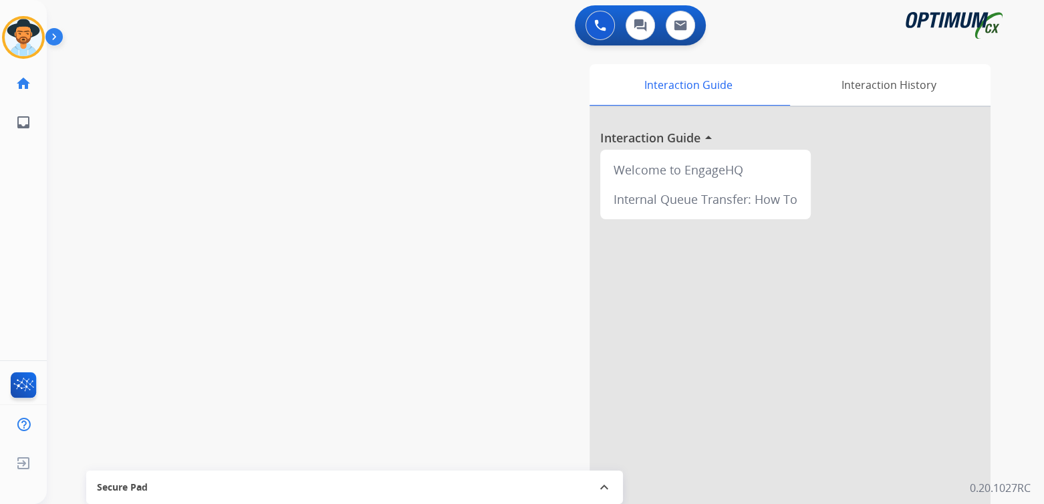
click at [372, 213] on div "swap_horiz Break voice bridge close_fullscreen Connect 3-Way Call merge_type Se…" at bounding box center [529, 326] width 965 height 557
click at [596, 20] on img at bounding box center [600, 25] width 12 height 12
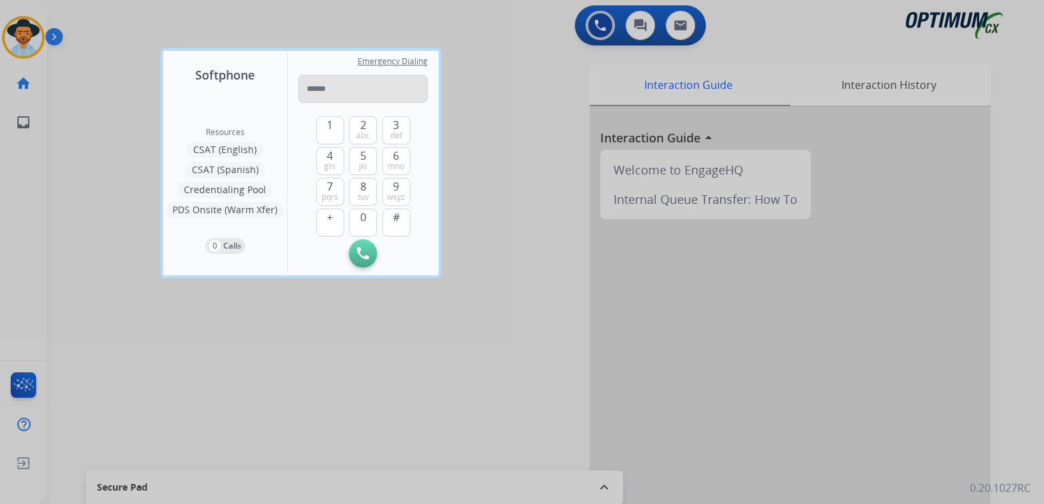
click at [386, 82] on input "tel" at bounding box center [363, 89] width 130 height 28
type input "*"
type input "**********"
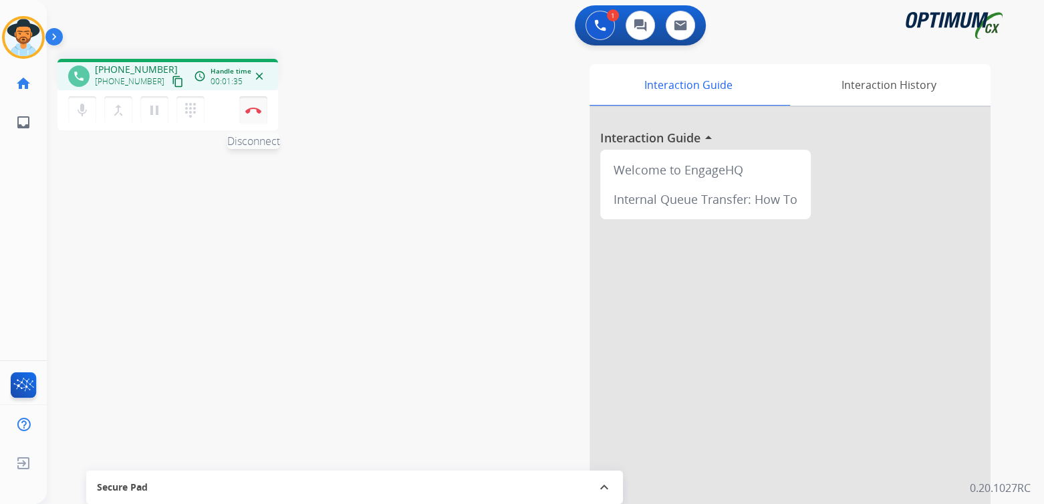
click at [261, 106] on button "Disconnect" at bounding box center [253, 110] width 28 height 28
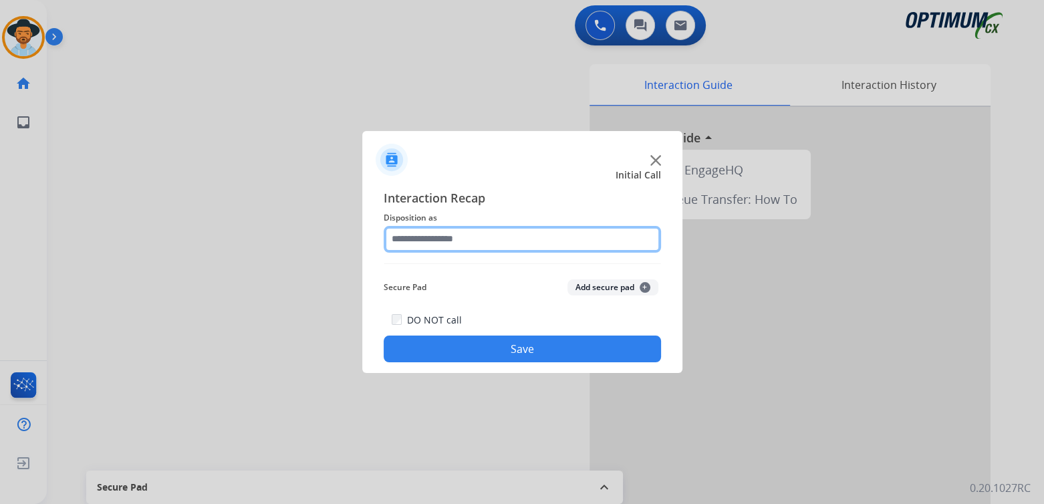
click at [477, 229] on input "text" at bounding box center [522, 239] width 277 height 27
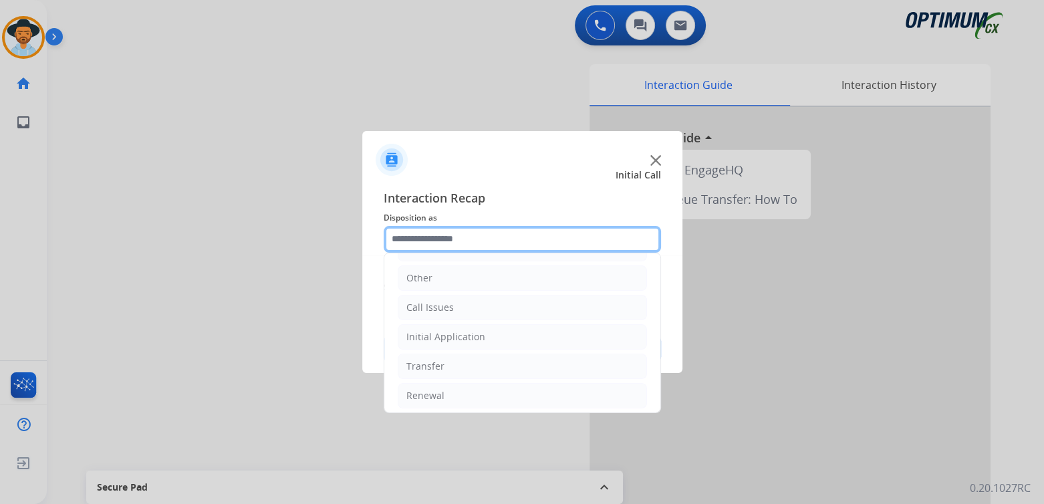
scroll to position [88, 0]
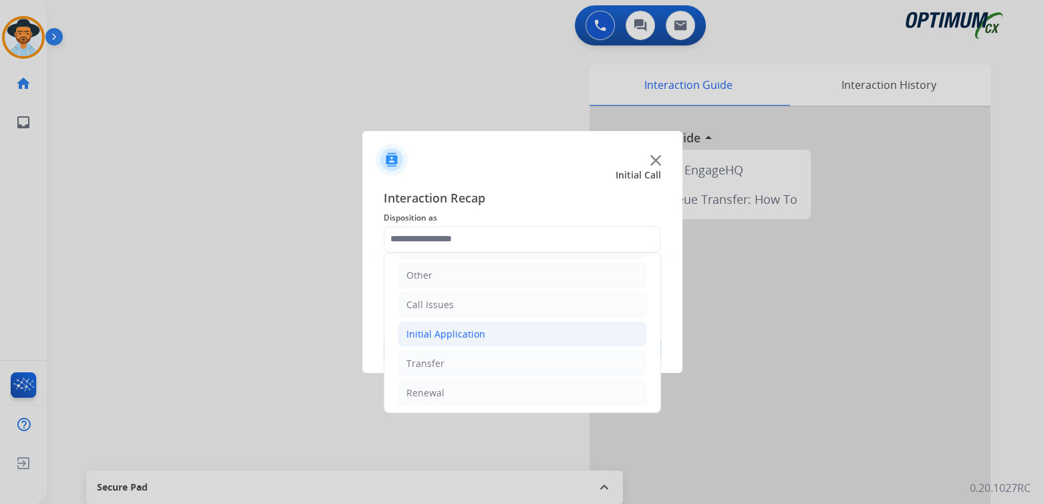
click at [446, 334] on div "Initial Application" at bounding box center [445, 334] width 79 height 13
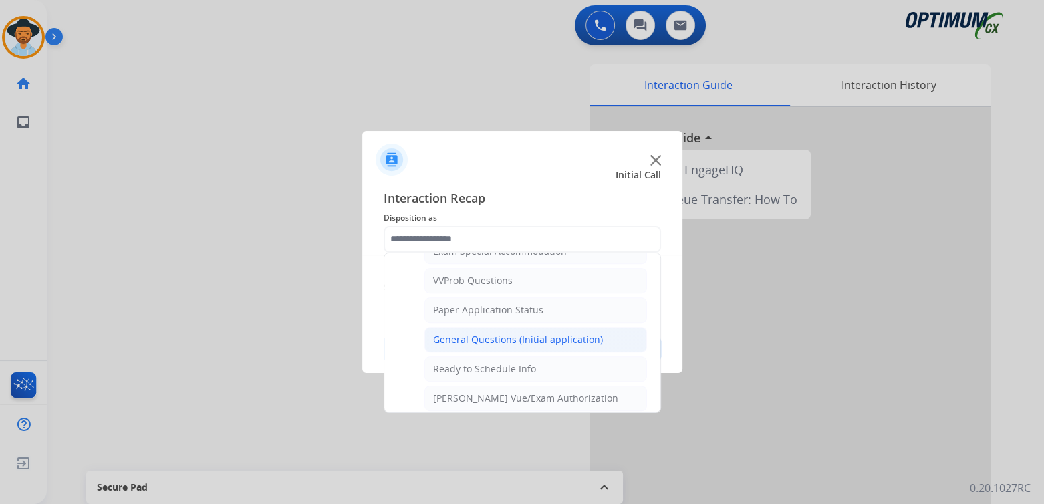
scroll to position [717, 0]
click at [498, 330] on div "General Questions (Initial application)" at bounding box center [518, 336] width 170 height 13
type input "**********"
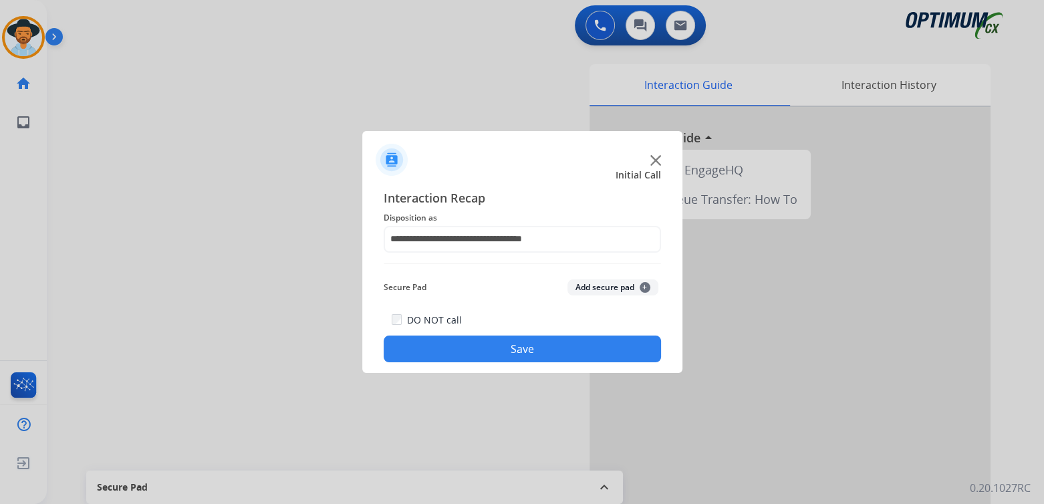
click at [592, 347] on button "Save" at bounding box center [522, 349] width 277 height 27
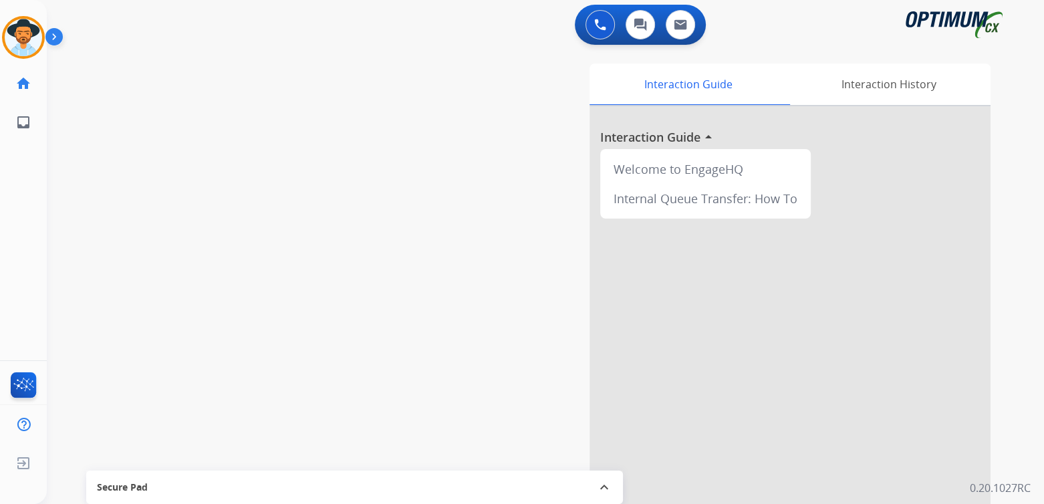
scroll to position [2, 0]
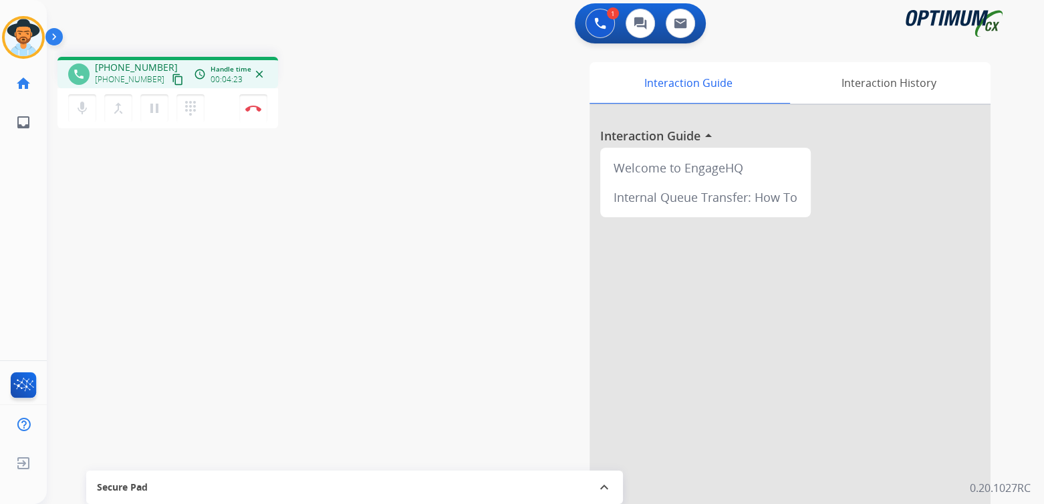
drag, startPoint x: 250, startPoint y: 110, endPoint x: 328, endPoint y: 94, distance: 79.8
click at [250, 110] on img at bounding box center [253, 108] width 16 height 7
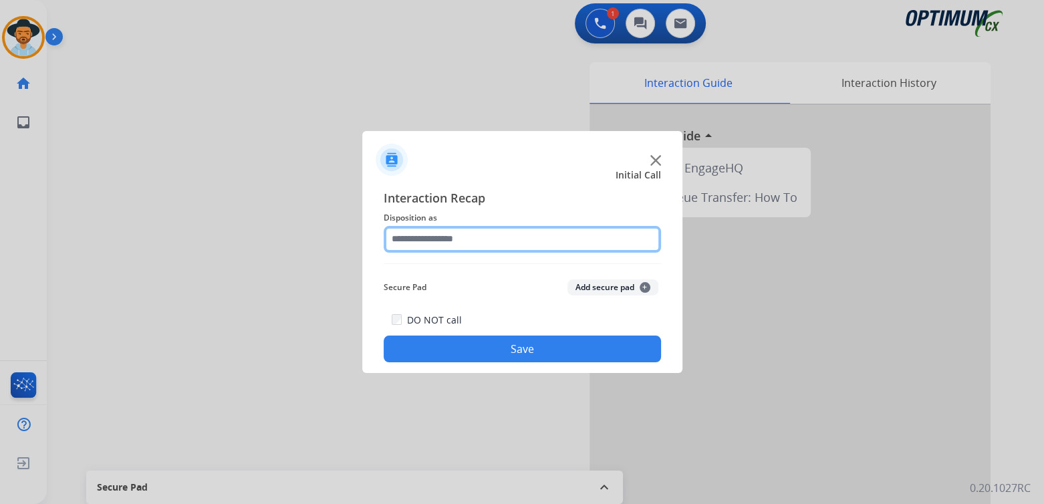
click at [467, 245] on input "text" at bounding box center [522, 239] width 277 height 27
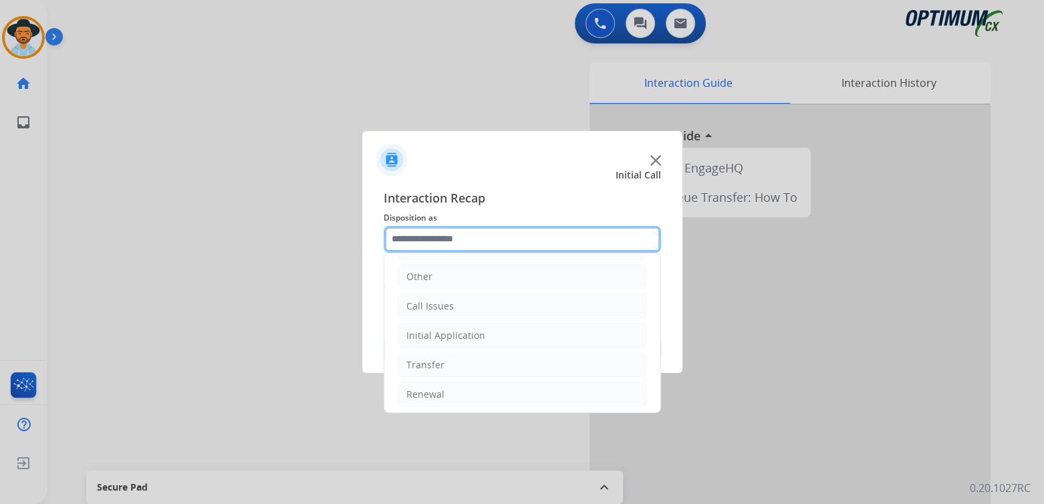
scroll to position [88, 0]
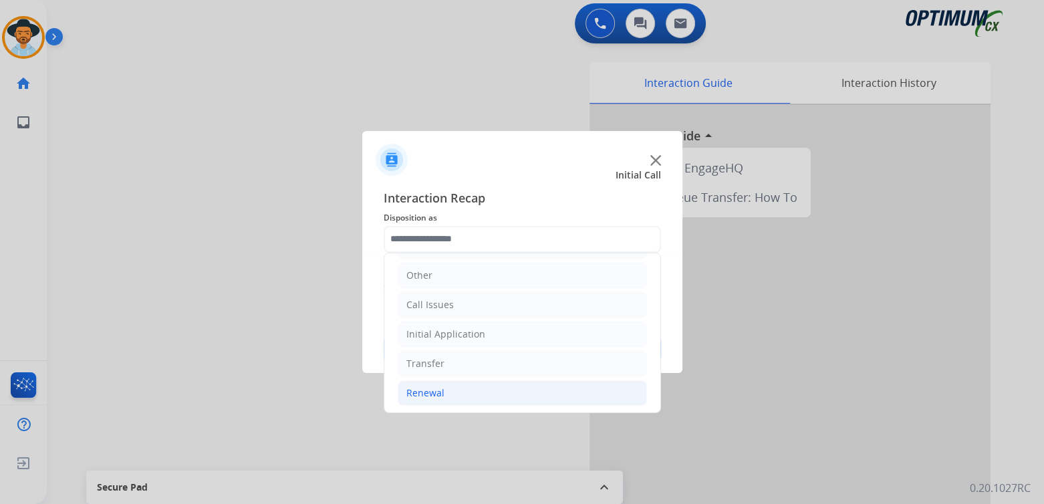
click at [434, 388] on div "Renewal" at bounding box center [425, 392] width 38 height 13
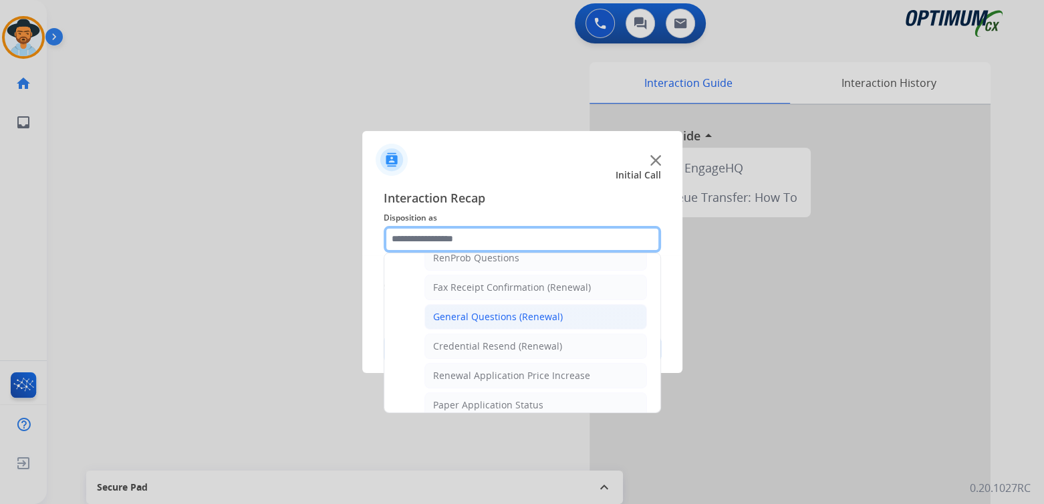
scroll to position [355, 0]
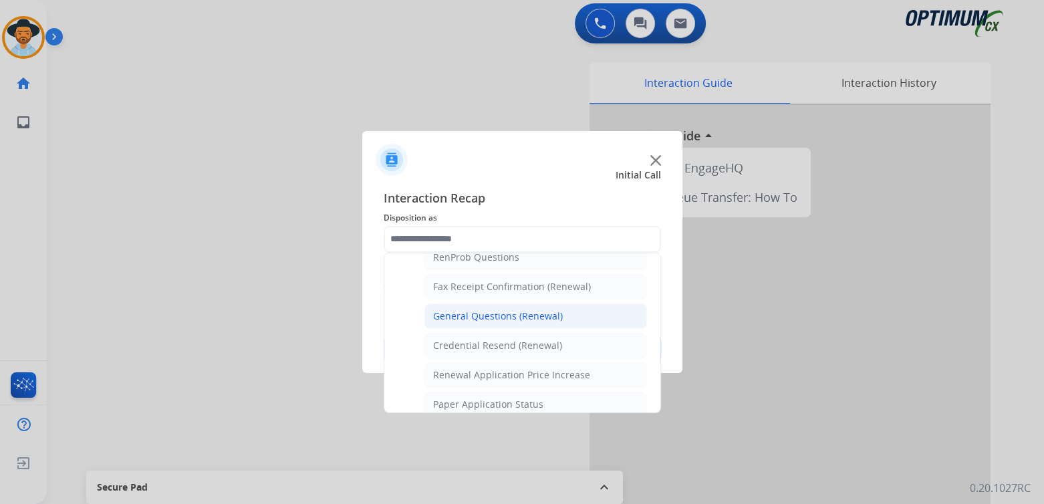
click at [473, 309] on div "General Questions (Renewal)" at bounding box center [498, 315] width 130 height 13
type input "**********"
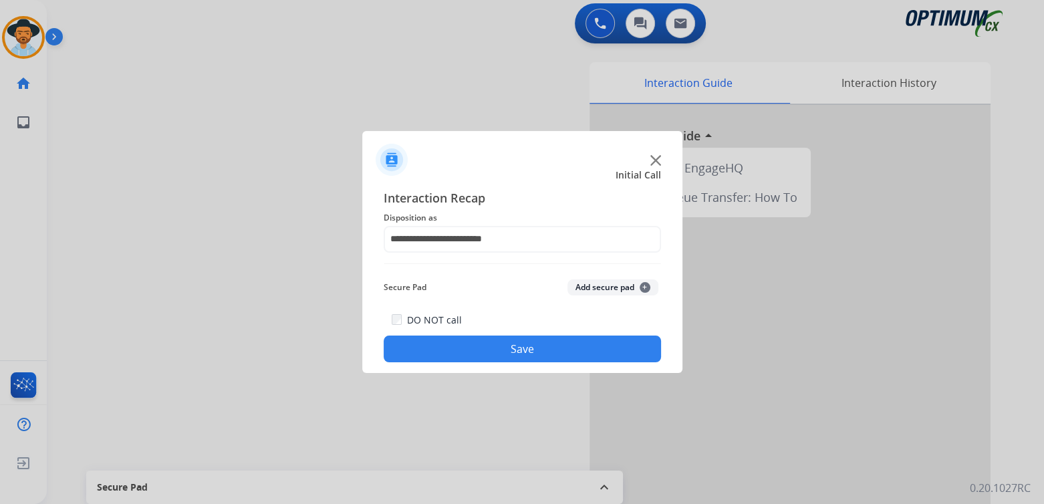
click at [536, 352] on button "Save" at bounding box center [522, 349] width 277 height 27
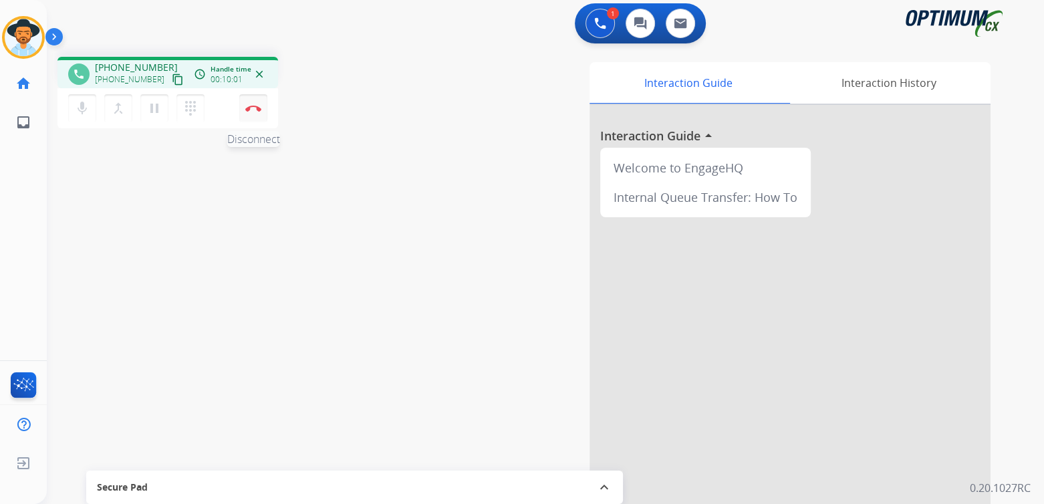
click at [255, 109] on img at bounding box center [253, 108] width 16 height 7
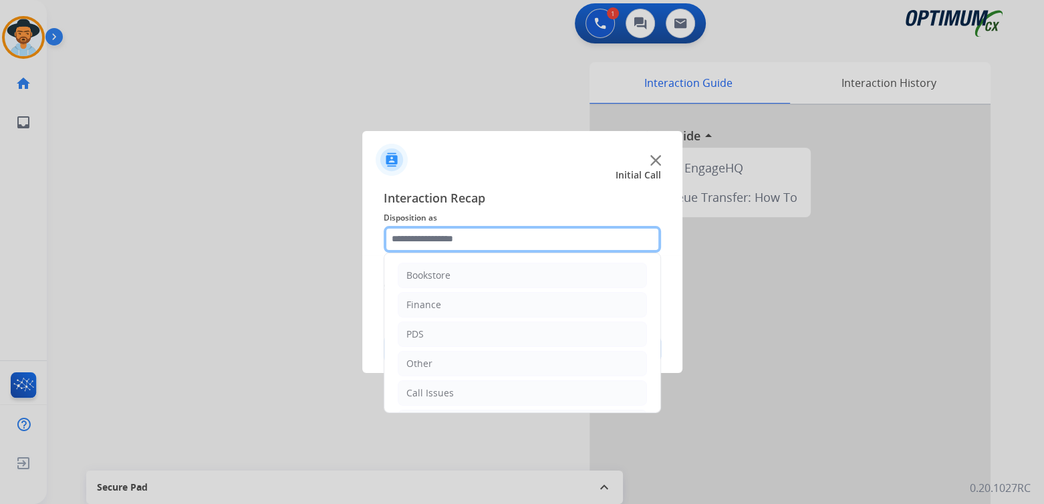
click at [440, 247] on input "text" at bounding box center [522, 239] width 277 height 27
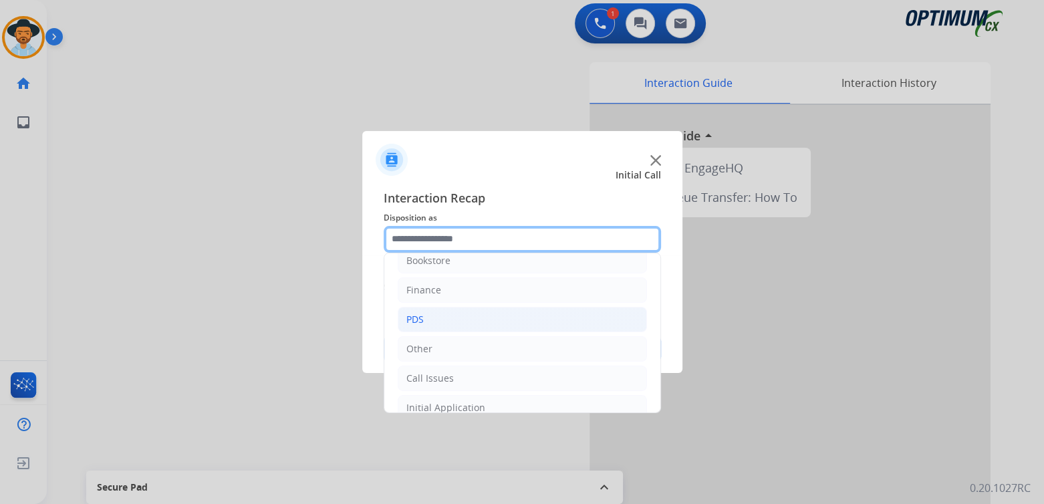
scroll to position [88, 0]
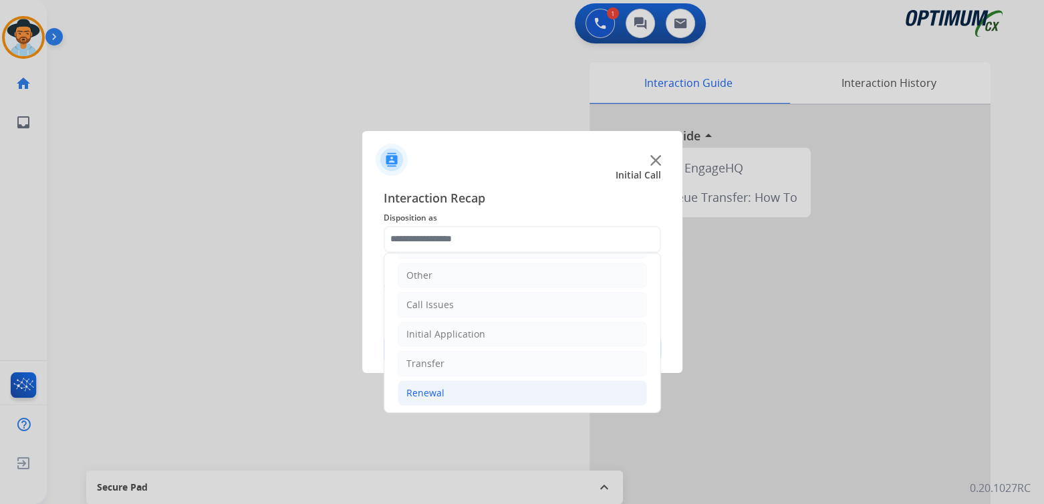
click at [427, 395] on div "Renewal" at bounding box center [425, 392] width 38 height 13
click at [432, 388] on div "Renewal" at bounding box center [425, 392] width 38 height 13
click at [422, 392] on div "Renewal" at bounding box center [425, 392] width 38 height 13
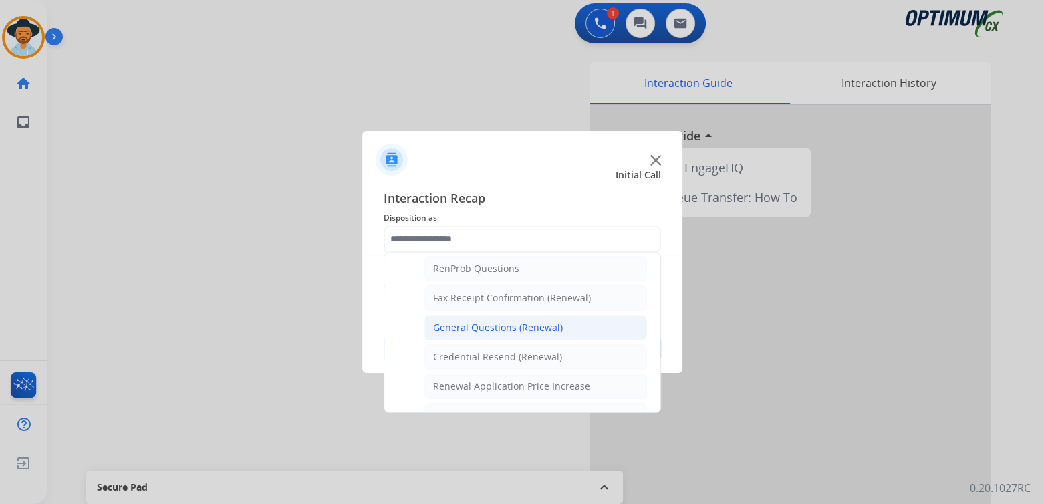
scroll to position [347, 0]
click at [477, 319] on div "General Questions (Renewal)" at bounding box center [498, 324] width 130 height 13
type input "**********"
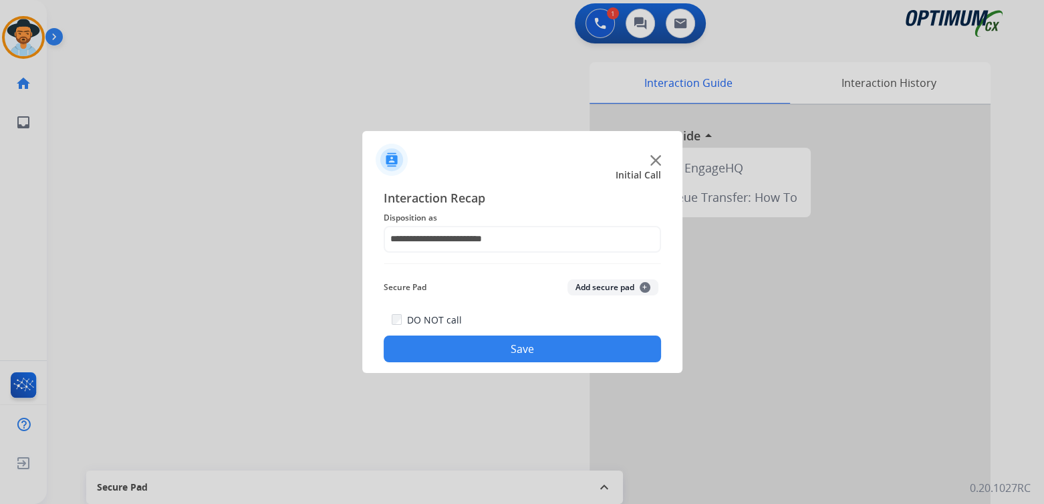
click at [521, 362] on div "DO NOT call Save" at bounding box center [522, 336] width 277 height 51
drag, startPoint x: 523, startPoint y: 356, endPoint x: 517, endPoint y: 322, distance: 33.8
click at [523, 348] on button "Save" at bounding box center [522, 349] width 277 height 27
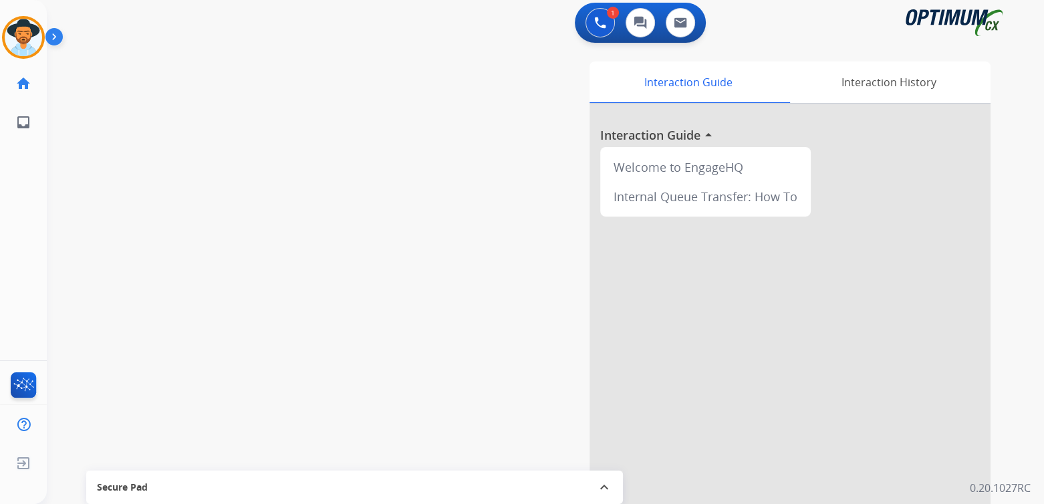
scroll to position [3, 0]
click at [41, 41] on div at bounding box center [23, 37] width 43 height 43
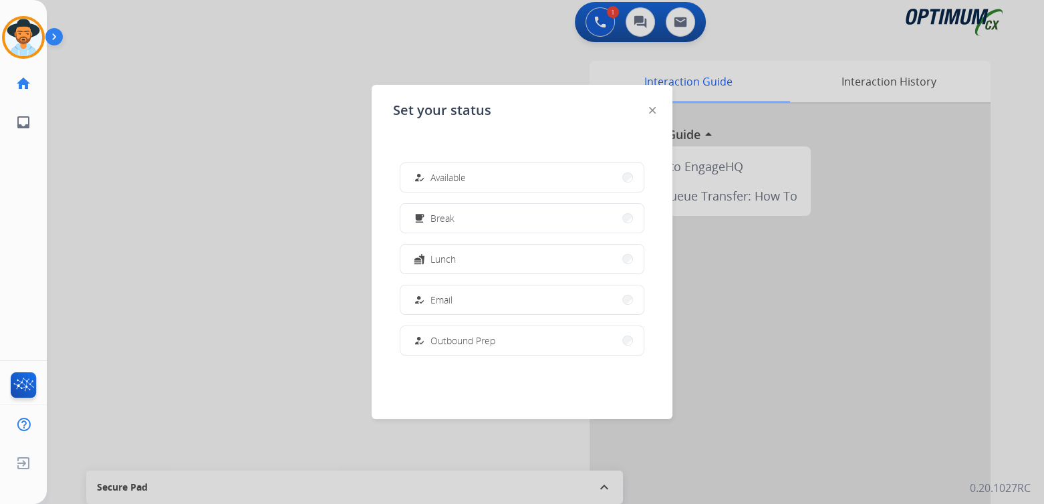
click at [173, 236] on div at bounding box center [522, 252] width 1044 height 504
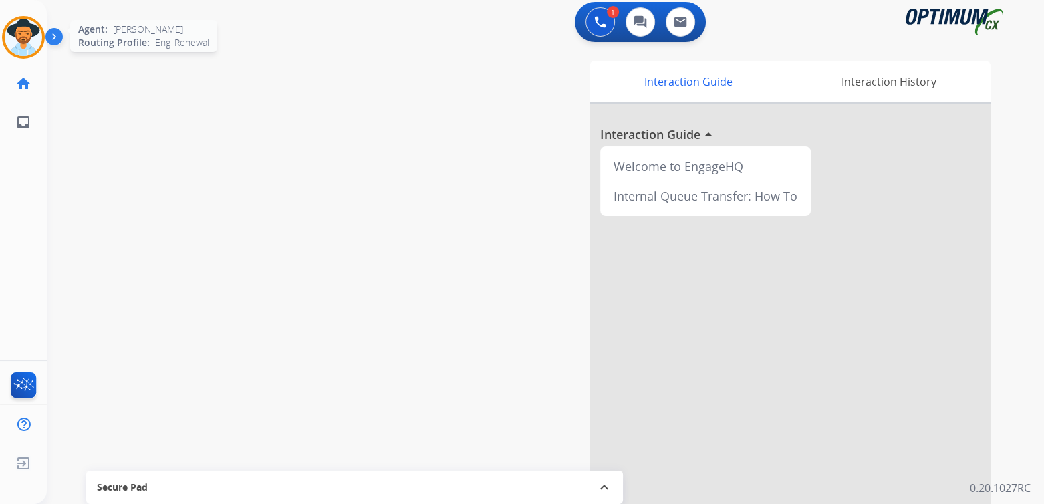
click at [23, 30] on img at bounding box center [23, 37] width 37 height 37
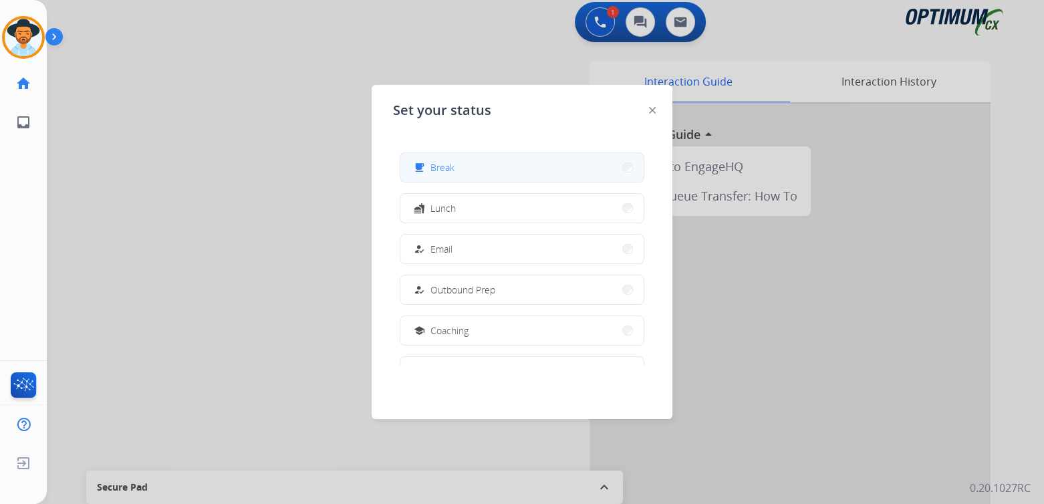
scroll to position [333, 0]
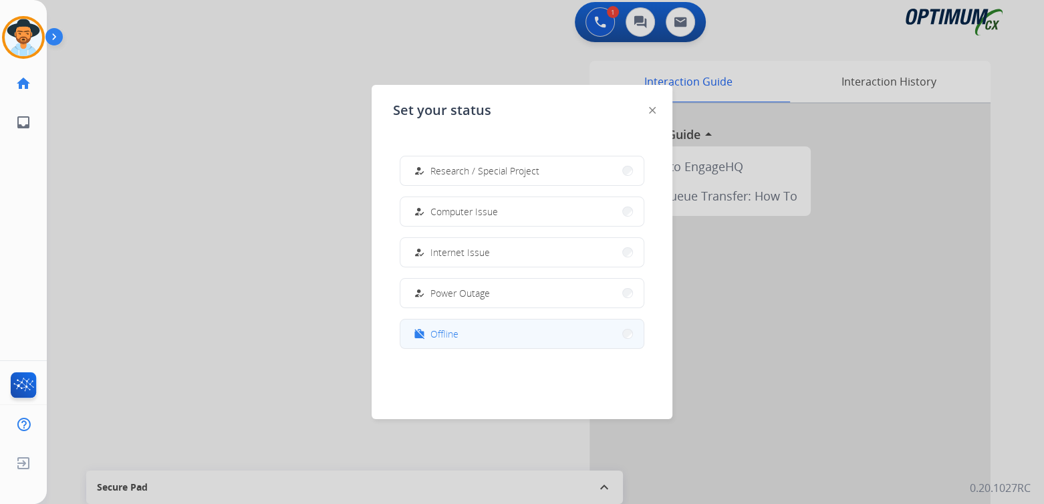
click at [445, 337] on span "Offline" at bounding box center [444, 334] width 28 height 14
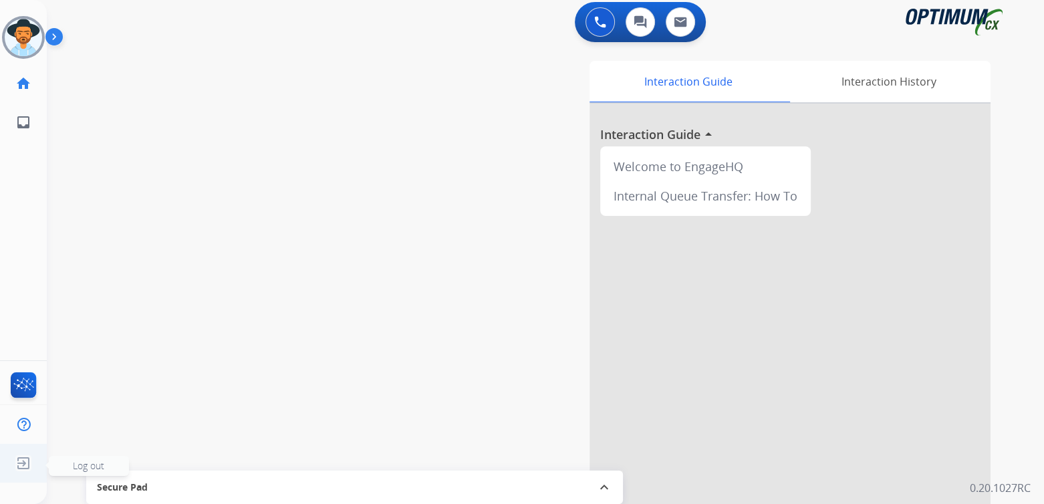
click at [76, 463] on span "Log out" at bounding box center [88, 465] width 31 height 13
